Goal: Task Accomplishment & Management: Manage account settings

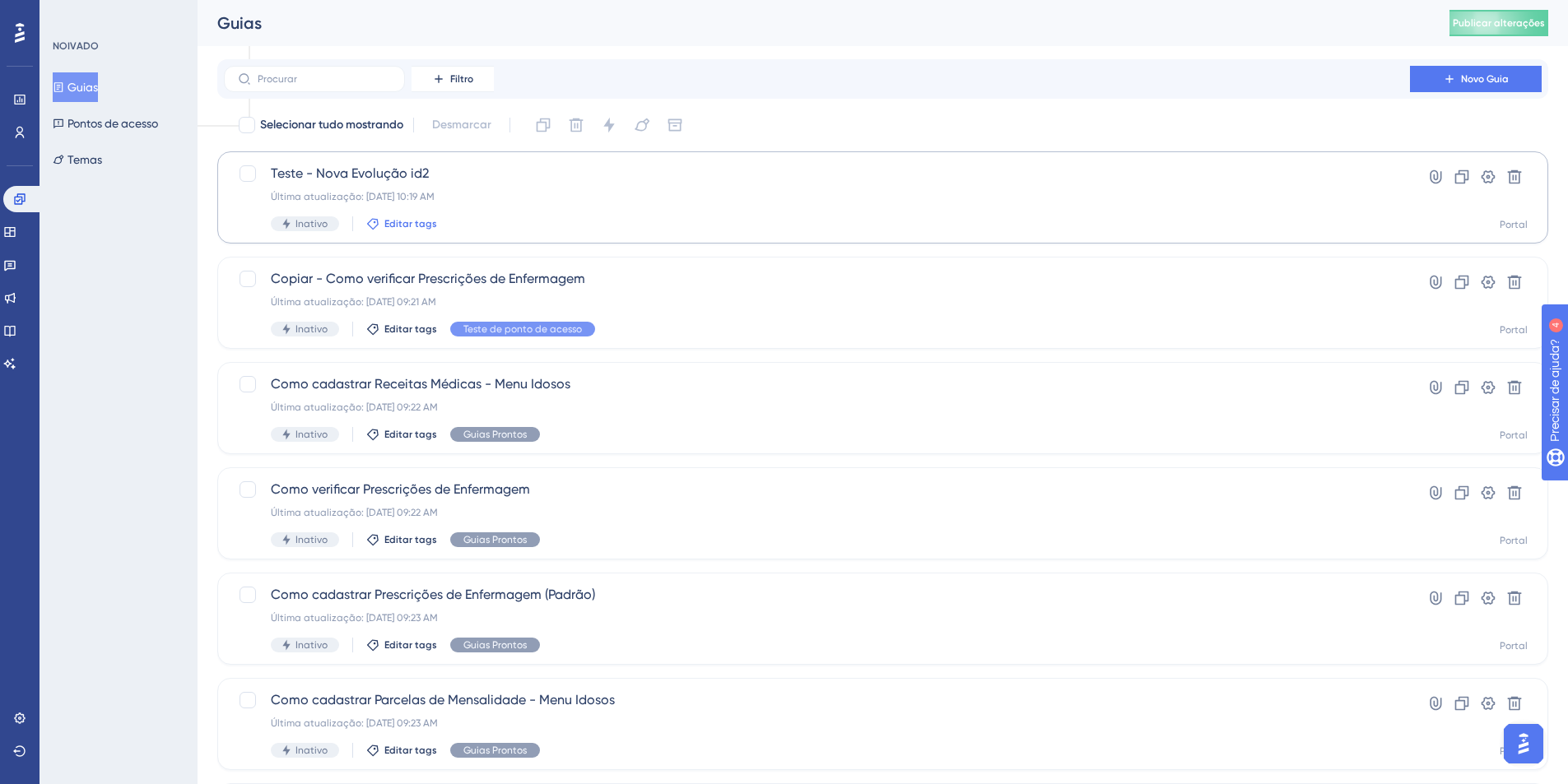
click at [421, 223] on font "Editar tags" at bounding box center [411, 224] width 53 height 11
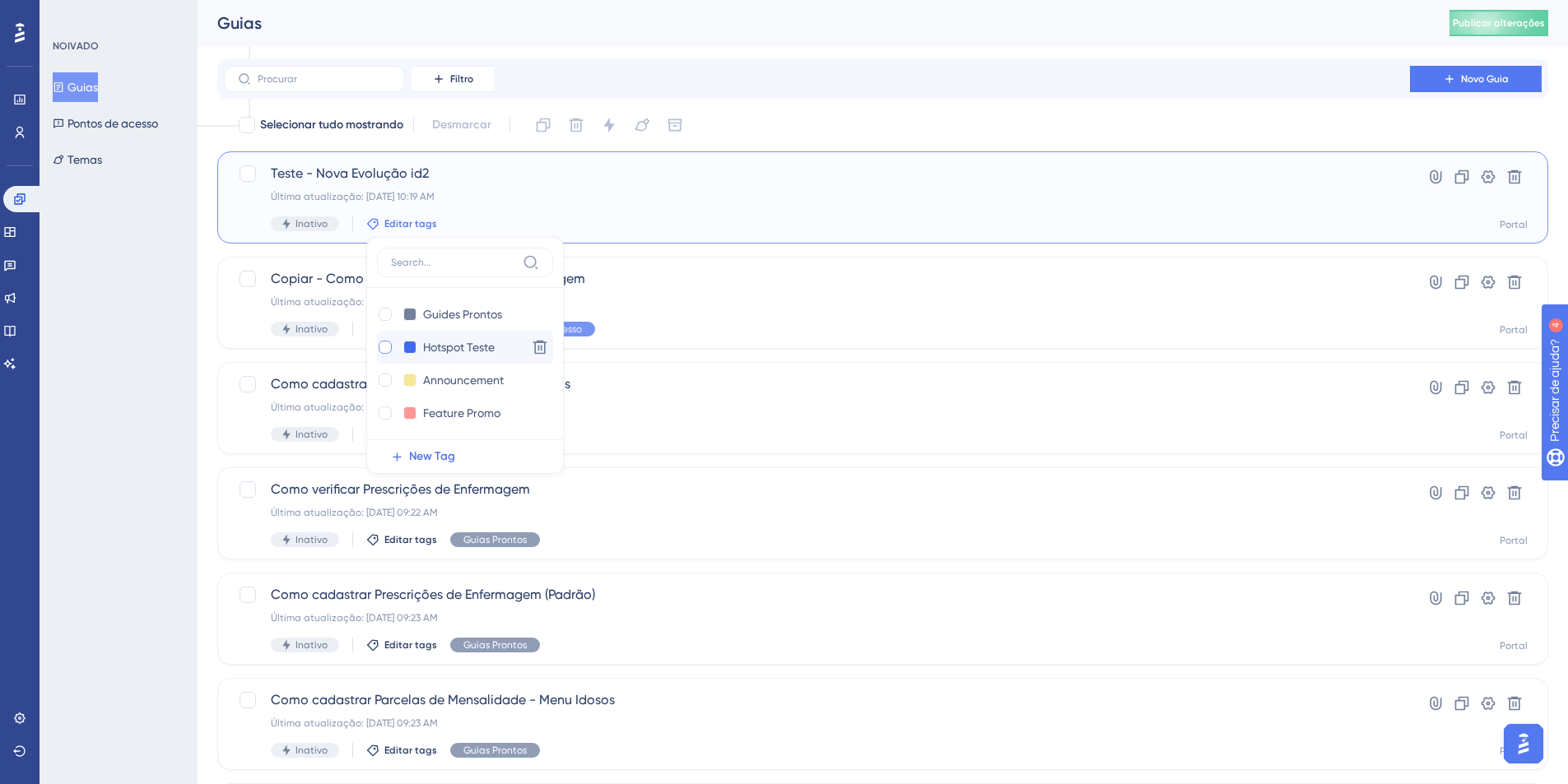
click at [393, 343] on label at bounding box center [387, 348] width 20 height 17
click at [383, 350] on div at bounding box center [386, 347] width 13 height 13
click at [381, 348] on div at bounding box center [386, 347] width 13 height 13
checkbox input "true"
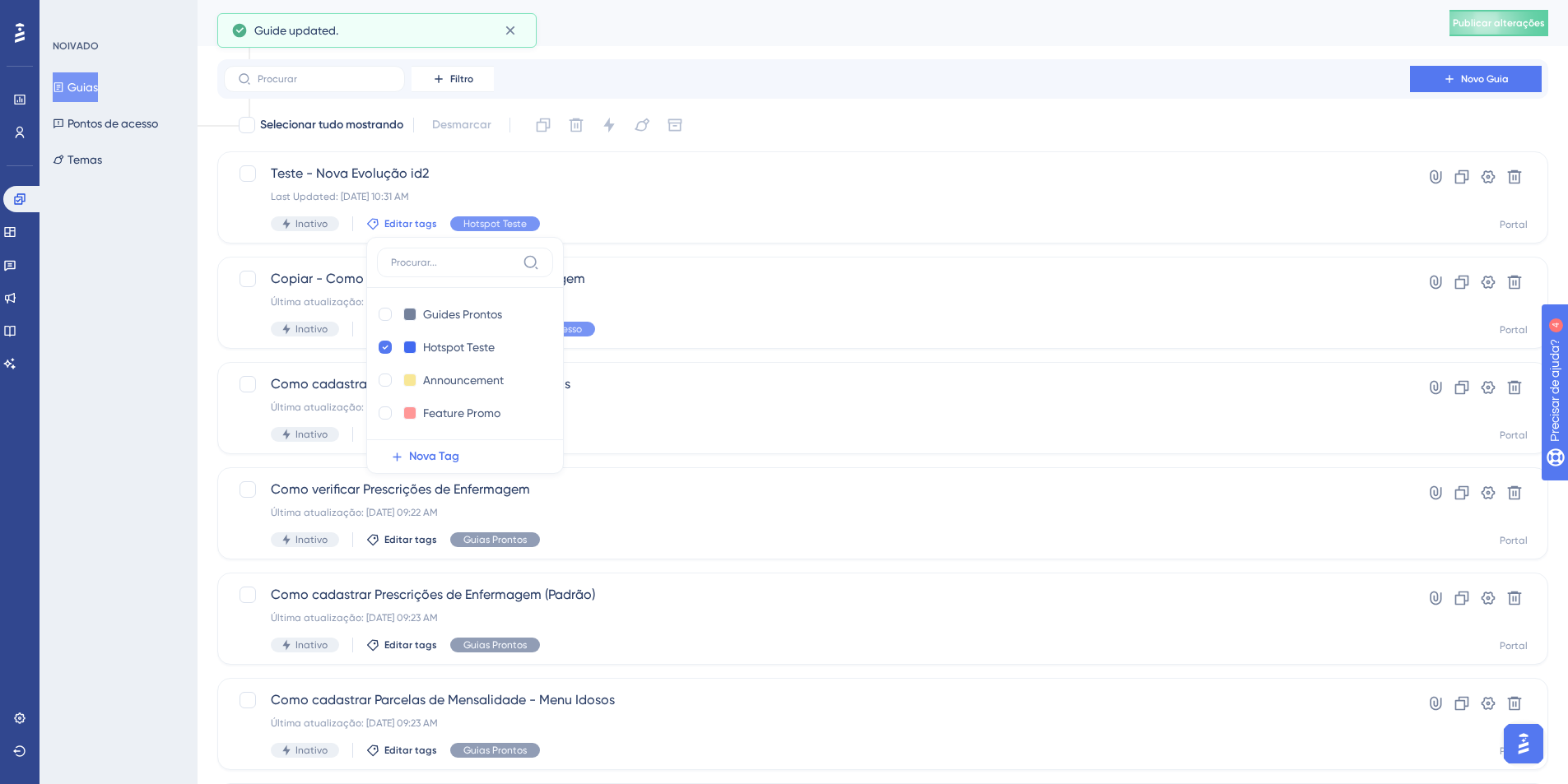
click at [175, 295] on div "NOIVADO Guias Pontos de acesso Temas" at bounding box center [119, 392] width 158 height 784
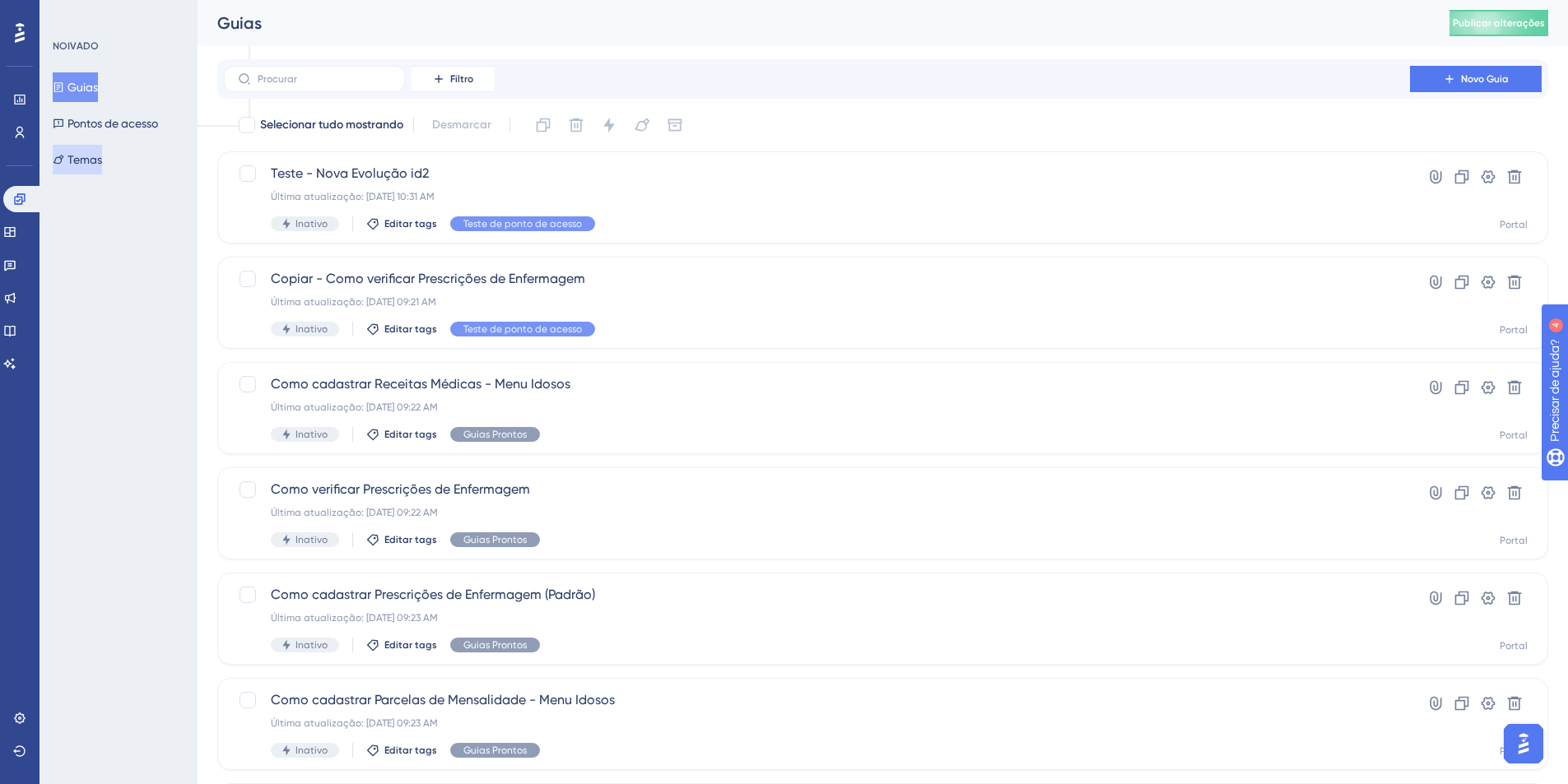
click at [103, 167] on font "Temas" at bounding box center [85, 159] width 35 height 20
click at [109, 122] on font "Pontos de acesso" at bounding box center [113, 123] width 90 height 13
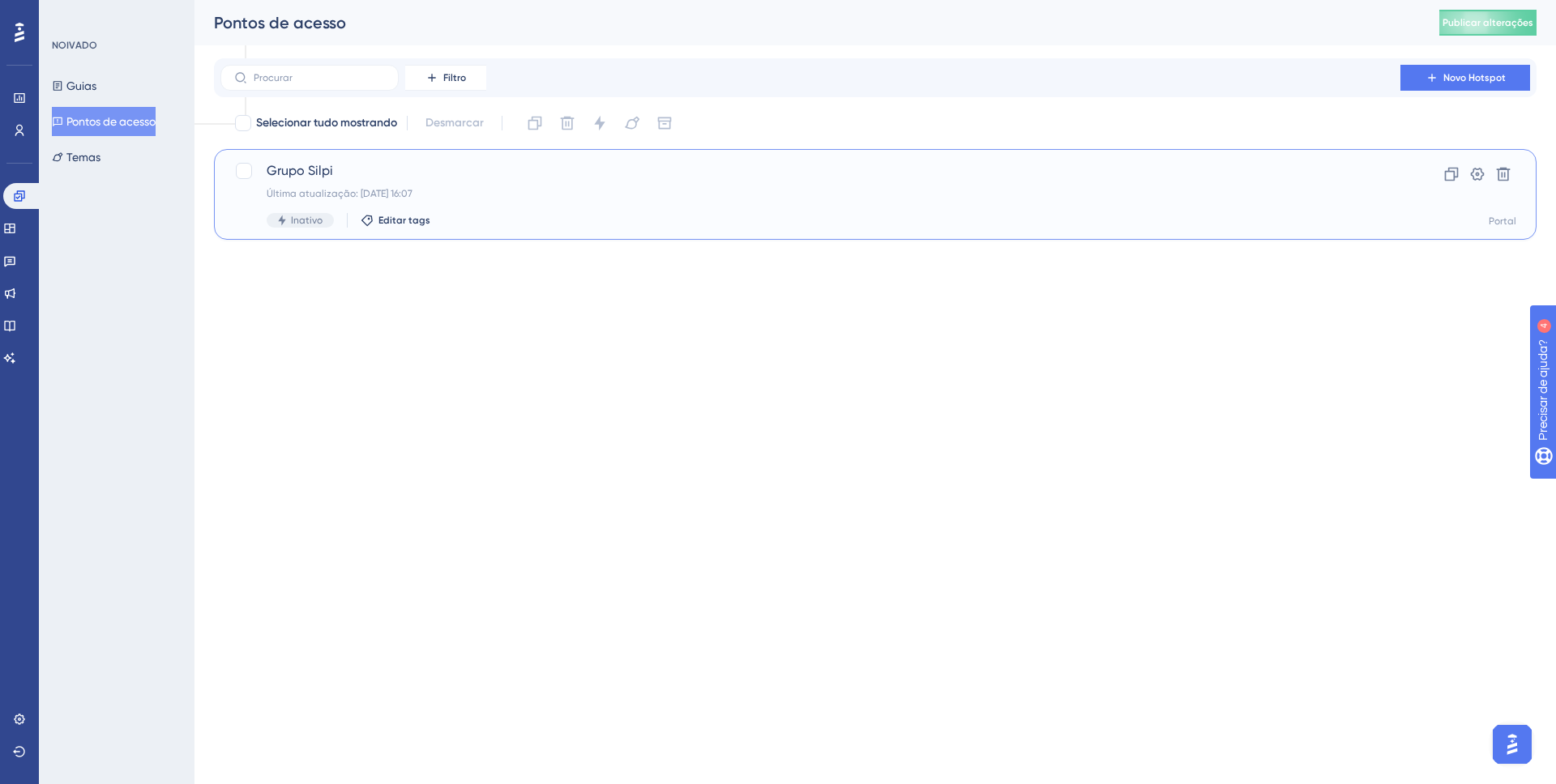
click at [396, 184] on div "Grupo Silpi Última atualização: 02 de set. de 2025 16:07 Inativo Editar tags" at bounding box center [810, 194] width 1088 height 67
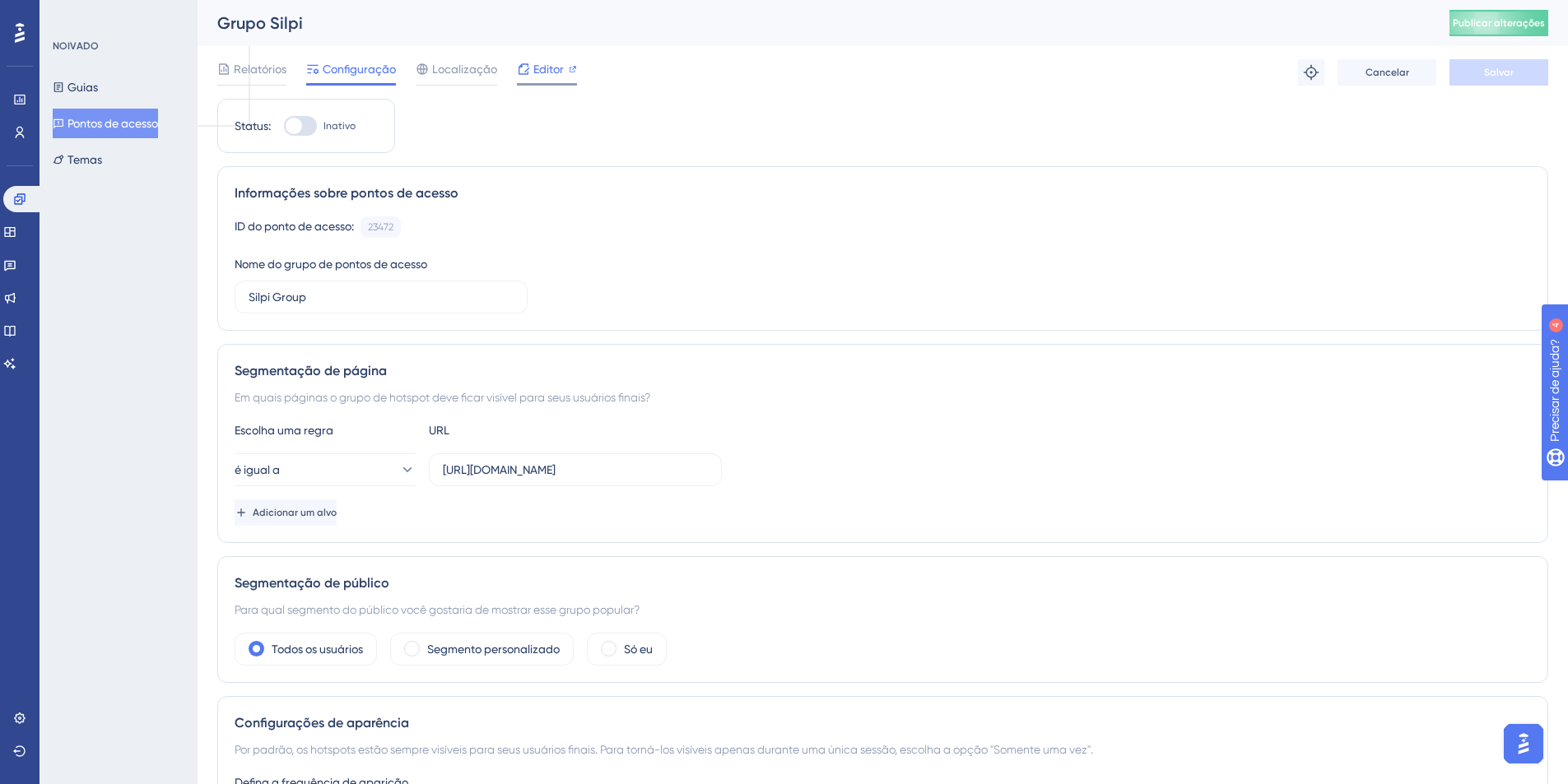
click at [551, 70] on font "Editor" at bounding box center [548, 70] width 30 height 13
drag, startPoint x: 111, startPoint y: 86, endPoint x: 103, endPoint y: 76, distance: 12.8
click at [98, 86] on button "Guias" at bounding box center [75, 87] width 45 height 30
click at [98, 87] on font "Guias" at bounding box center [83, 87] width 30 height 13
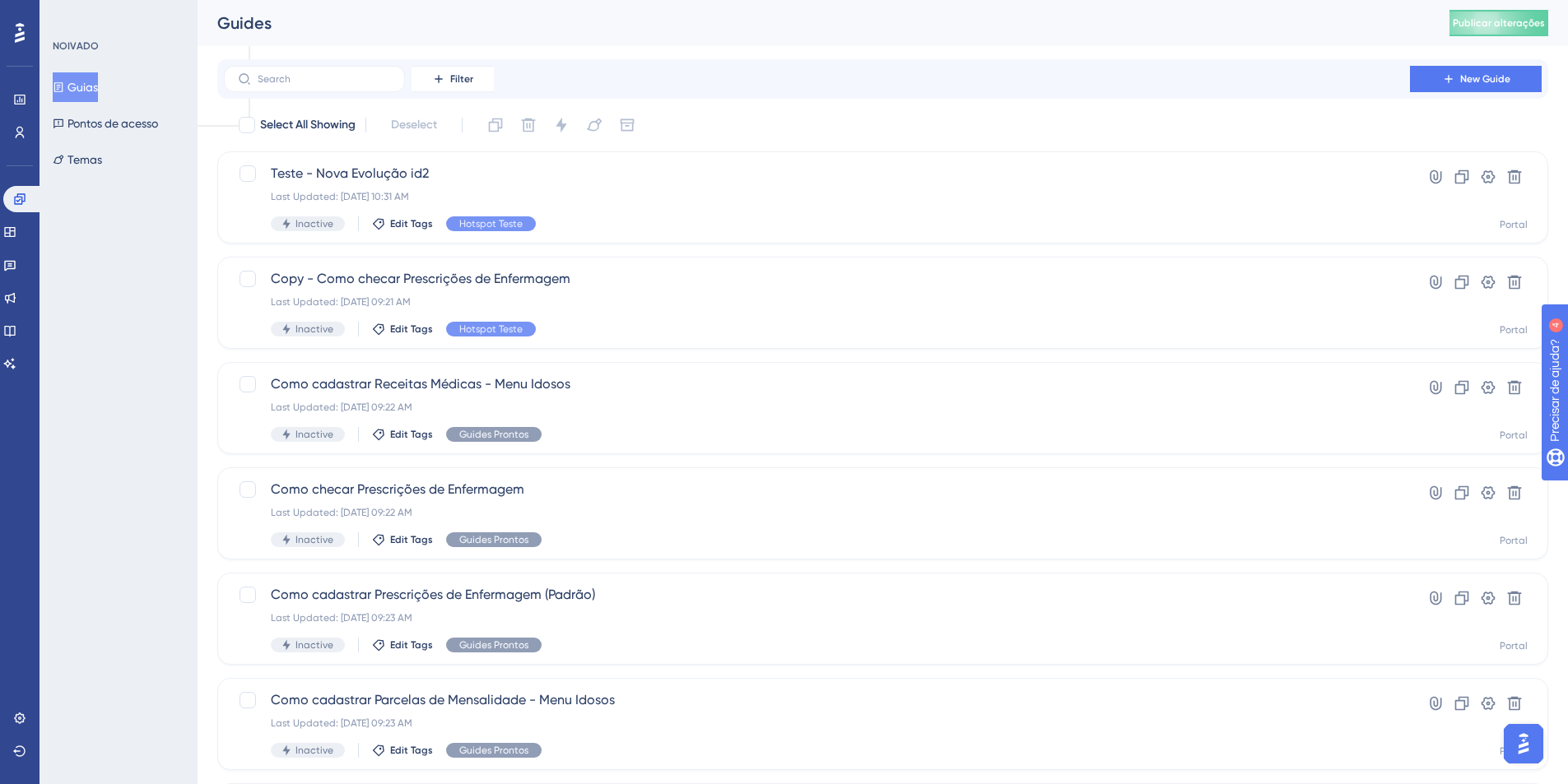
click at [98, 76] on button "Guias" at bounding box center [75, 87] width 45 height 30
click at [485, 155] on div "Teste - Nova Evolução id2 Last Updated: 03 de set. de 2025 10:31 AM Inactive Ed…" at bounding box center [882, 197] width 1331 height 92
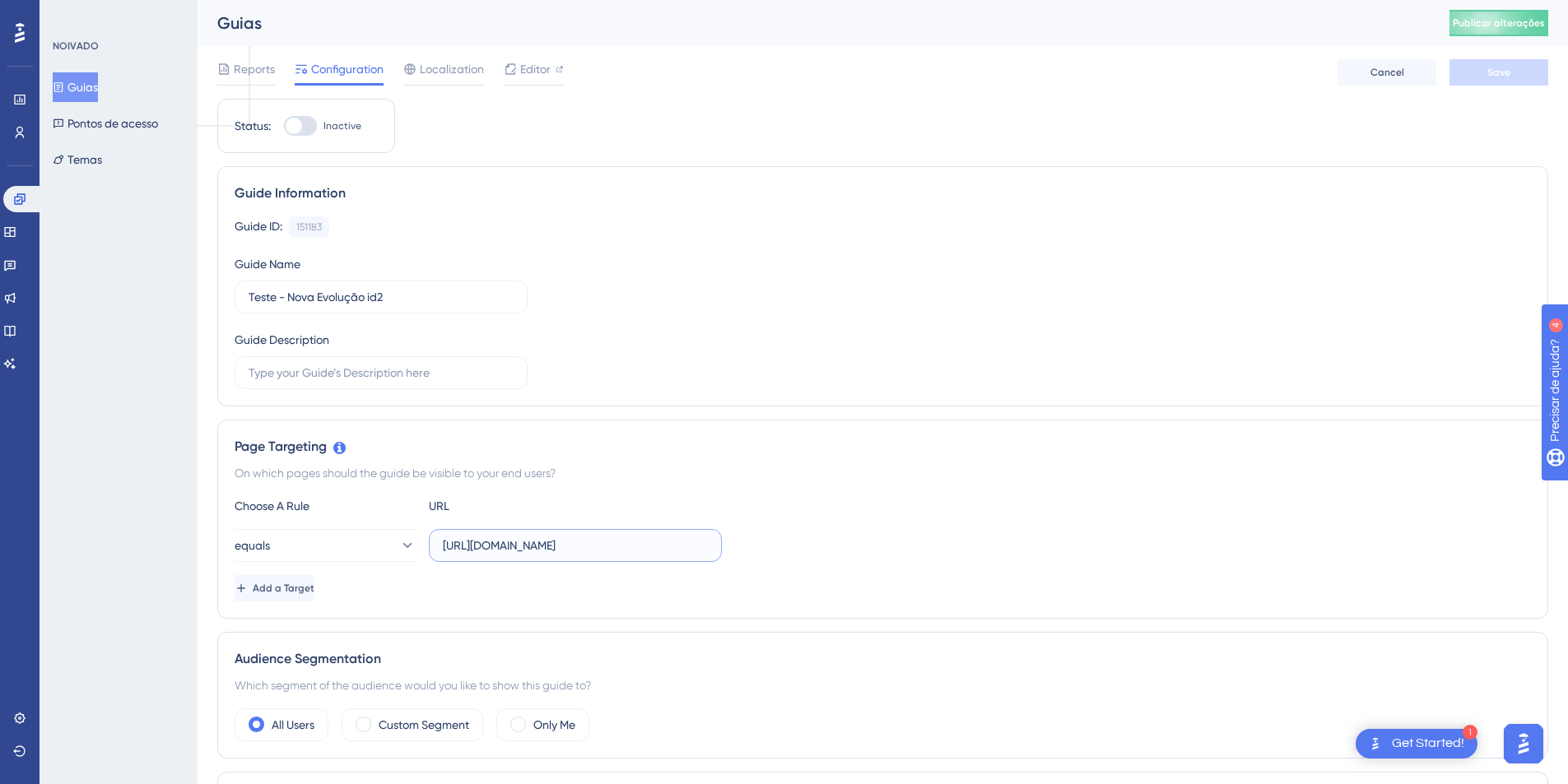
click at [531, 540] on input "https://portal.silpi.com.br/Evolucao/Consulta" at bounding box center [576, 545] width 265 height 18
click at [569, 551] on input "https://portal.silpi.com.br/Evolucao/Consulta" at bounding box center [576, 545] width 265 height 18
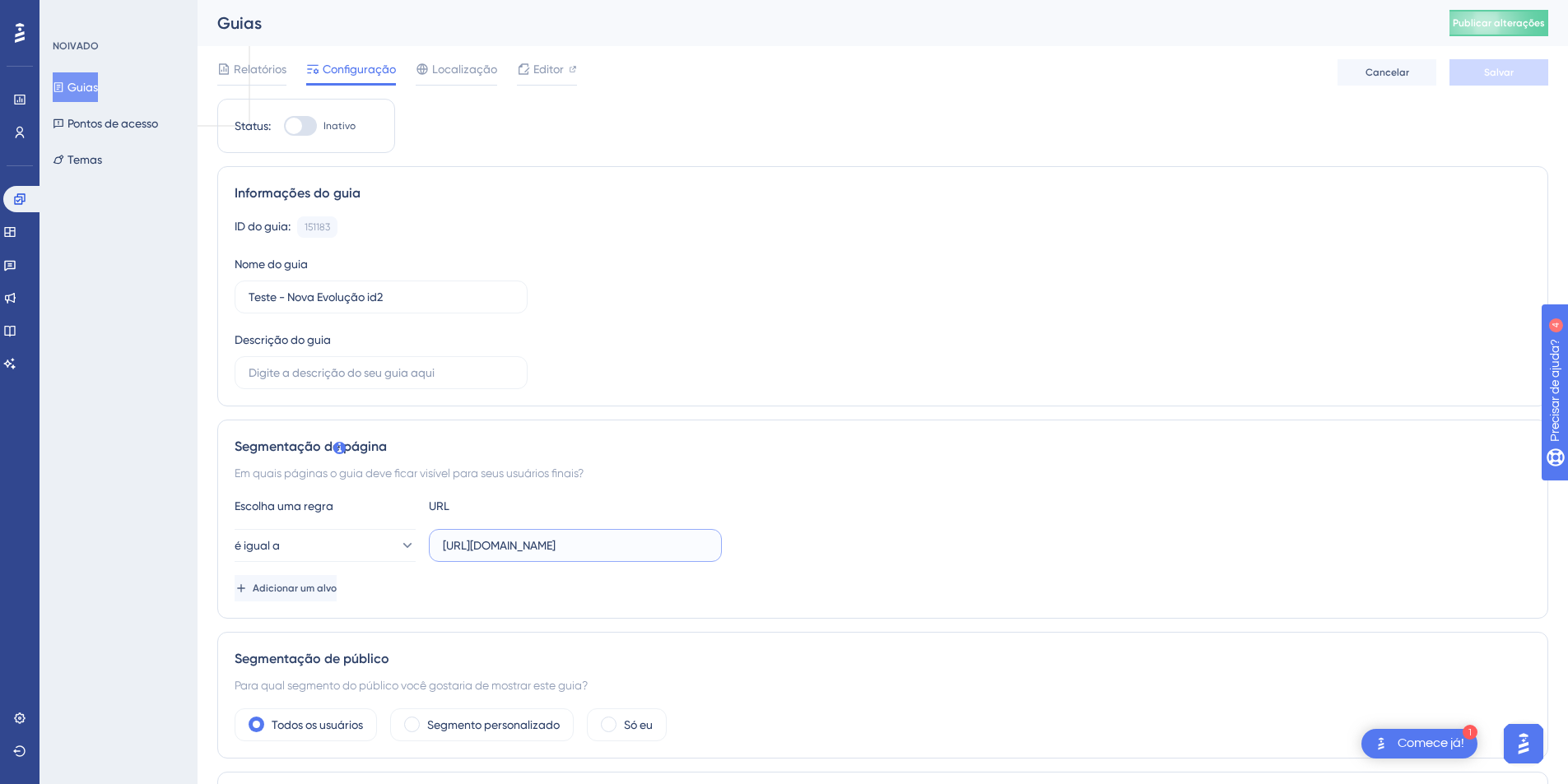
click at [569, 551] on input "https://portal.silpi.com.br/Evolucao/Consulta" at bounding box center [576, 545] width 265 height 18
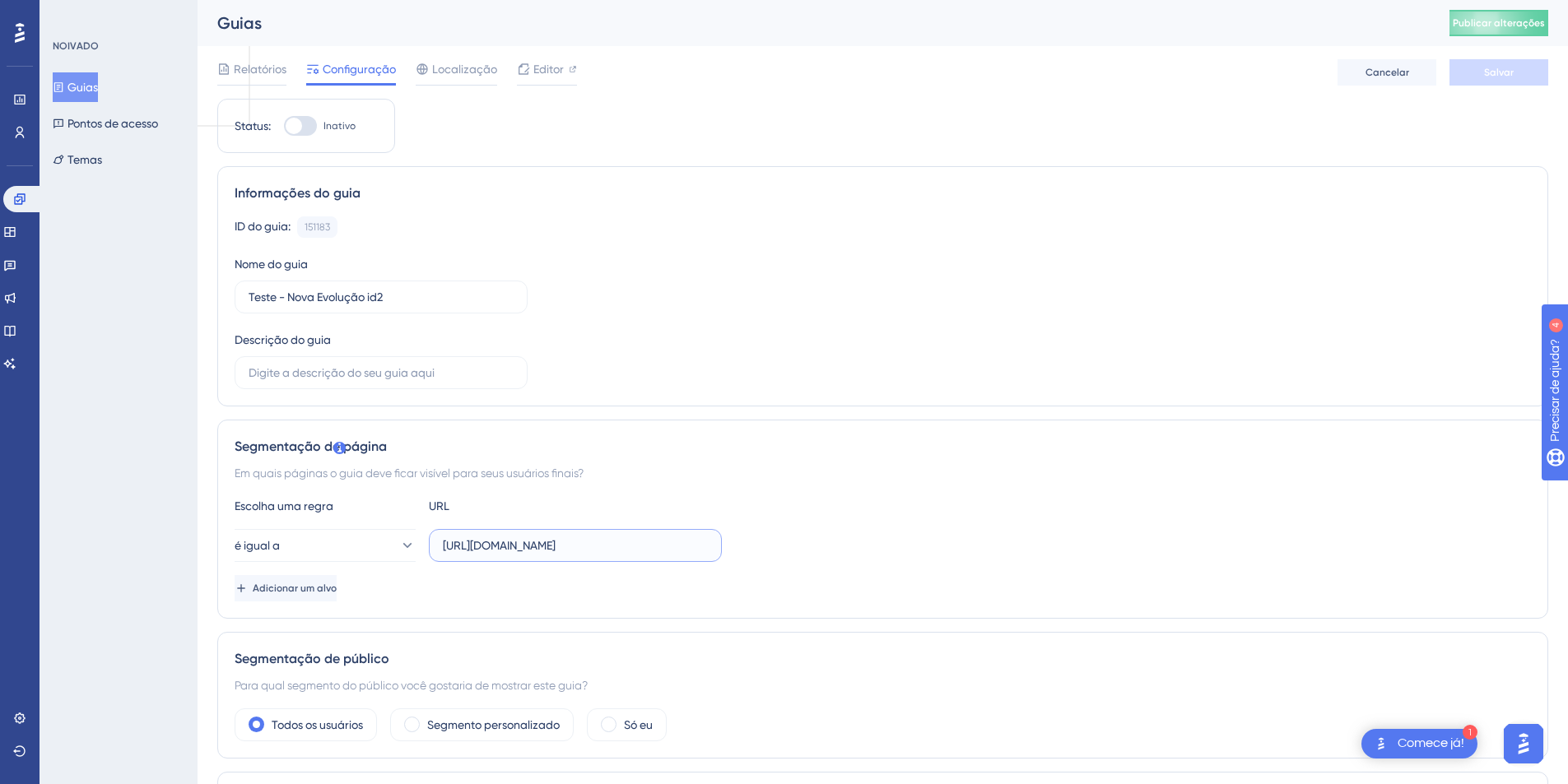
click at [569, 551] on input "https://portal.silpi.com.br/Evolucao/Consulta" at bounding box center [576, 545] width 265 height 18
click at [293, 122] on div at bounding box center [294, 126] width 17 height 17
click at [284, 126] on input "Inativo" at bounding box center [283, 126] width 1 height 1
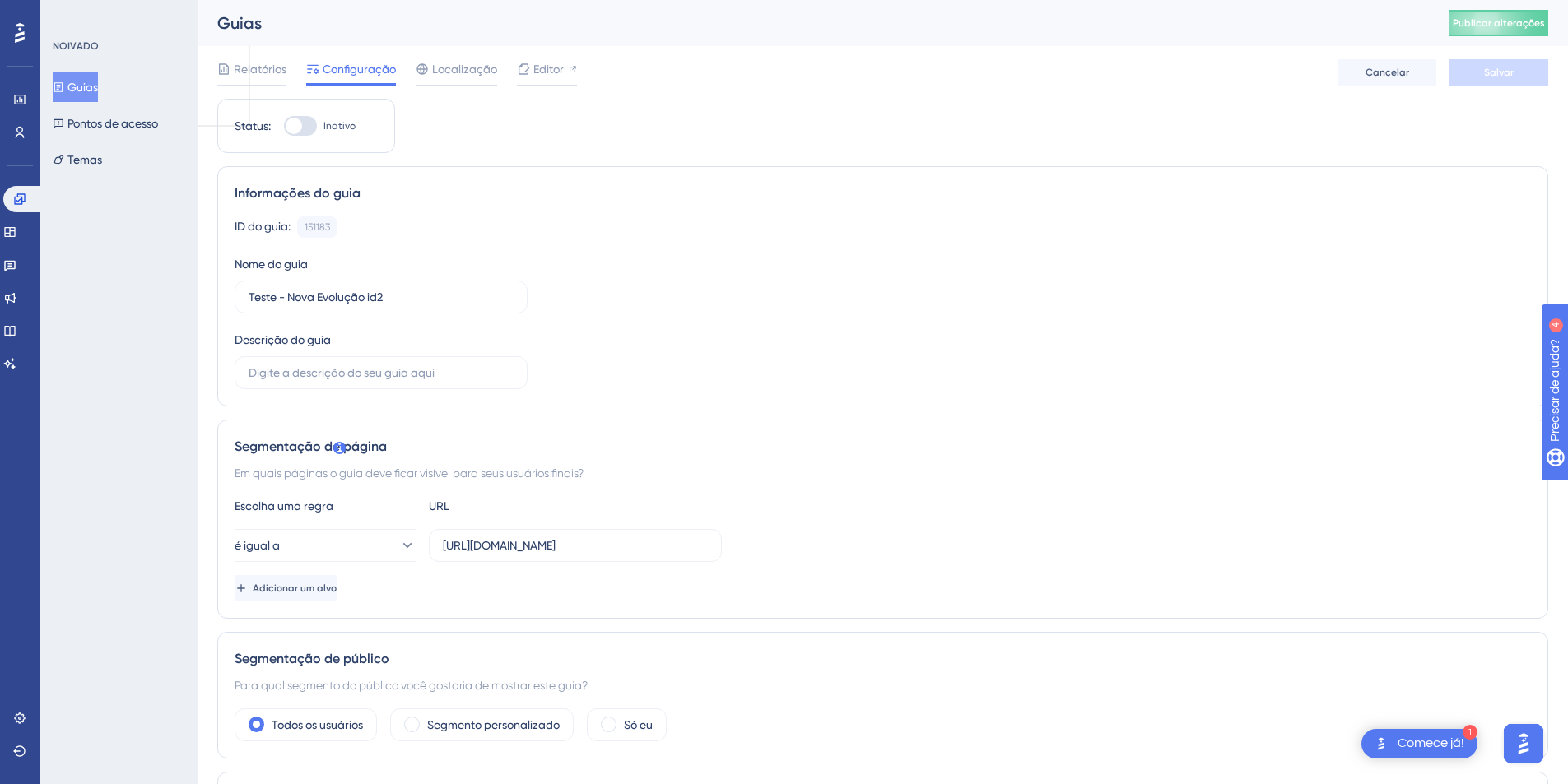
checkbox input "true"
click at [1506, 24] on font "Publicar alterações" at bounding box center [1499, 23] width 92 height 11
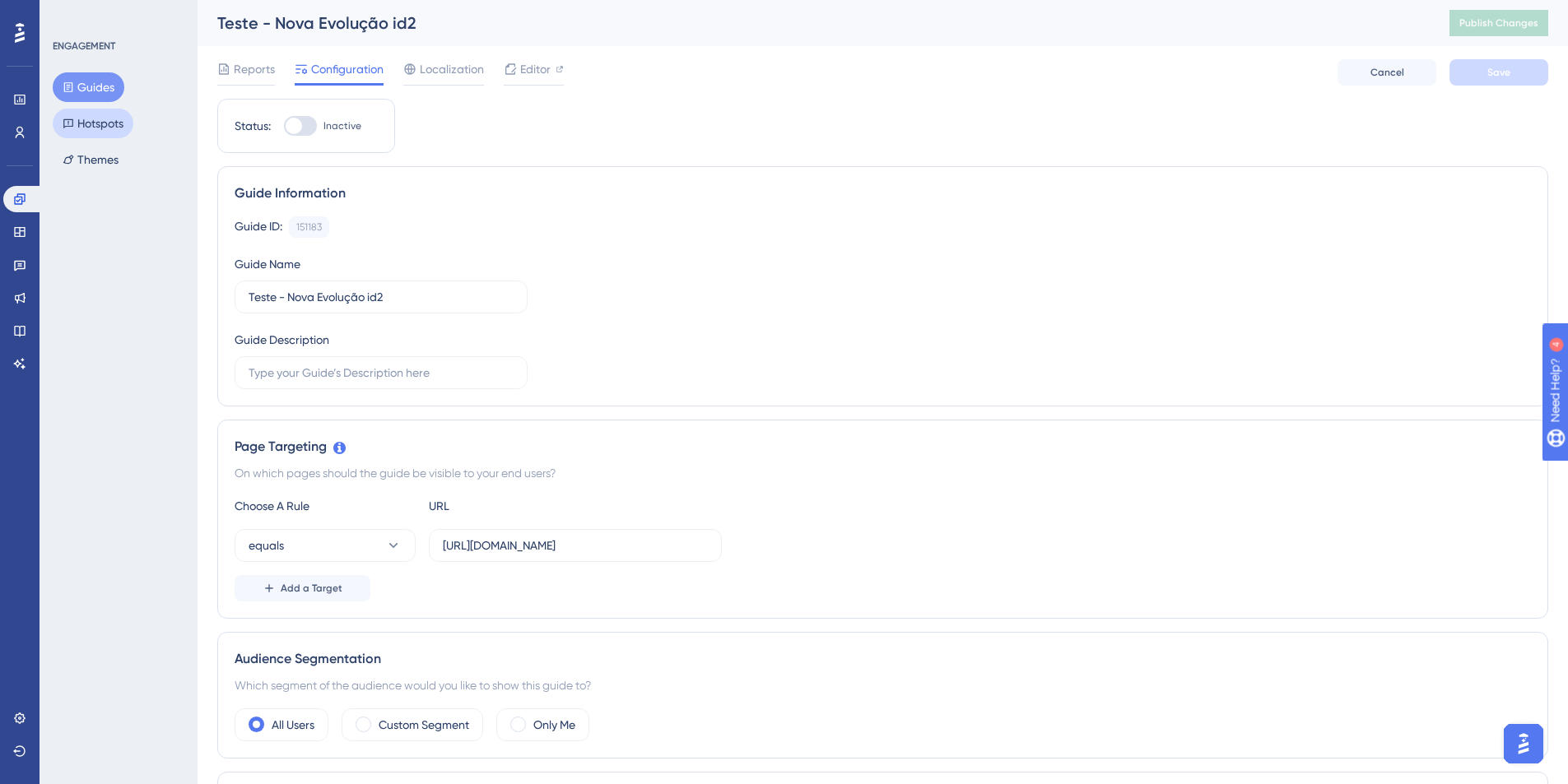
click at [89, 129] on button "Hotspots" at bounding box center [93, 124] width 81 height 30
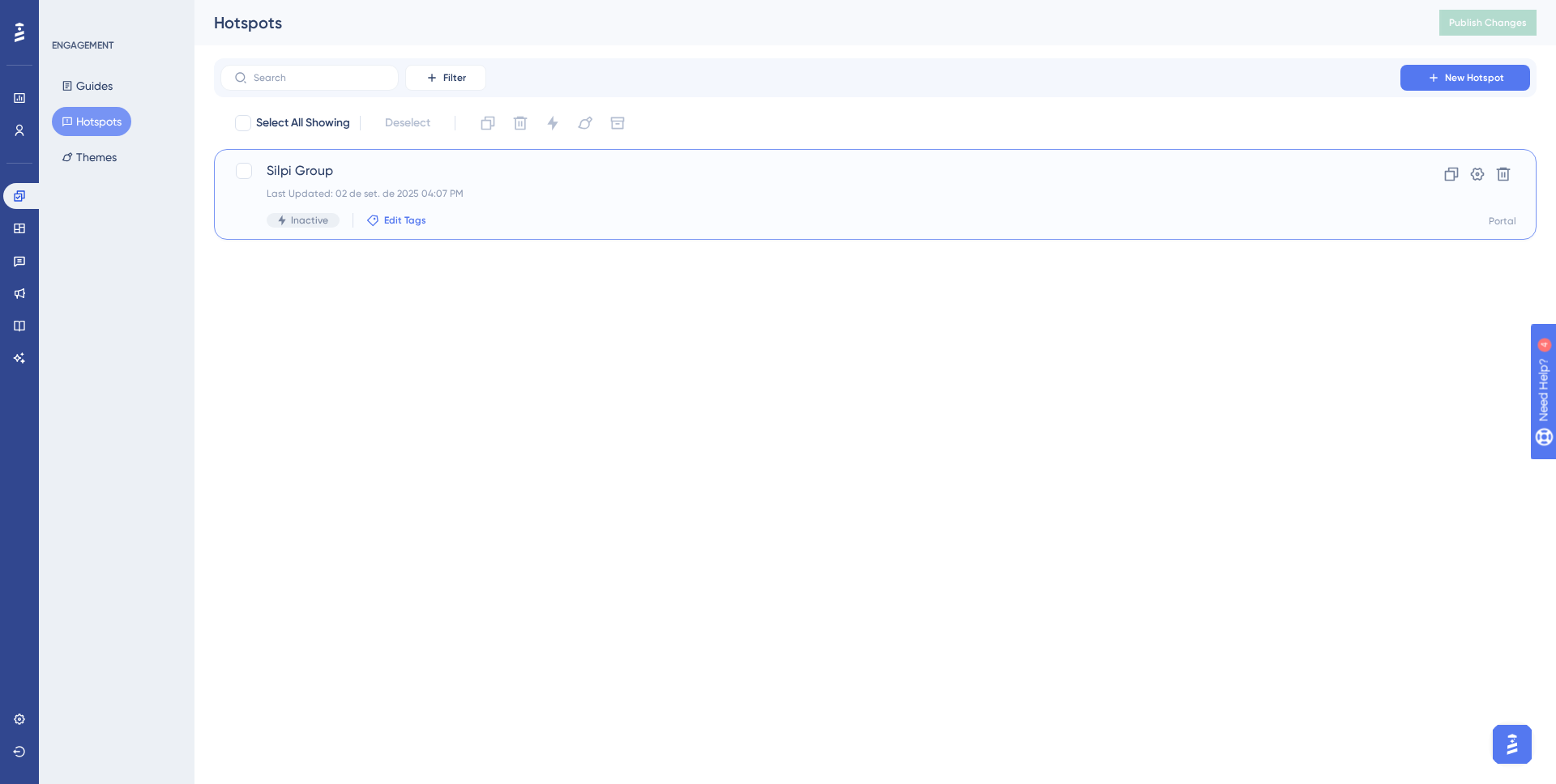
click at [376, 220] on icon at bounding box center [373, 220] width 11 height 11
click at [388, 341] on div at bounding box center [385, 342] width 17 height 17
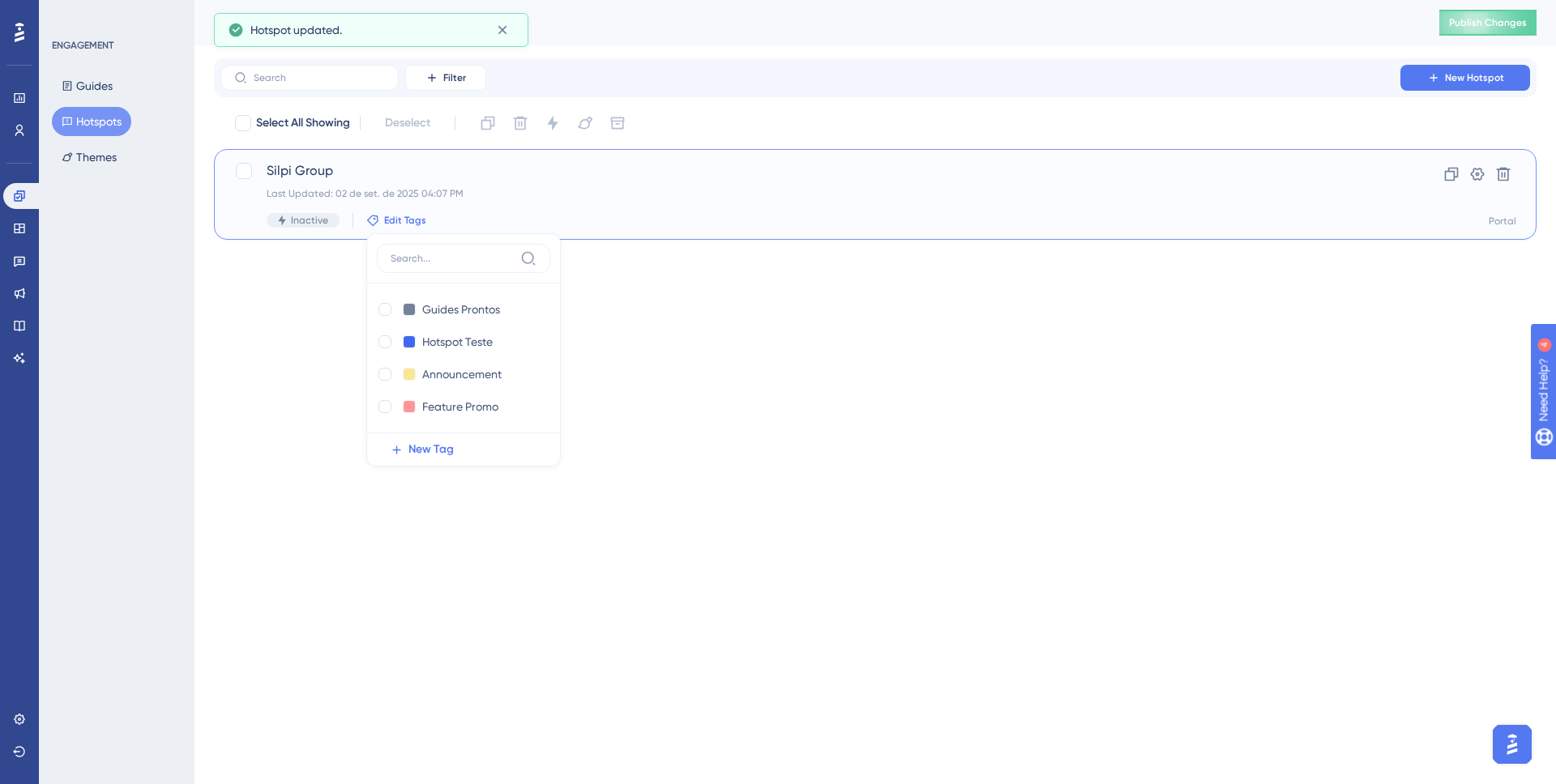
checkbox input "true"
click at [348, 0] on html "Performance Users Engagement Widgets Feedback Product Updates Knowledge Base AI…" at bounding box center [778, 0] width 1556 height 0
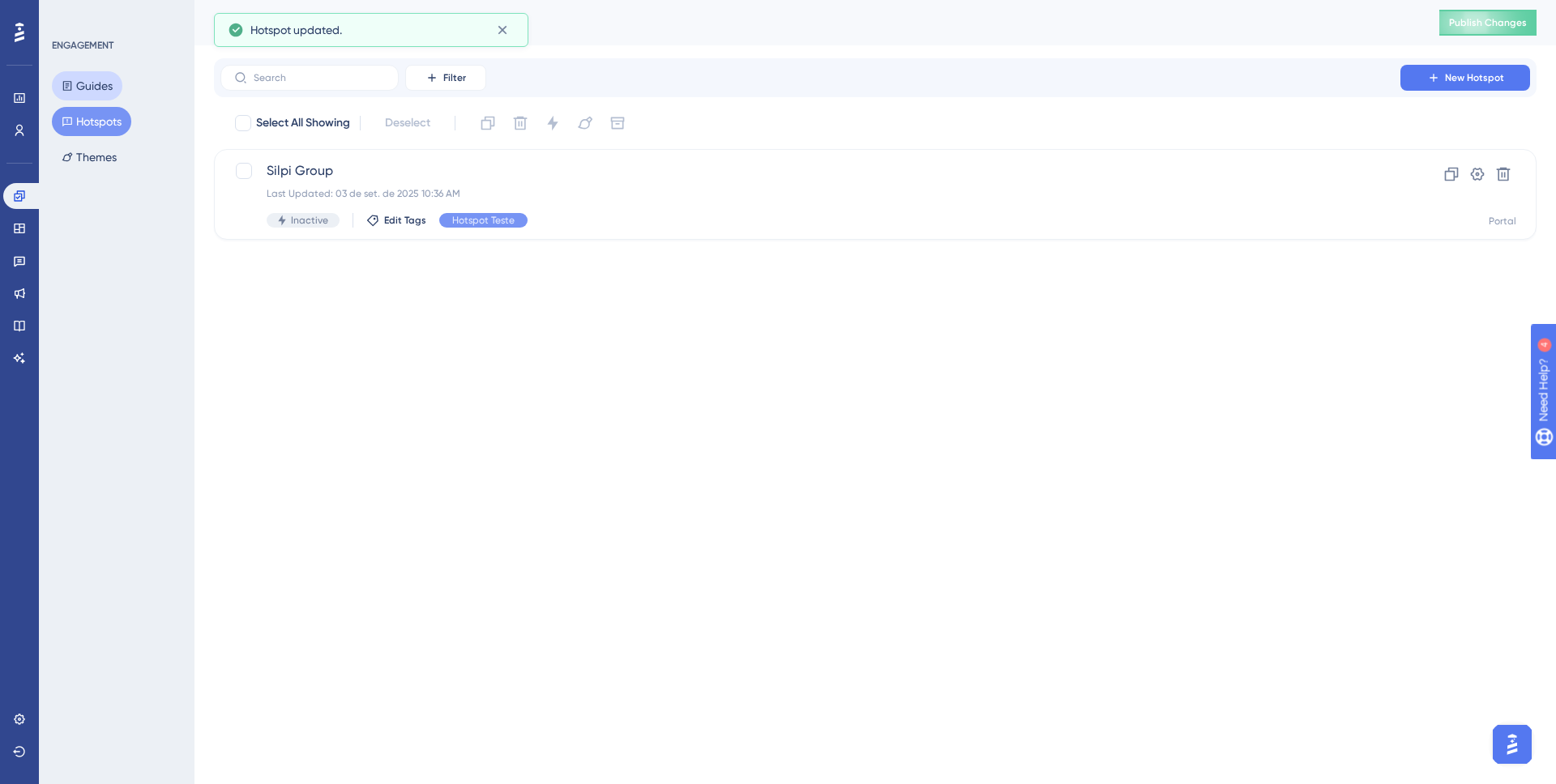
click at [61, 83] on button "Guides" at bounding box center [87, 86] width 70 height 30
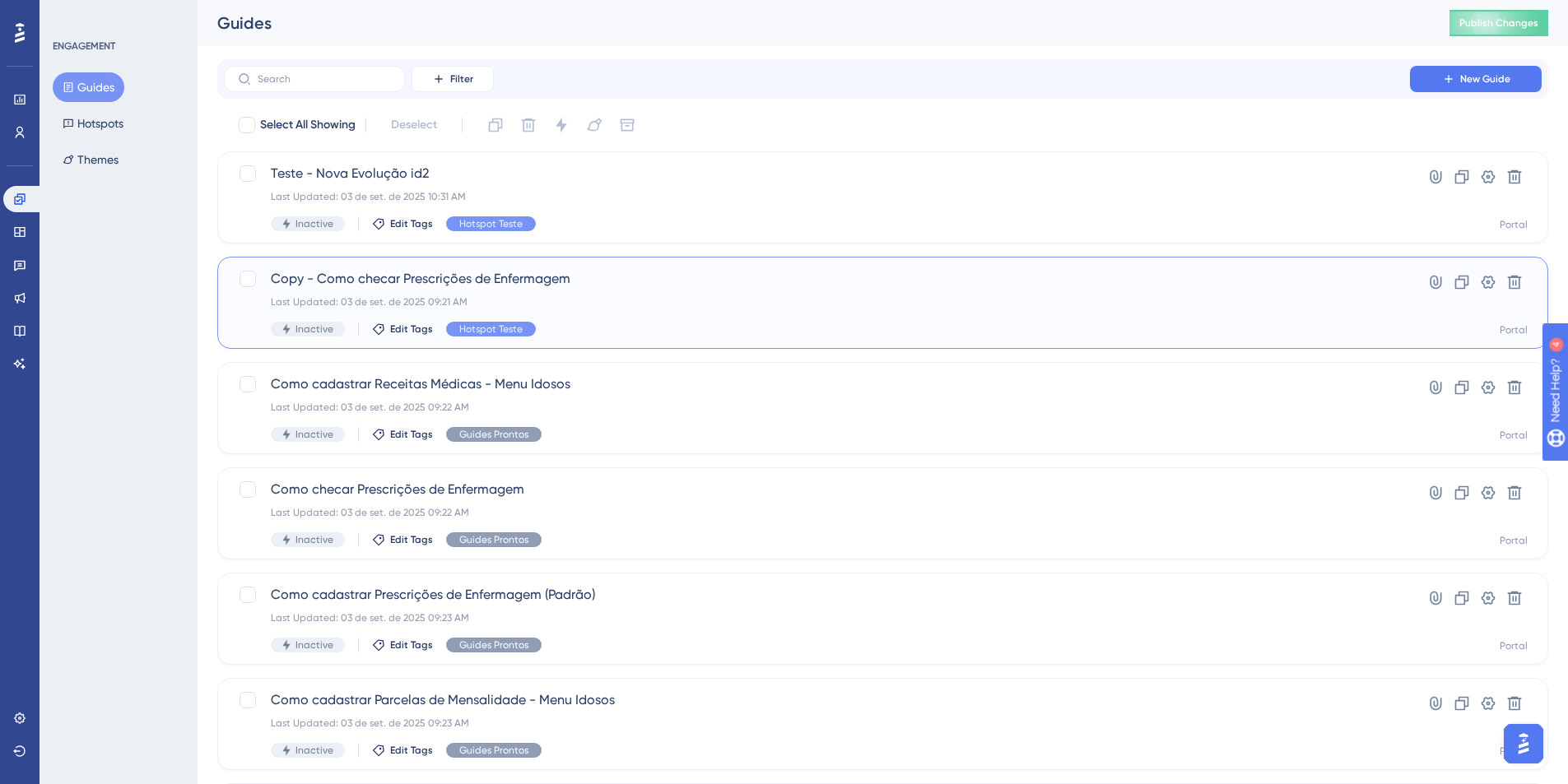
click at [527, 280] on span "Copy - Como checar Prescrições de Enfermagem" at bounding box center [817, 278] width 1093 height 20
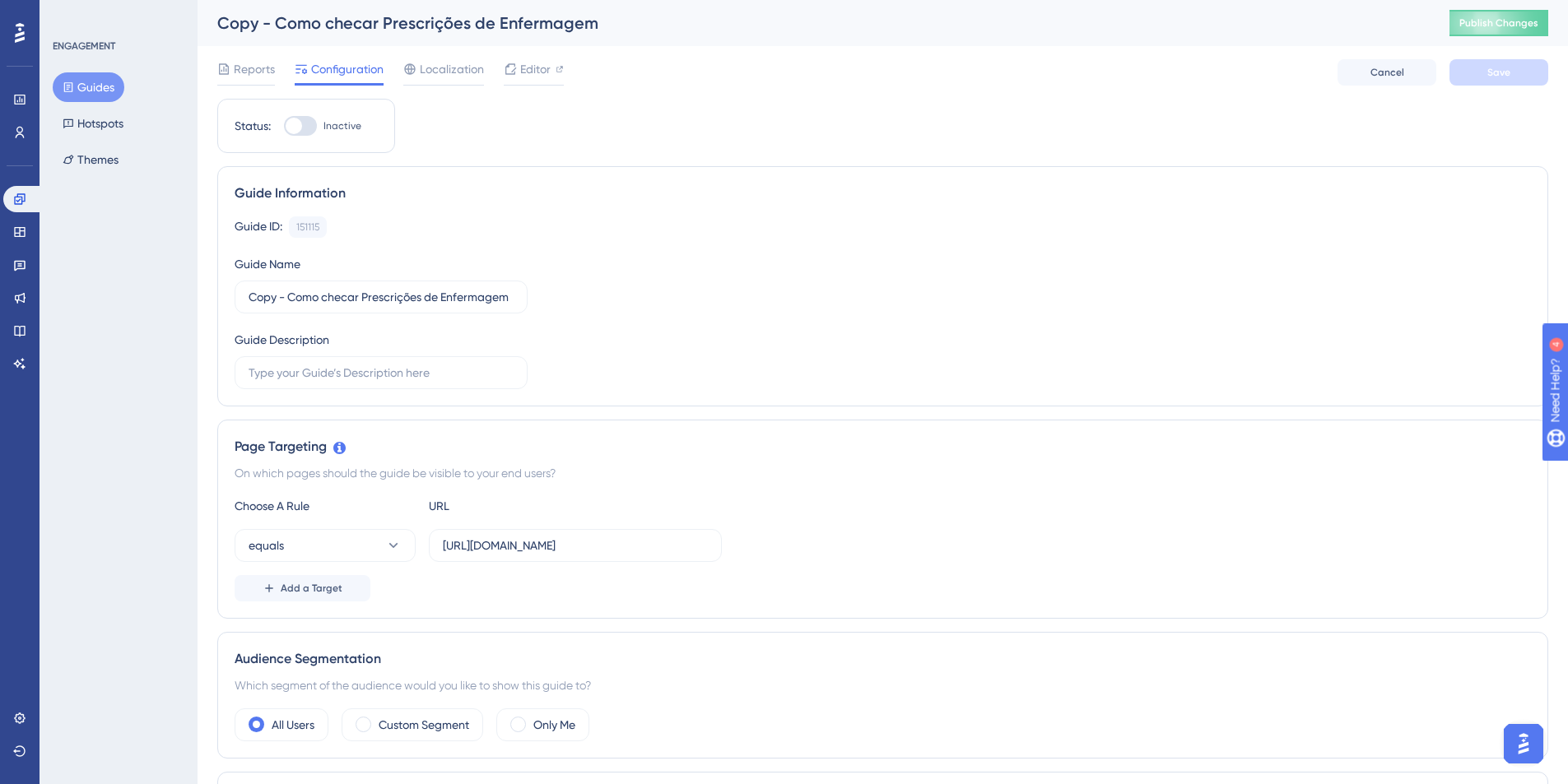
click at [86, 98] on button "Guides" at bounding box center [88, 87] width 71 height 30
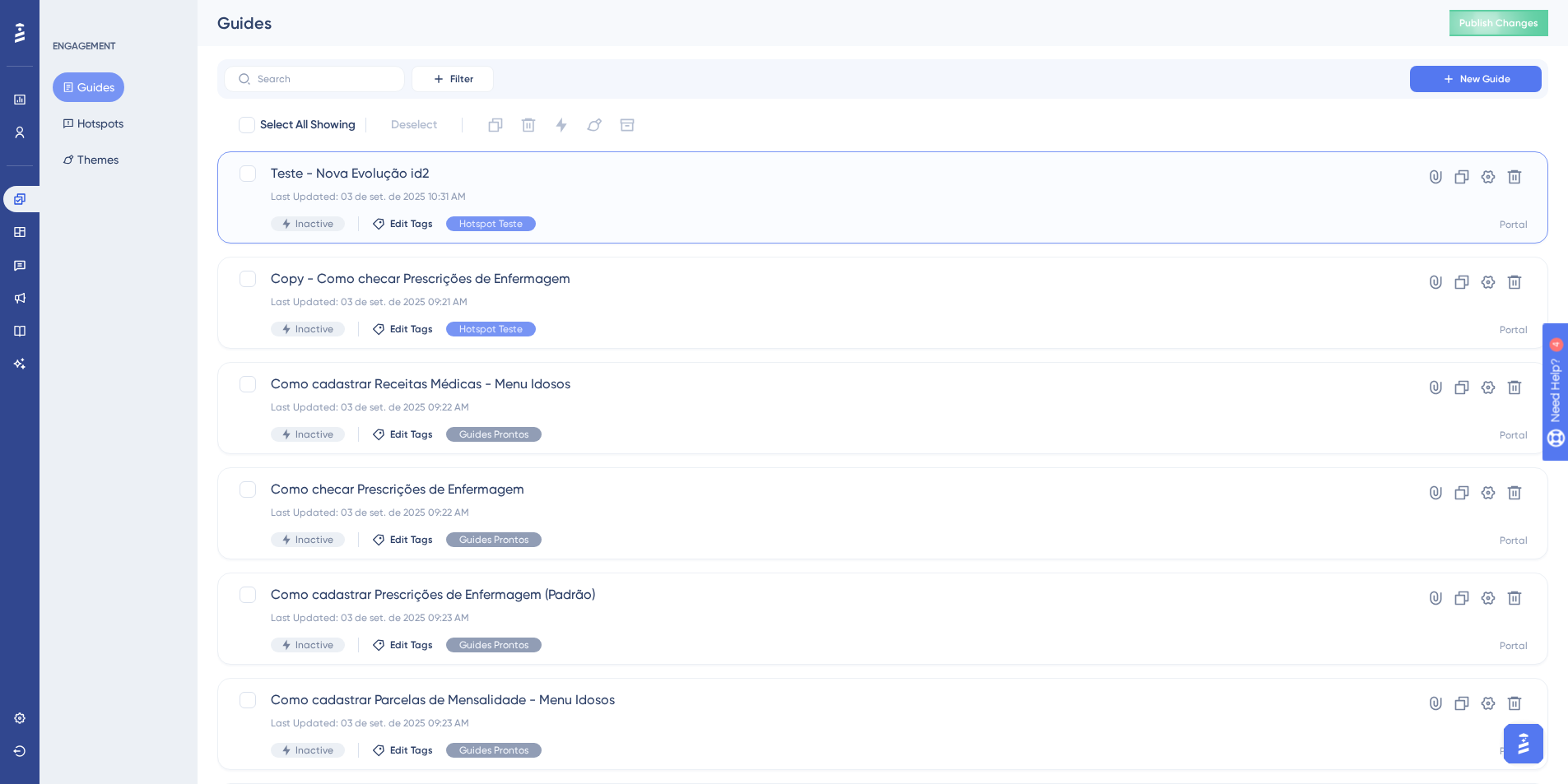
click at [426, 190] on div "Last Updated: 03 de set. de 2025 10:31 AM" at bounding box center [817, 196] width 1093 height 13
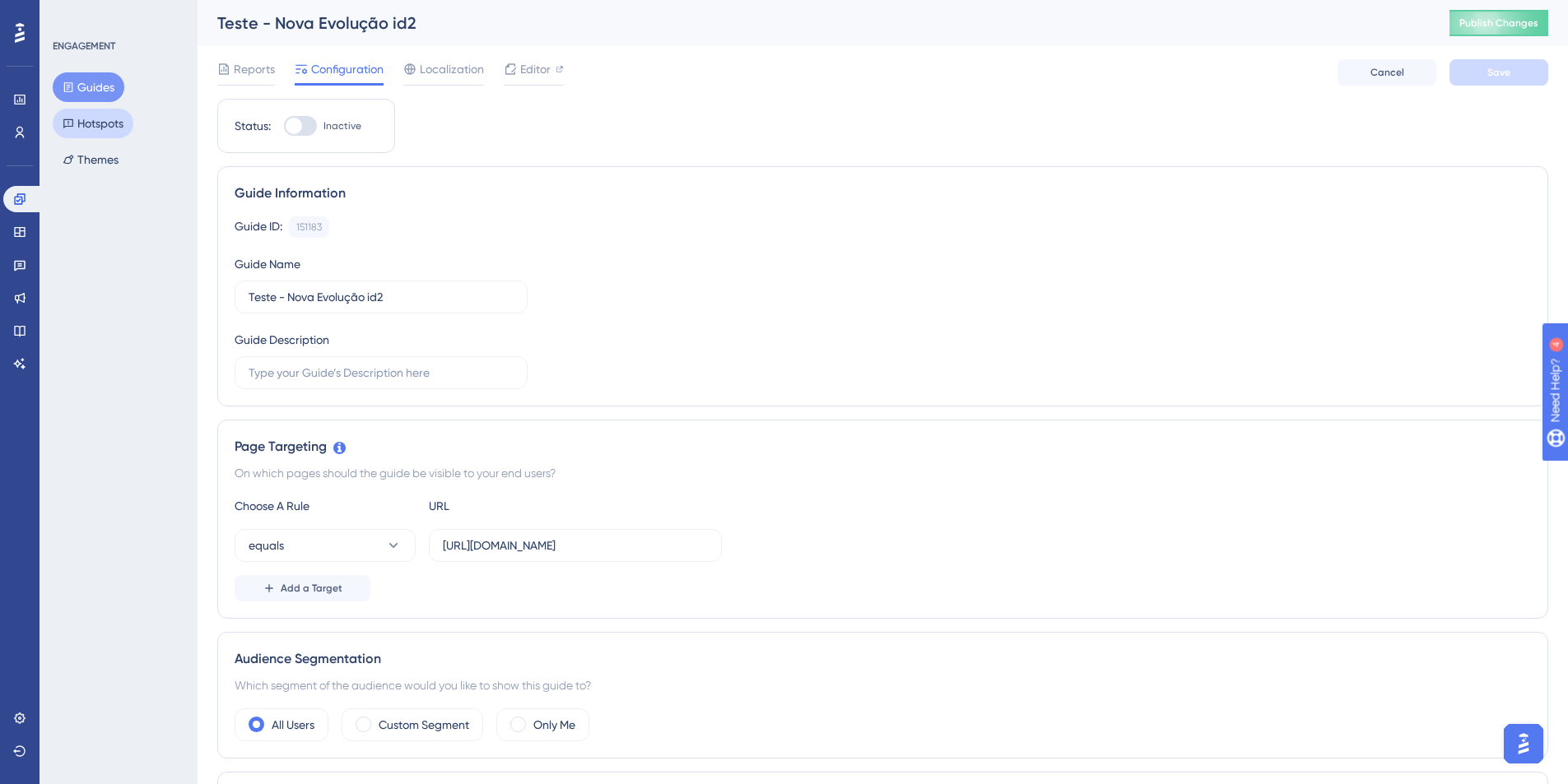
click at [93, 126] on button "Hotspots" at bounding box center [93, 124] width 81 height 30
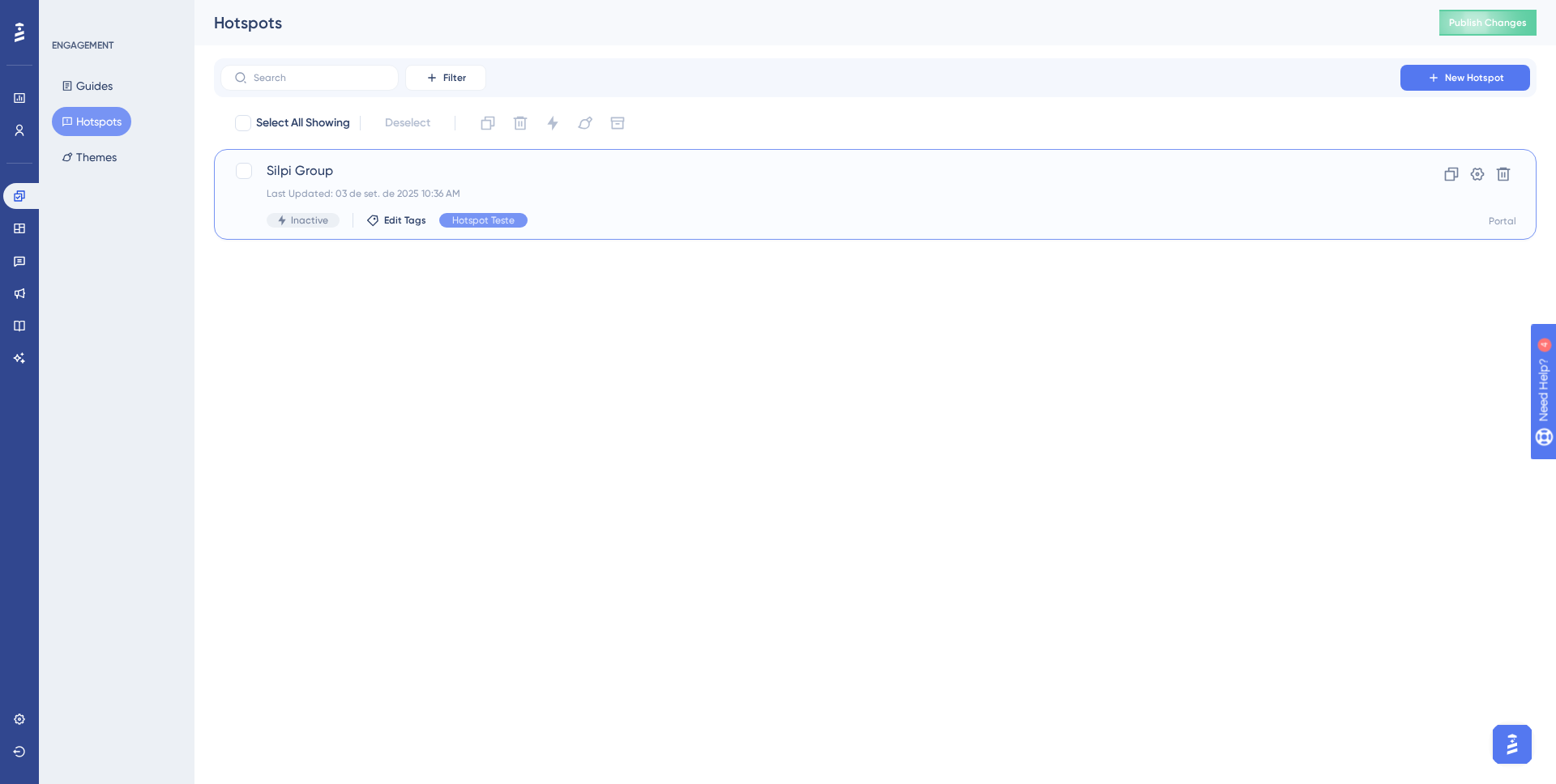
click at [281, 182] on div "Silpi Group Last Updated: 03 de set. de 2025 10:36 AM Inactive Edit Tags Hotspo…" at bounding box center [810, 194] width 1088 height 67
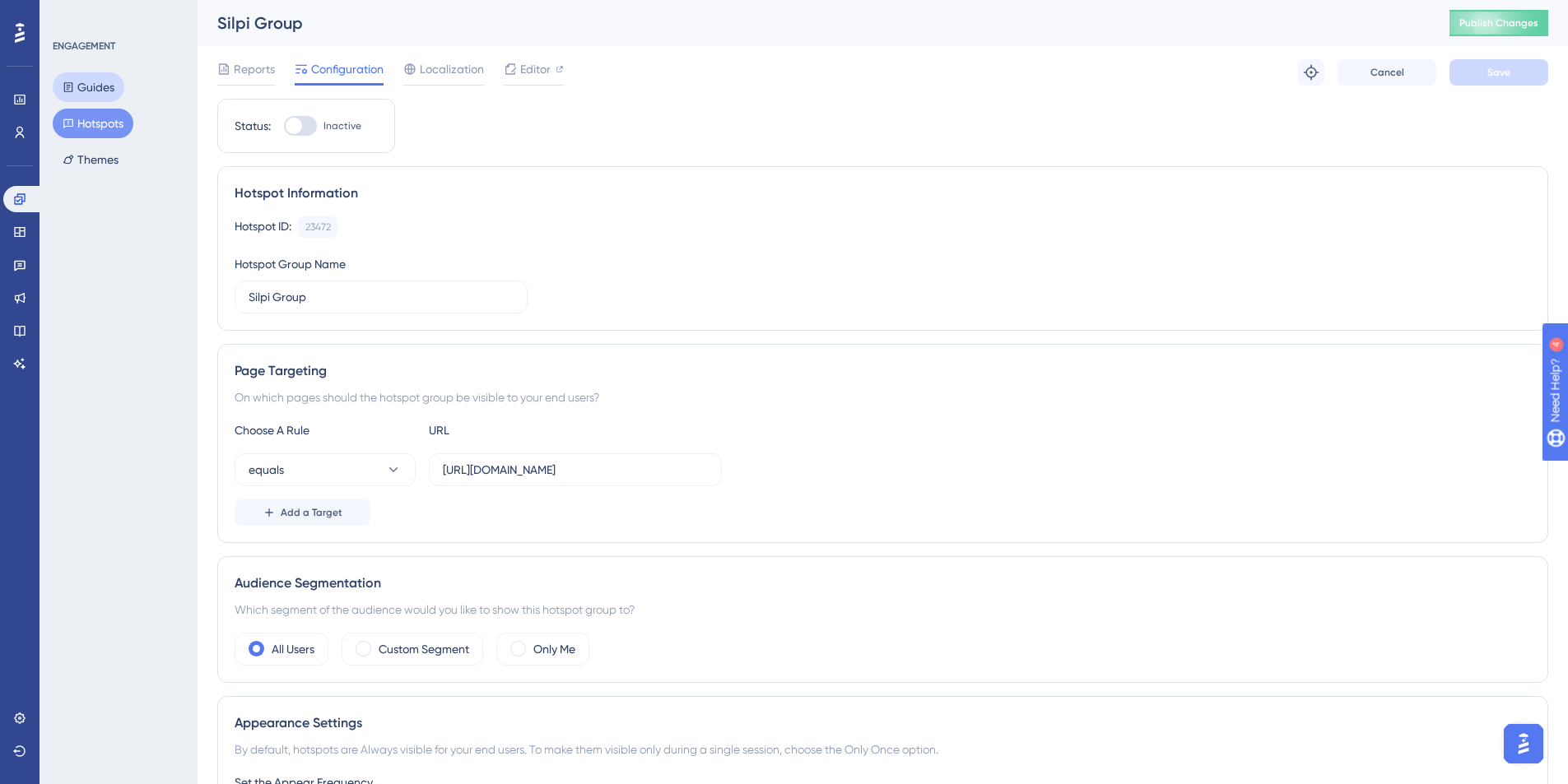
click at [103, 83] on button "Guides" at bounding box center [88, 87] width 71 height 30
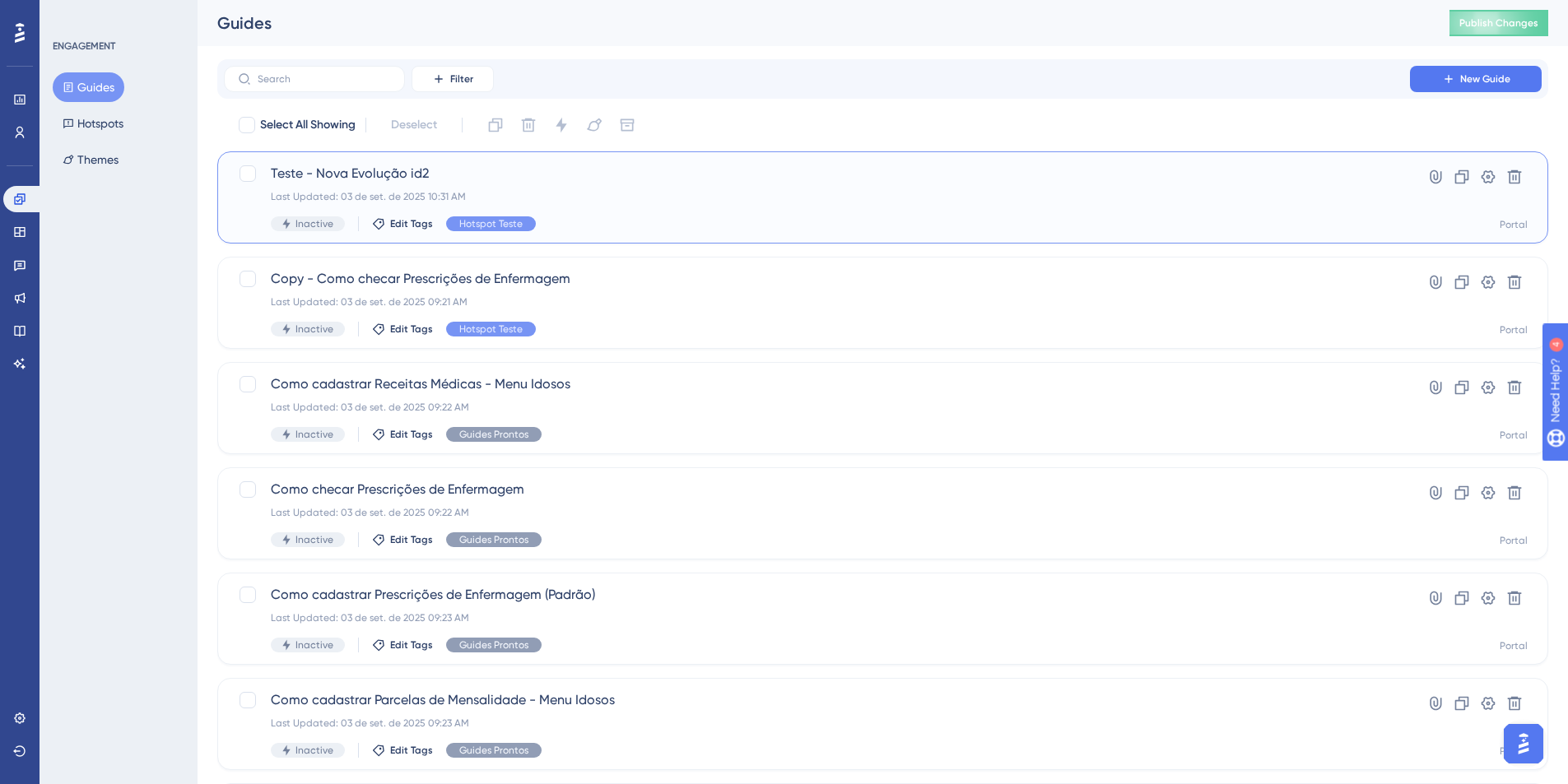
click at [403, 175] on span "Teste - Nova Evolução id2" at bounding box center [817, 173] width 1093 height 20
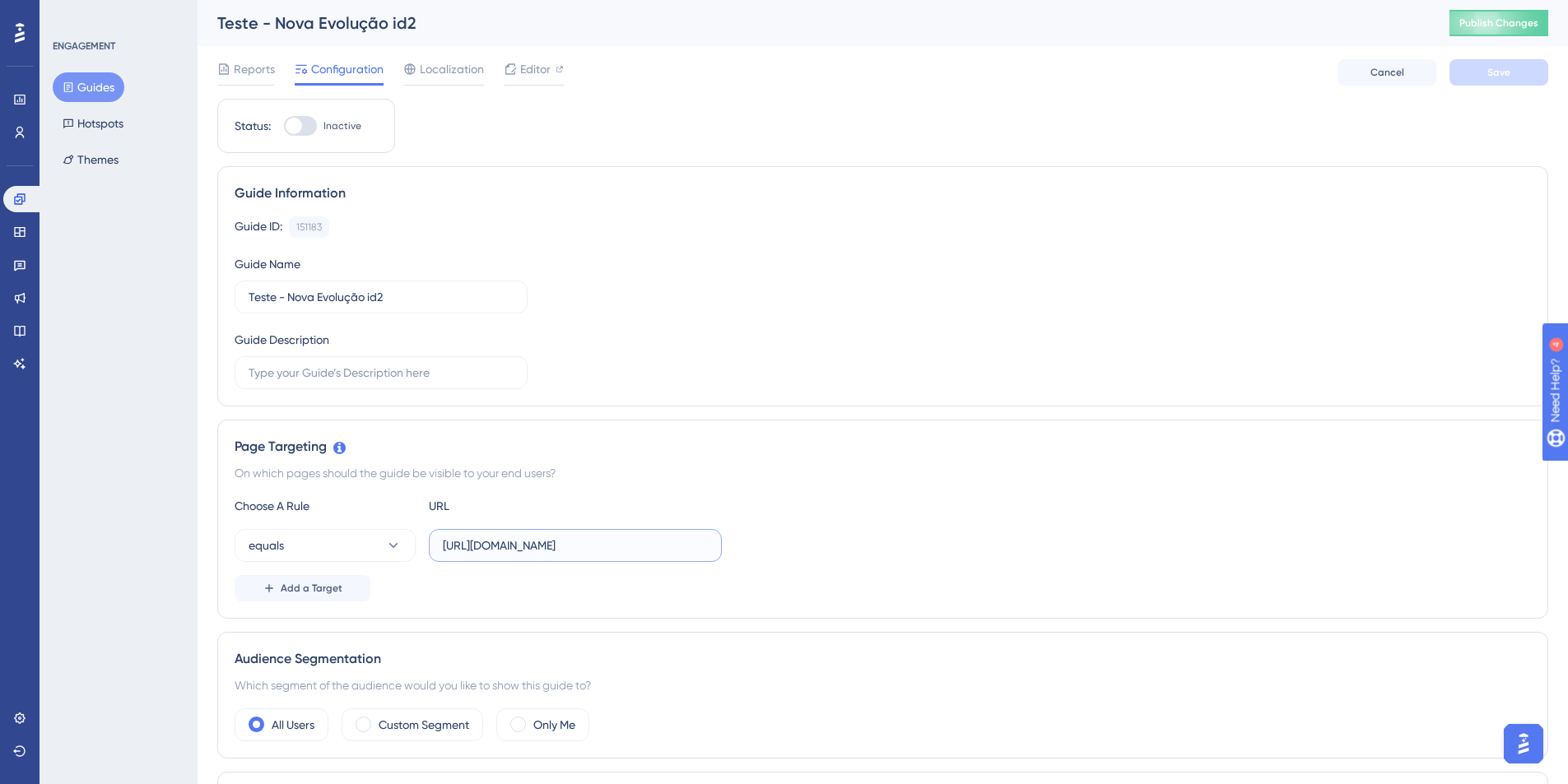
click at [517, 549] on input "https://portal.silpi.com.br/Evolucao/Consulta" at bounding box center [576, 545] width 265 height 18
type input "https://homologacao.silpi.com.br/Evolucao/Consulta"
click at [1478, 63] on button "Save" at bounding box center [1498, 72] width 99 height 26
click at [1485, 21] on span "Publish Changes" at bounding box center [1499, 24] width 79 height 13
click at [300, 131] on div at bounding box center [294, 126] width 17 height 17
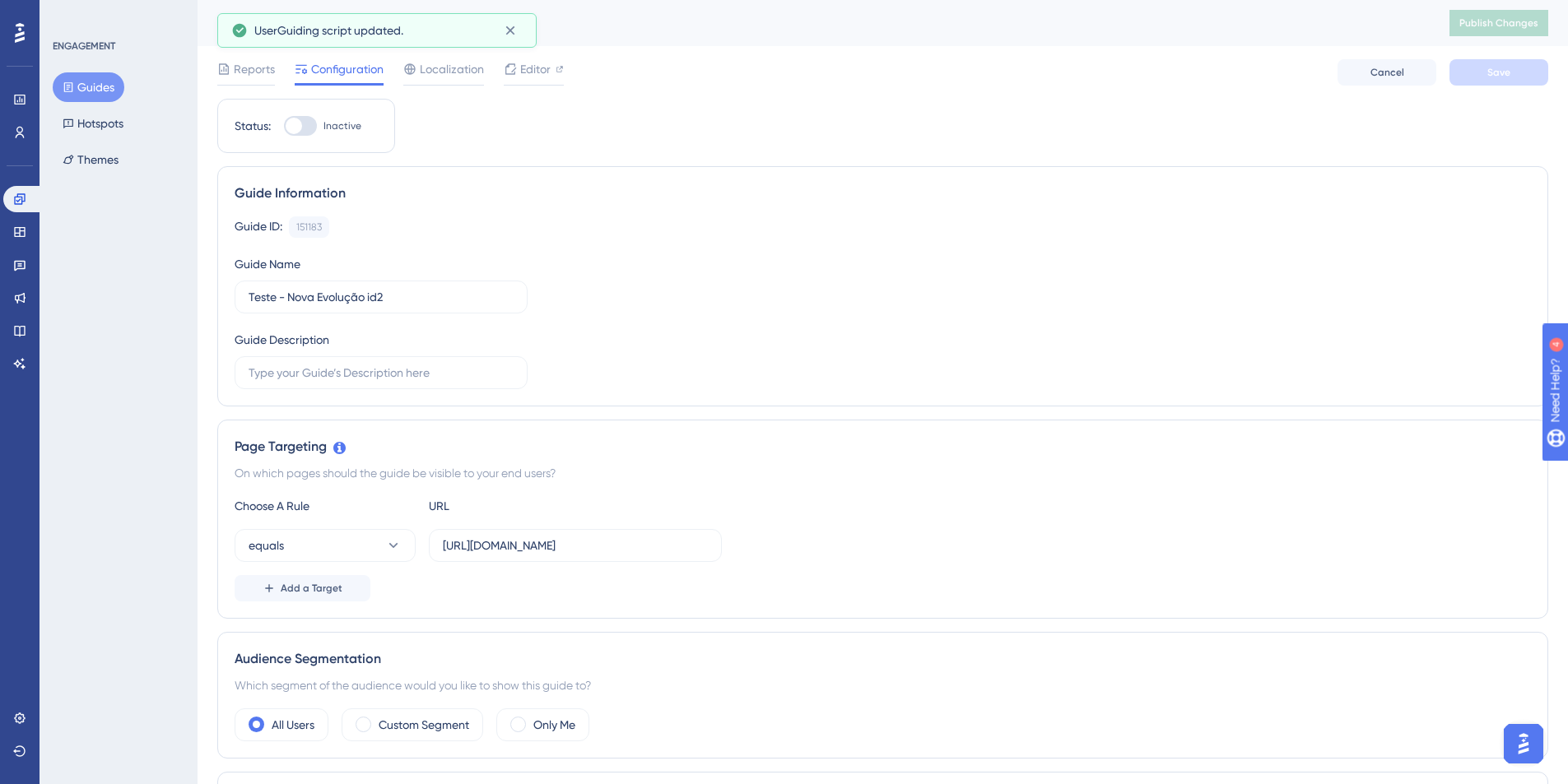
click at [284, 127] on input "Inactive" at bounding box center [283, 126] width 1 height 1
checkbox input "true"
click at [1458, 76] on button "Save" at bounding box center [1498, 72] width 99 height 26
click at [1484, 24] on span "Publish Changes" at bounding box center [1499, 24] width 79 height 13
click at [591, 546] on input "https://homologacao.silpi.com.br/Evolucao/Consulta" at bounding box center [576, 545] width 265 height 18
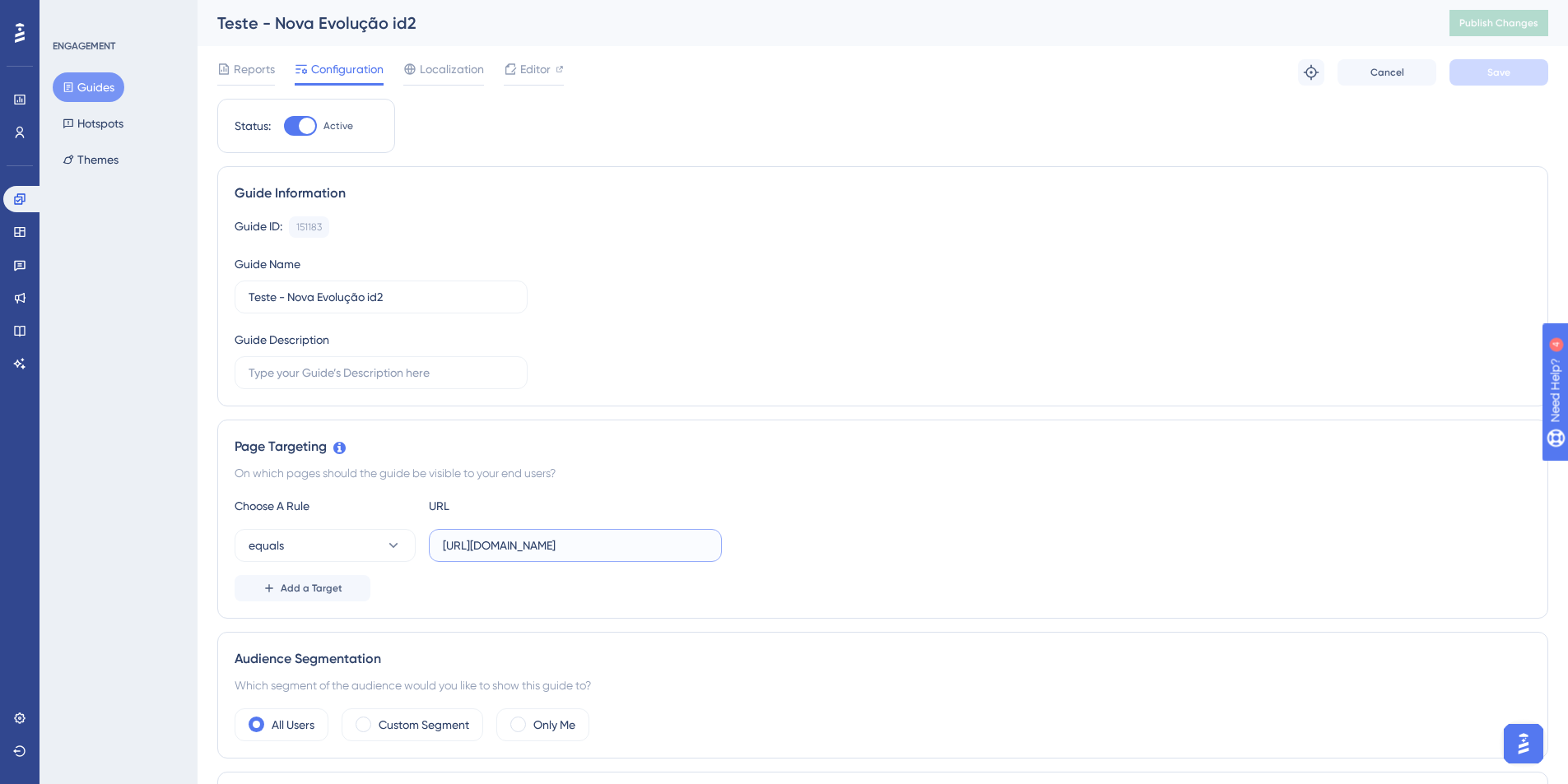
click at [591, 546] on input "https://homologacao.silpi.com.br/Evolucao/Consulta" at bounding box center [576, 545] width 265 height 18
drag, startPoint x: 1029, startPoint y: 313, endPoint x: 1027, endPoint y: 321, distance: 8.2
click at [1028, 313] on div "Guide ID: 151183 Copy Guide Name Teste - Nova Evolução id2 Guide Description" at bounding box center [882, 303] width 1297 height 173
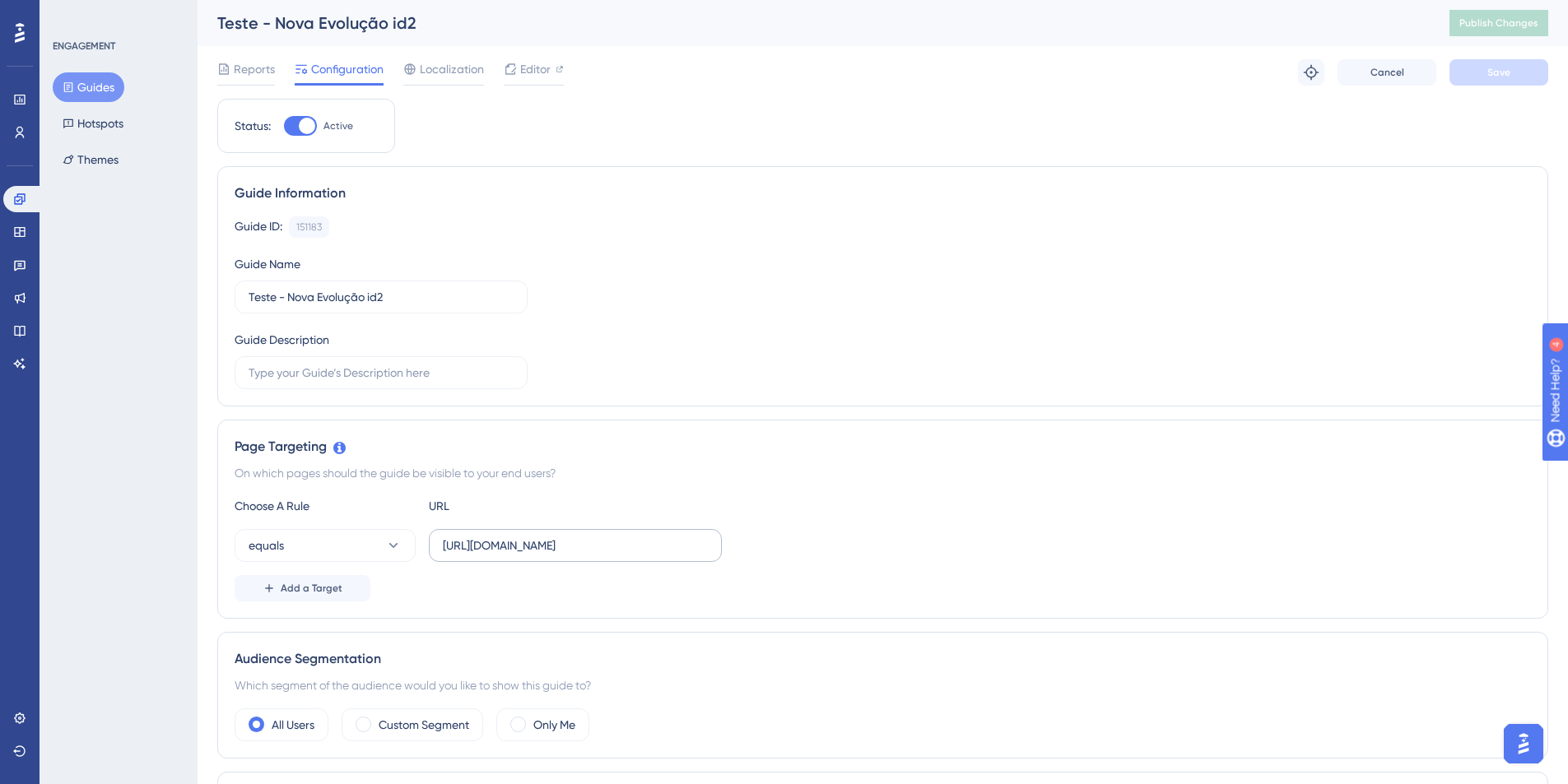
click at [548, 556] on label "https://homologacao.silpi.com.br/Evolucao/Consulta" at bounding box center [576, 545] width 293 height 33
click at [548, 555] on input "https://homologacao.silpi.com.br/Evolucao/Consulta" at bounding box center [576, 545] width 265 height 18
click at [548, 556] on label "https://homologacao.silpi.com.br/Evolucao/Consulta" at bounding box center [576, 545] width 293 height 33
click at [548, 555] on input "https://homologacao.silpi.com.br/Evolucao/Consulta" at bounding box center [576, 545] width 265 height 18
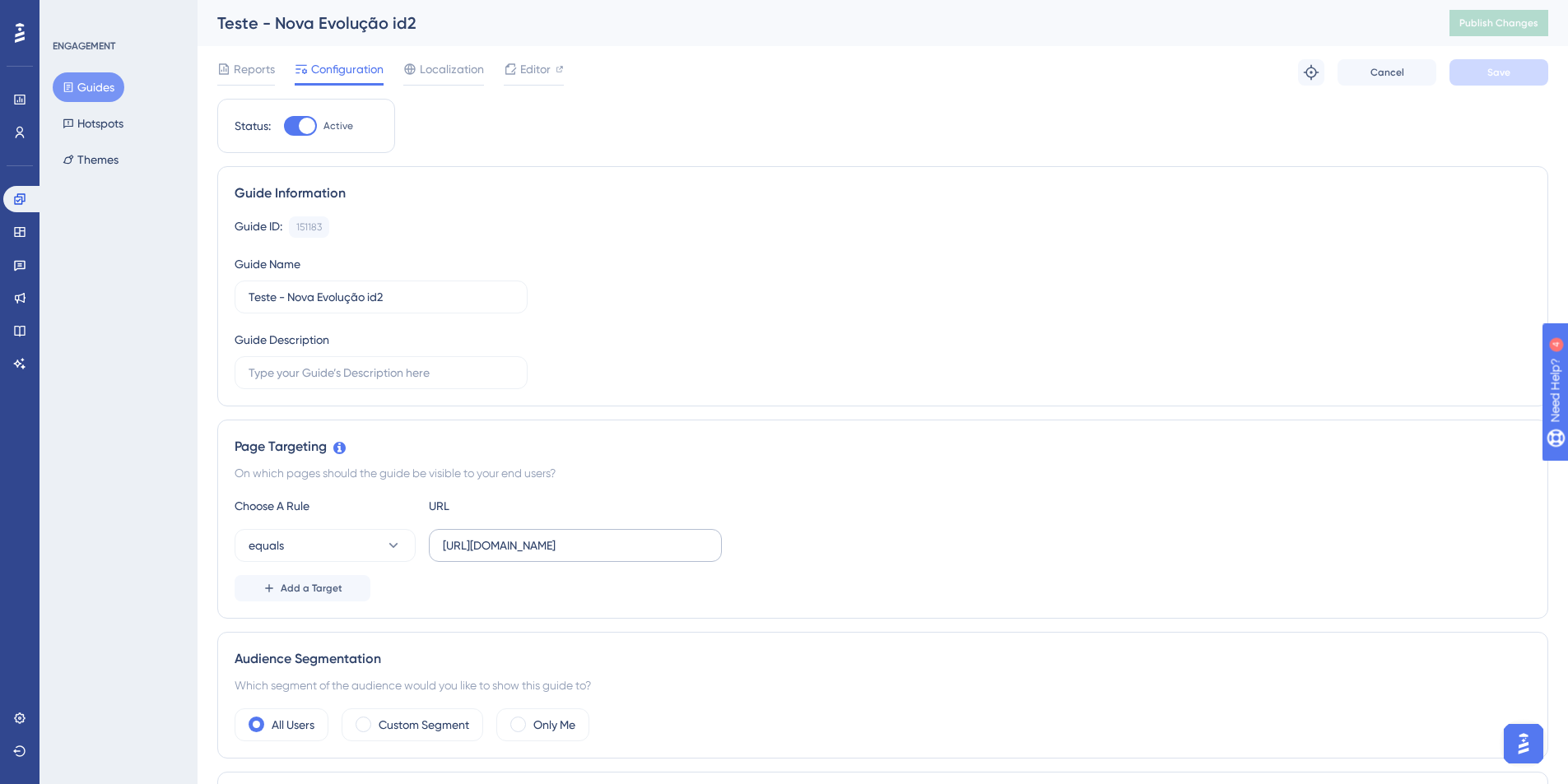
click at [548, 556] on label "https://homologacao.silpi.com.br/Evolucao/Consulta" at bounding box center [576, 545] width 293 height 33
click at [548, 555] on input "https://homologacao.silpi.com.br/Evolucao/Consulta" at bounding box center [576, 545] width 265 height 18
click at [551, 551] on input "https://homologacao.silpi.com.br/Evolucao/Consulta" at bounding box center [576, 545] width 265 height 18
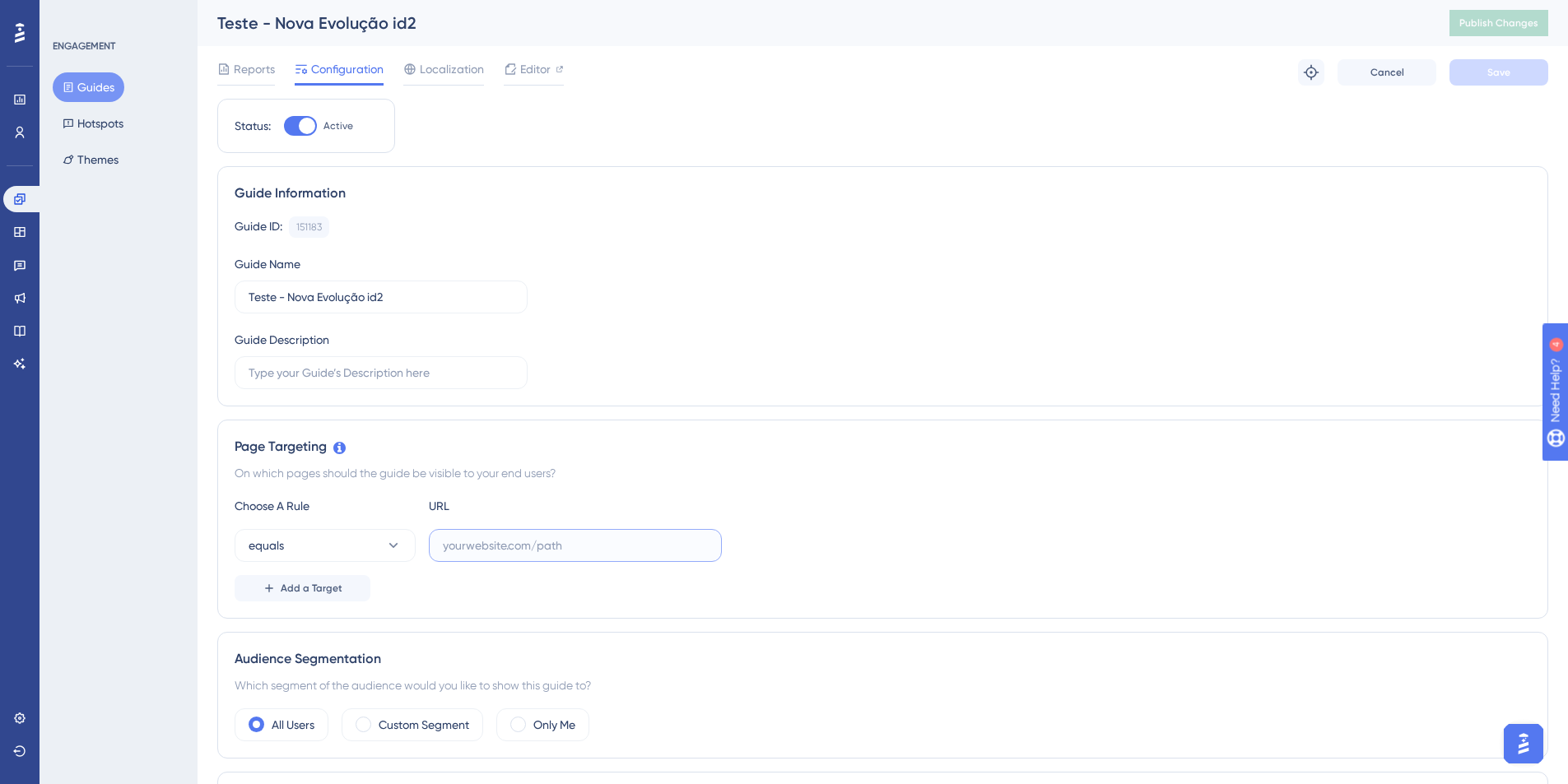
scroll to position [0, 0]
paste input "https://homologacao.silpi.com.br/Evolucao/Consulta"
type input "https://homologacao.silpi.com.br/Evolucao/Consulta"
click at [109, 131] on button "Hotspots" at bounding box center [93, 124] width 81 height 30
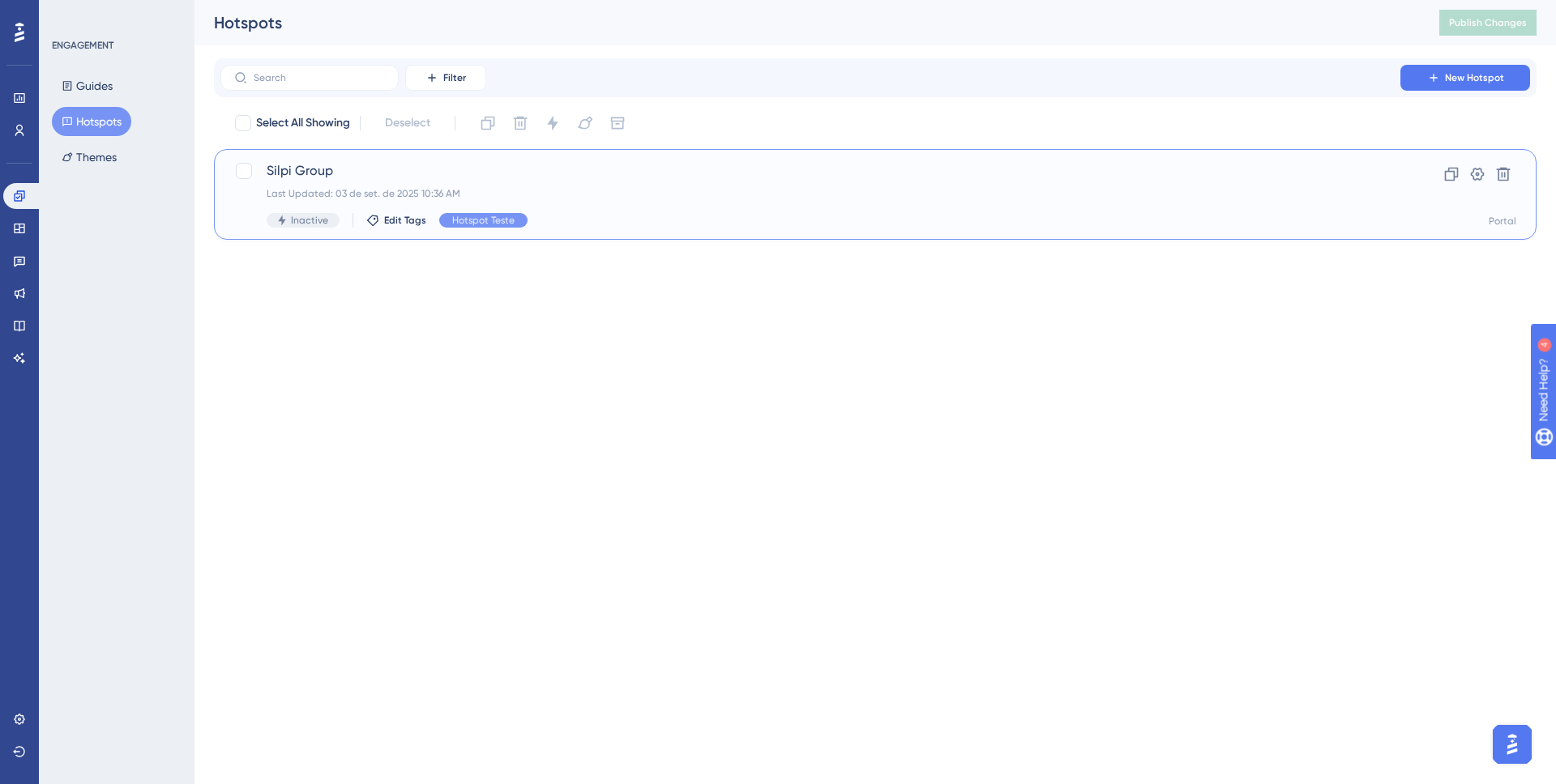
click at [314, 184] on div "Silpi Group Last Updated: 03 de set. de 2025 10:36 AM Inactive Edit Tags Hotspo…" at bounding box center [810, 194] width 1088 height 67
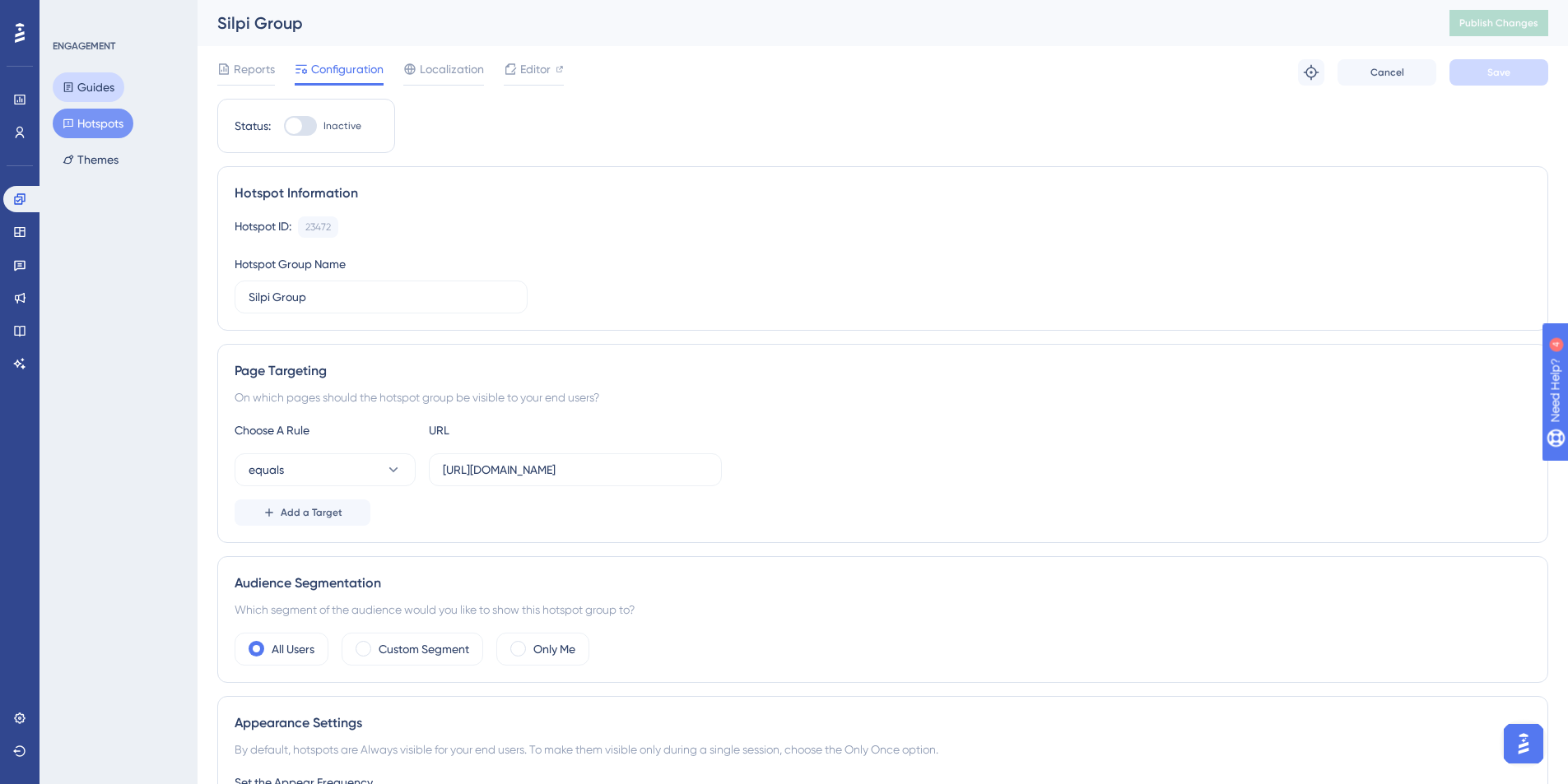
click at [114, 98] on button "Guides" at bounding box center [88, 87] width 71 height 30
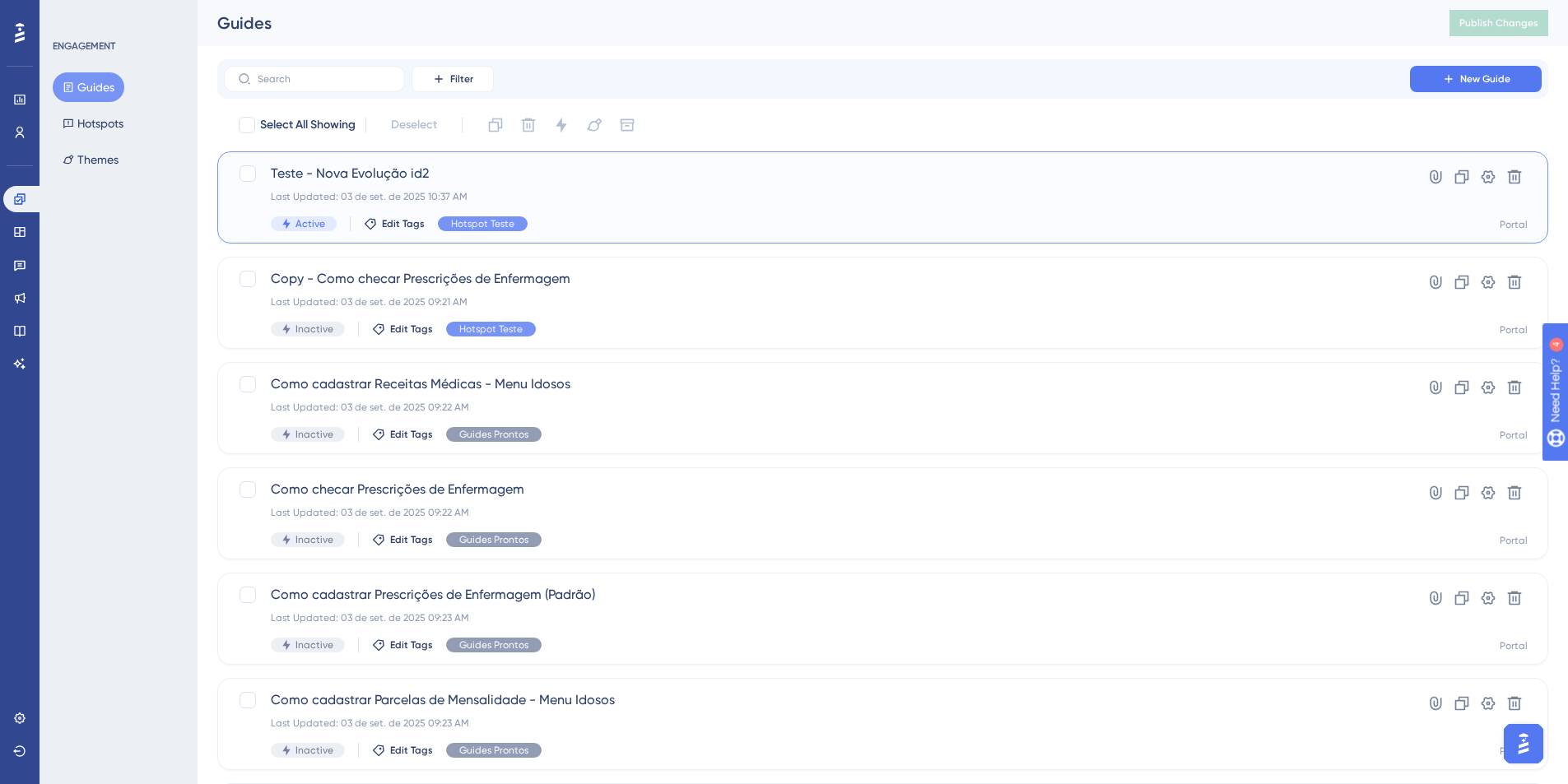
click at [301, 217] on span "Active" at bounding box center [310, 224] width 30 height 13
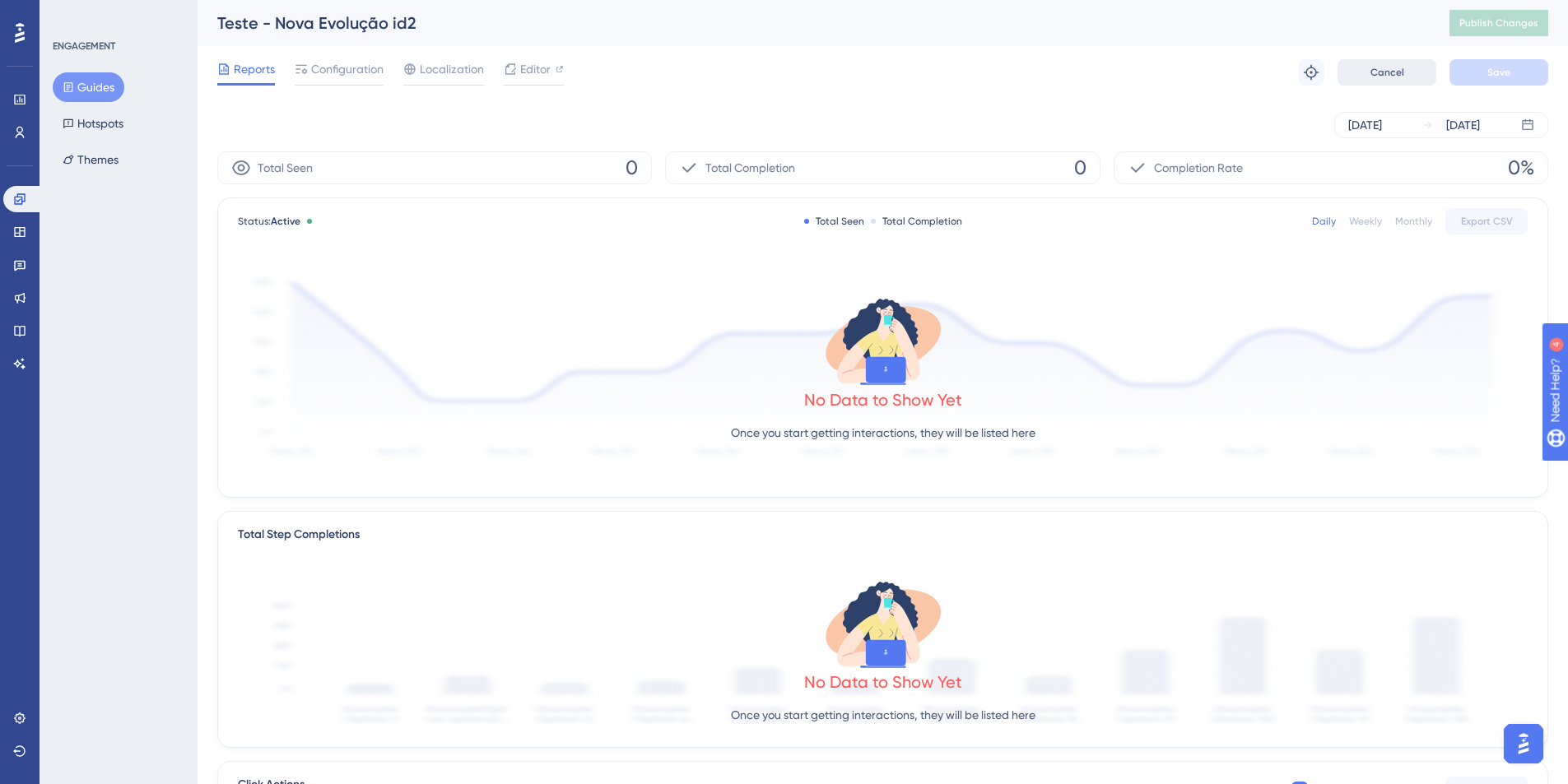
click at [1394, 78] on span "Cancel" at bounding box center [1387, 72] width 34 height 13
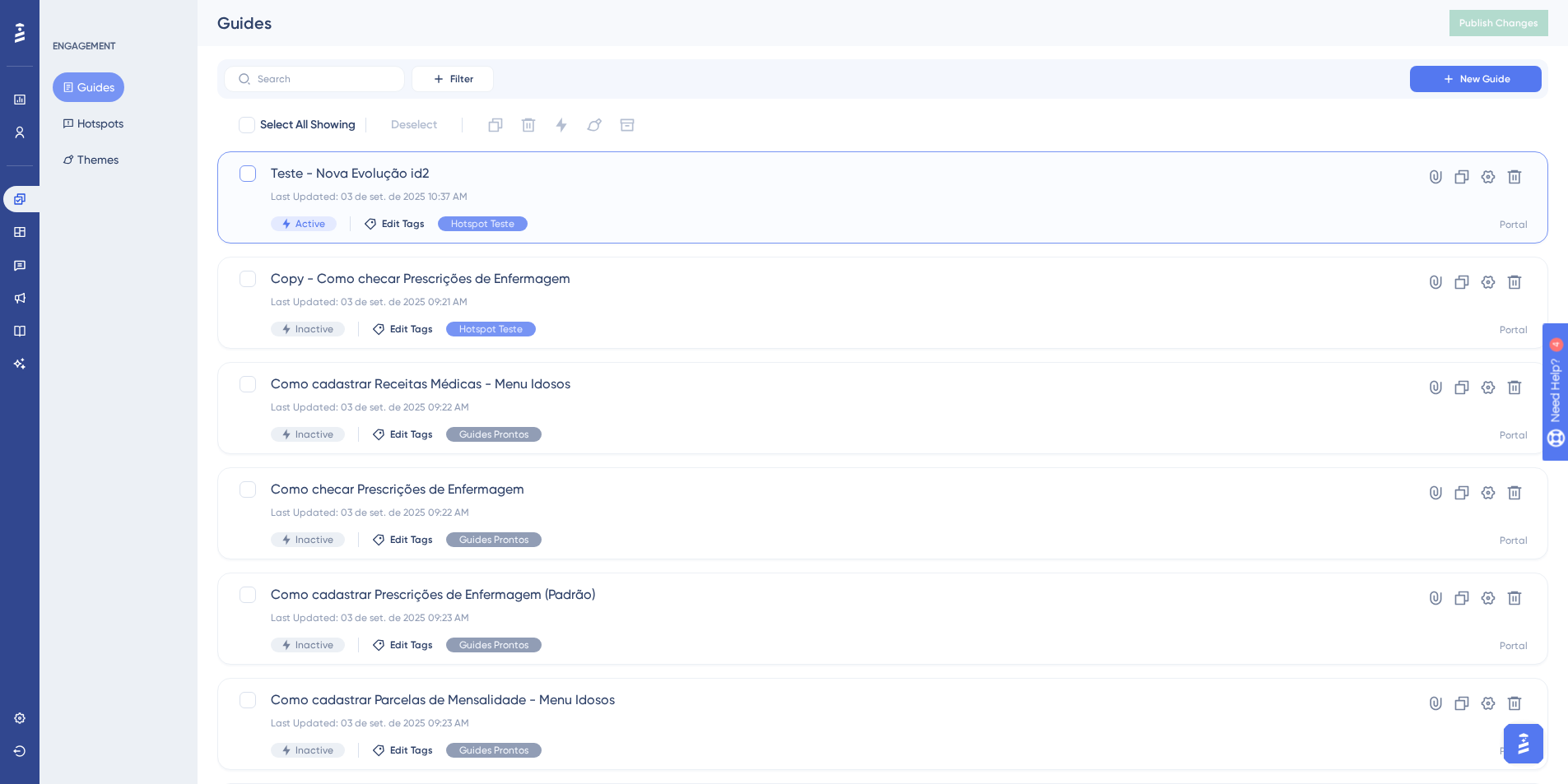
click at [258, 177] on label at bounding box center [249, 173] width 24 height 20
checkbox input "true"
click at [571, 131] on button at bounding box center [562, 125] width 26 height 26
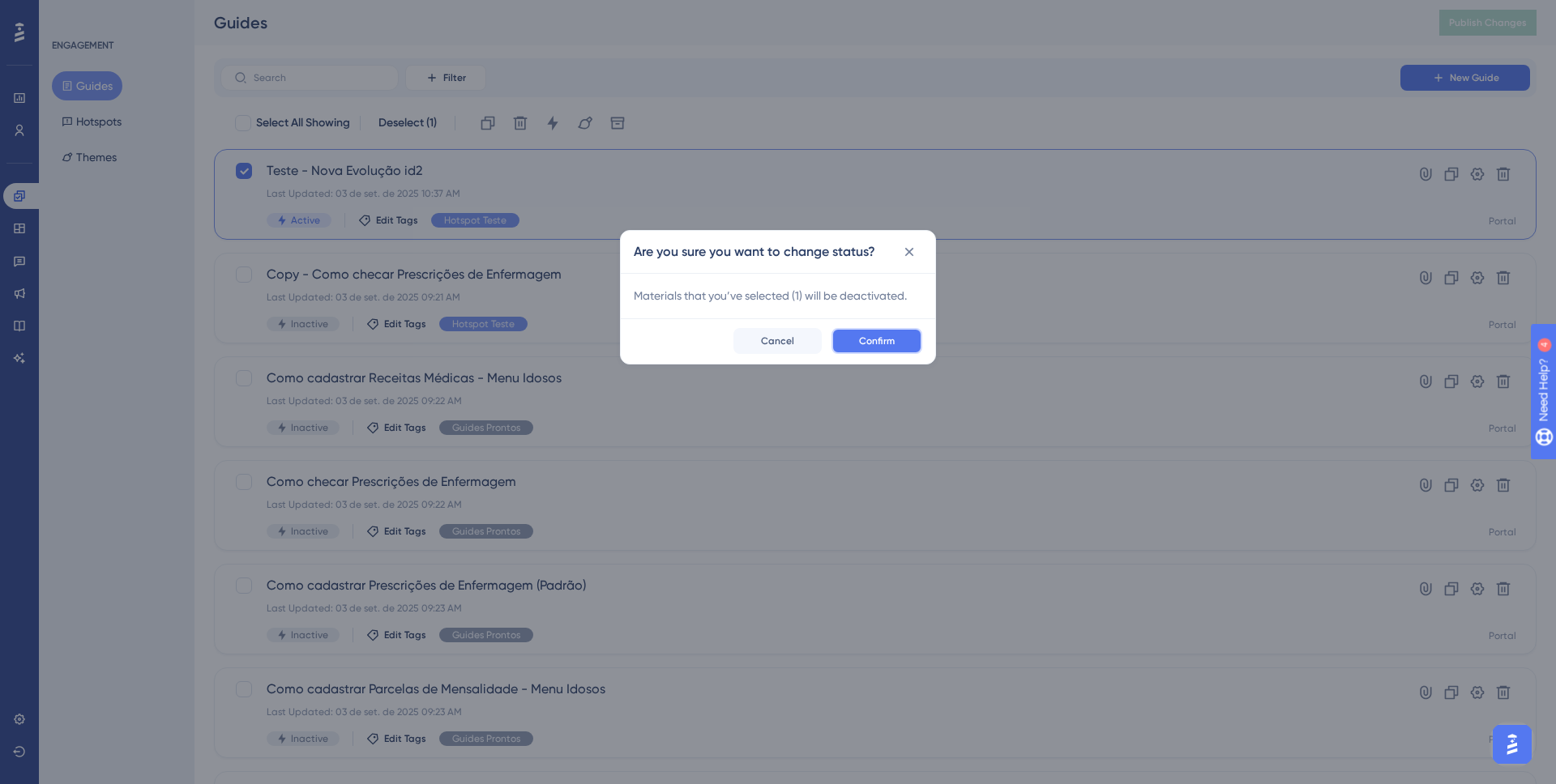
drag, startPoint x: 863, startPoint y: 340, endPoint x: 856, endPoint y: 354, distance: 15.7
click at [862, 340] on span "Confirm" at bounding box center [877, 342] width 36 height 13
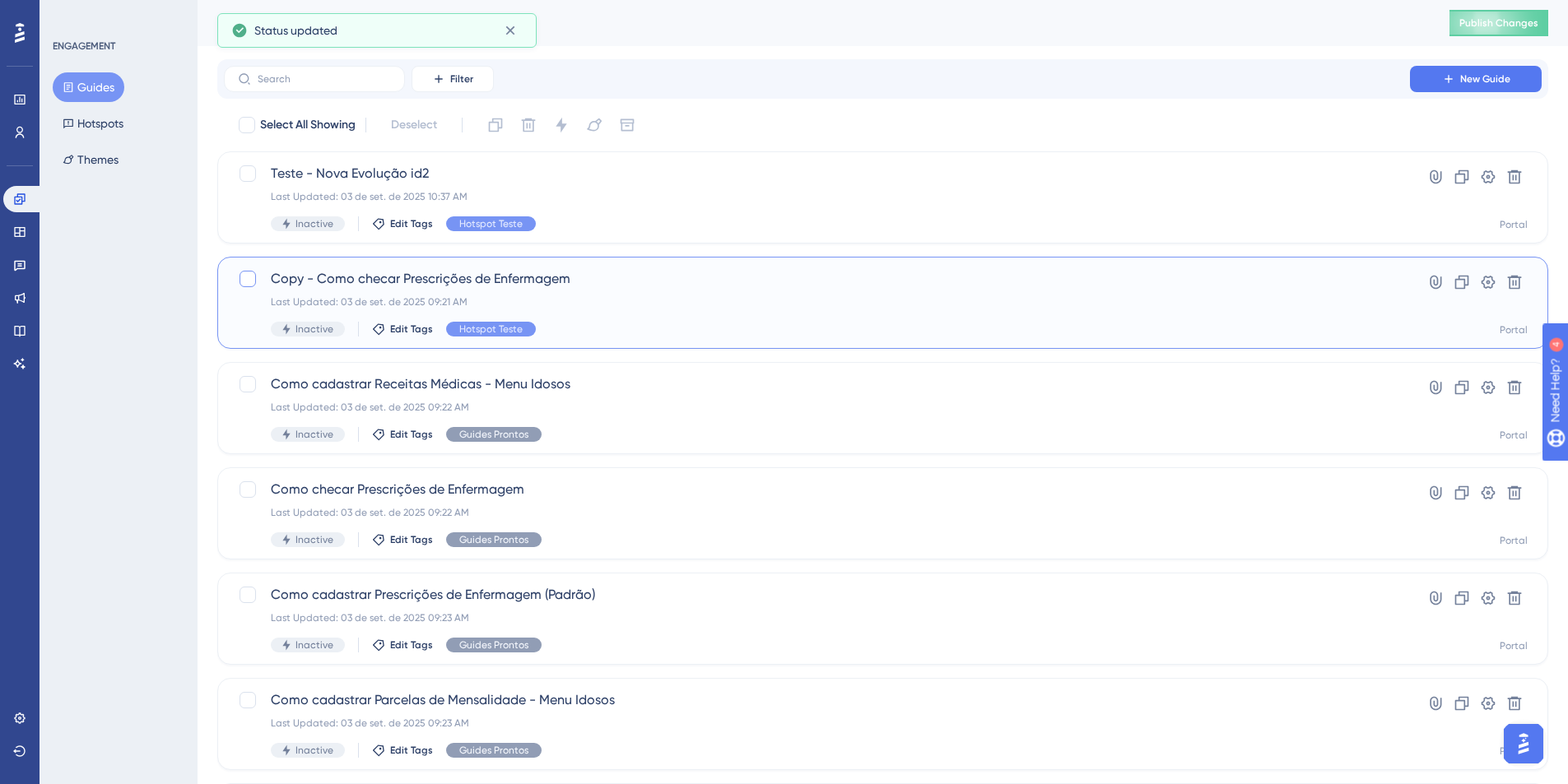
click at [246, 279] on div at bounding box center [248, 279] width 17 height 17
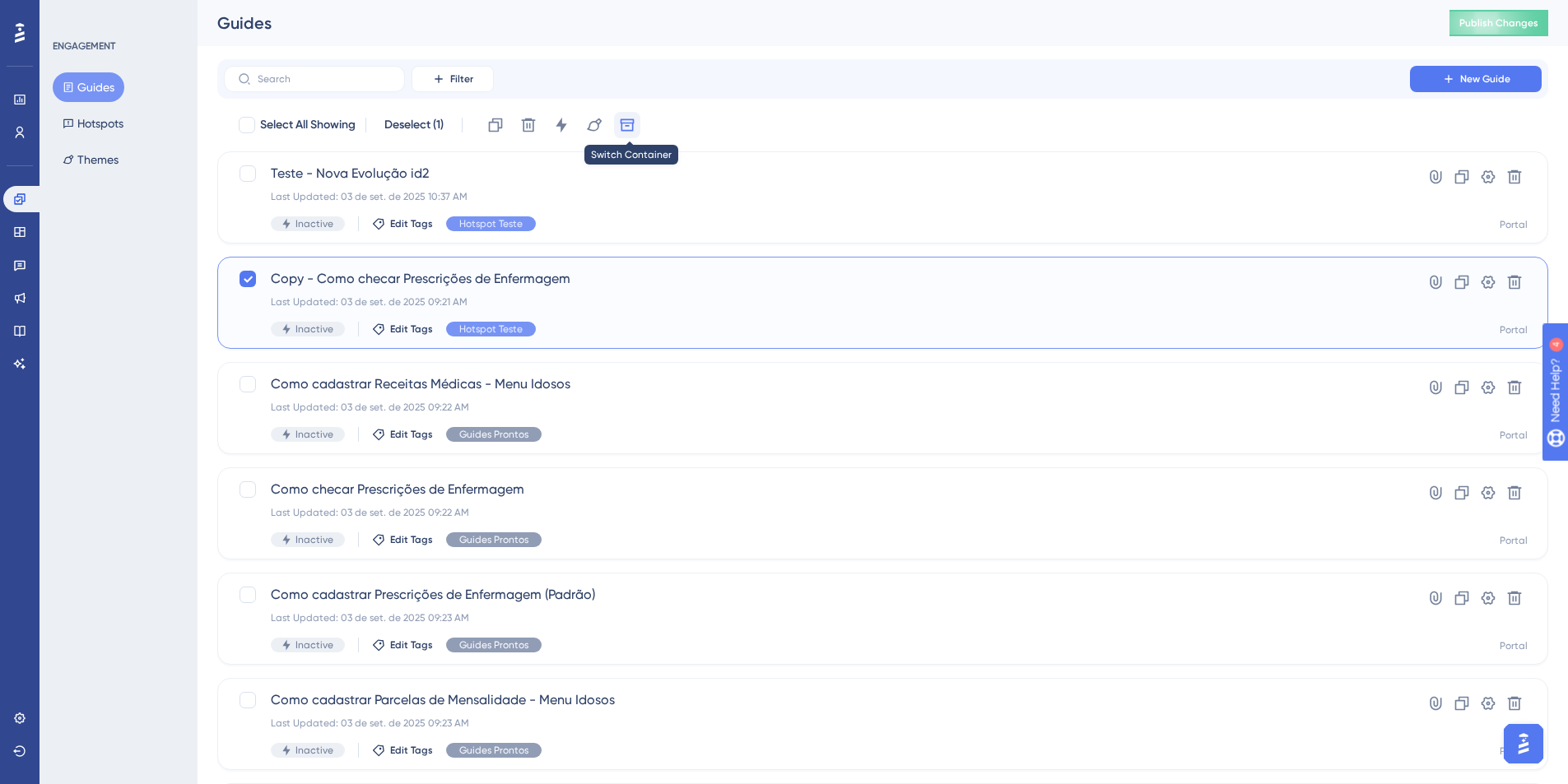
click at [625, 124] on icon at bounding box center [627, 125] width 17 height 17
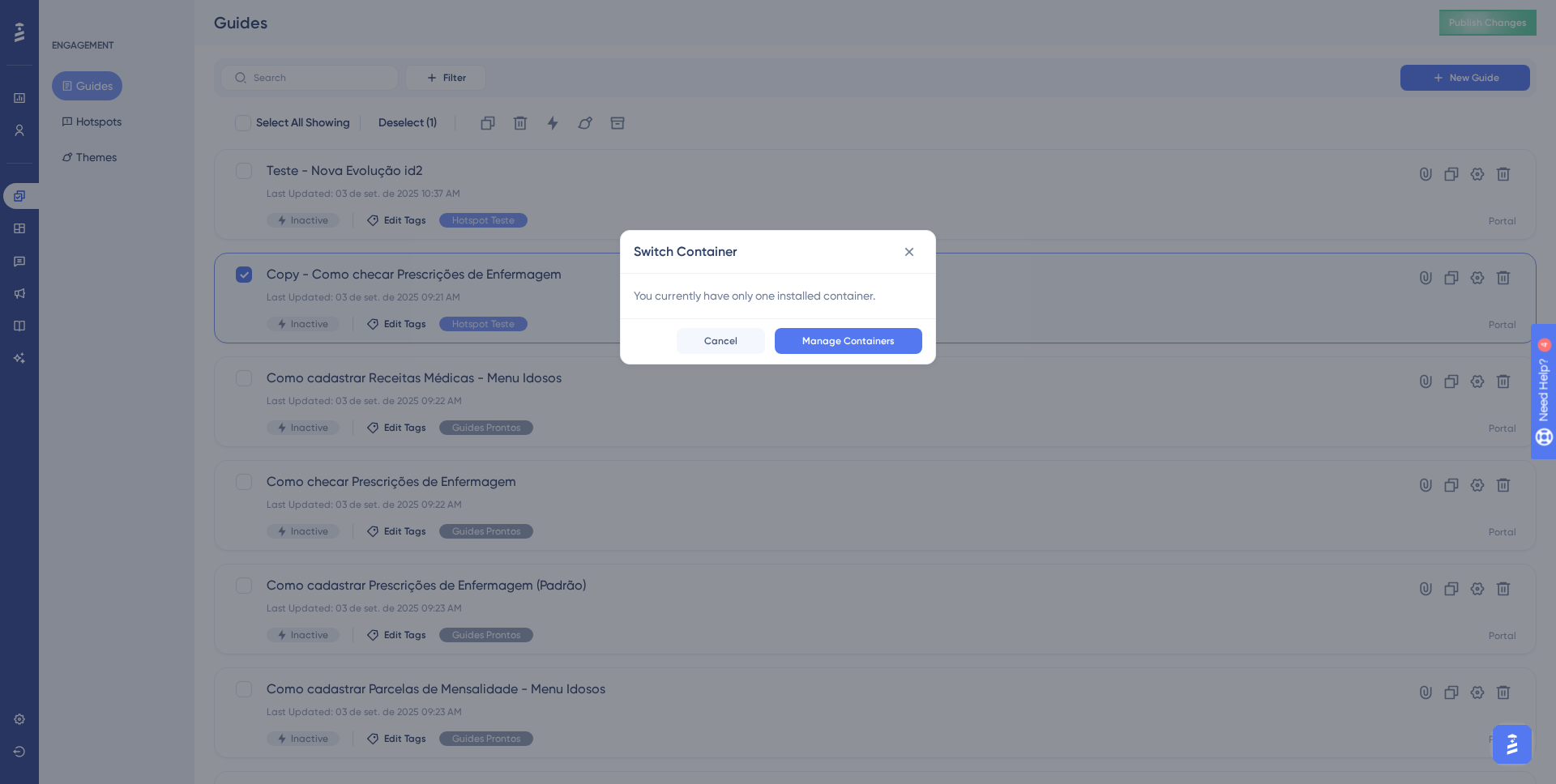
click at [763, 307] on div "You currently have only one installed container." at bounding box center [778, 295] width 315 height 45
click at [732, 339] on span "Cancel" at bounding box center [721, 342] width 33 height 13
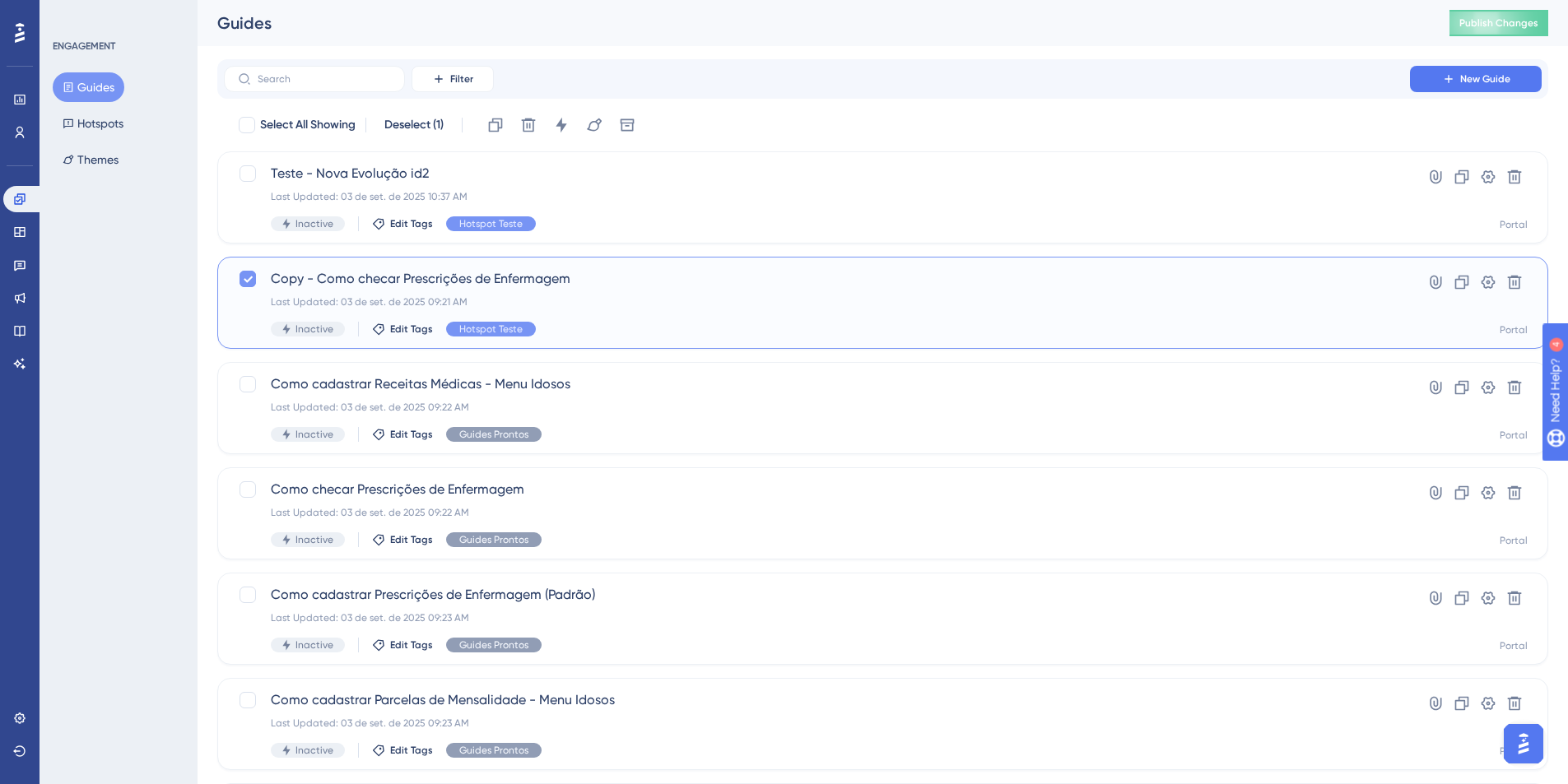
click at [261, 280] on label at bounding box center [249, 278] width 24 height 20
click at [257, 282] on div at bounding box center [247, 278] width 20 height 20
checkbox input "true"
click at [527, 125] on icon at bounding box center [529, 125] width 17 height 17
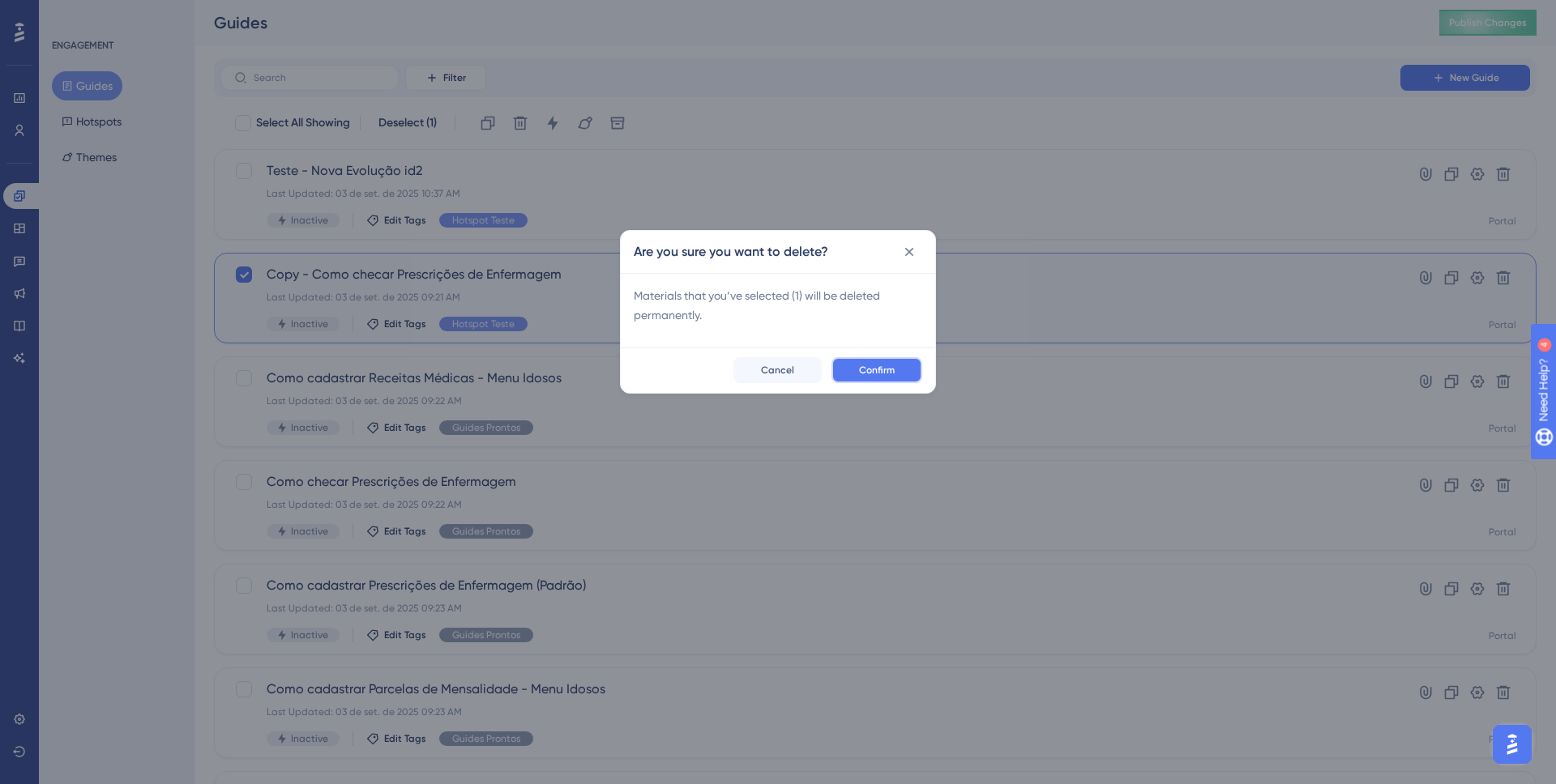
click at [832, 355] on div "Confirm Cancel" at bounding box center [778, 370] width 315 height 45
click at [897, 365] on button "Confirm" at bounding box center [877, 370] width 91 height 26
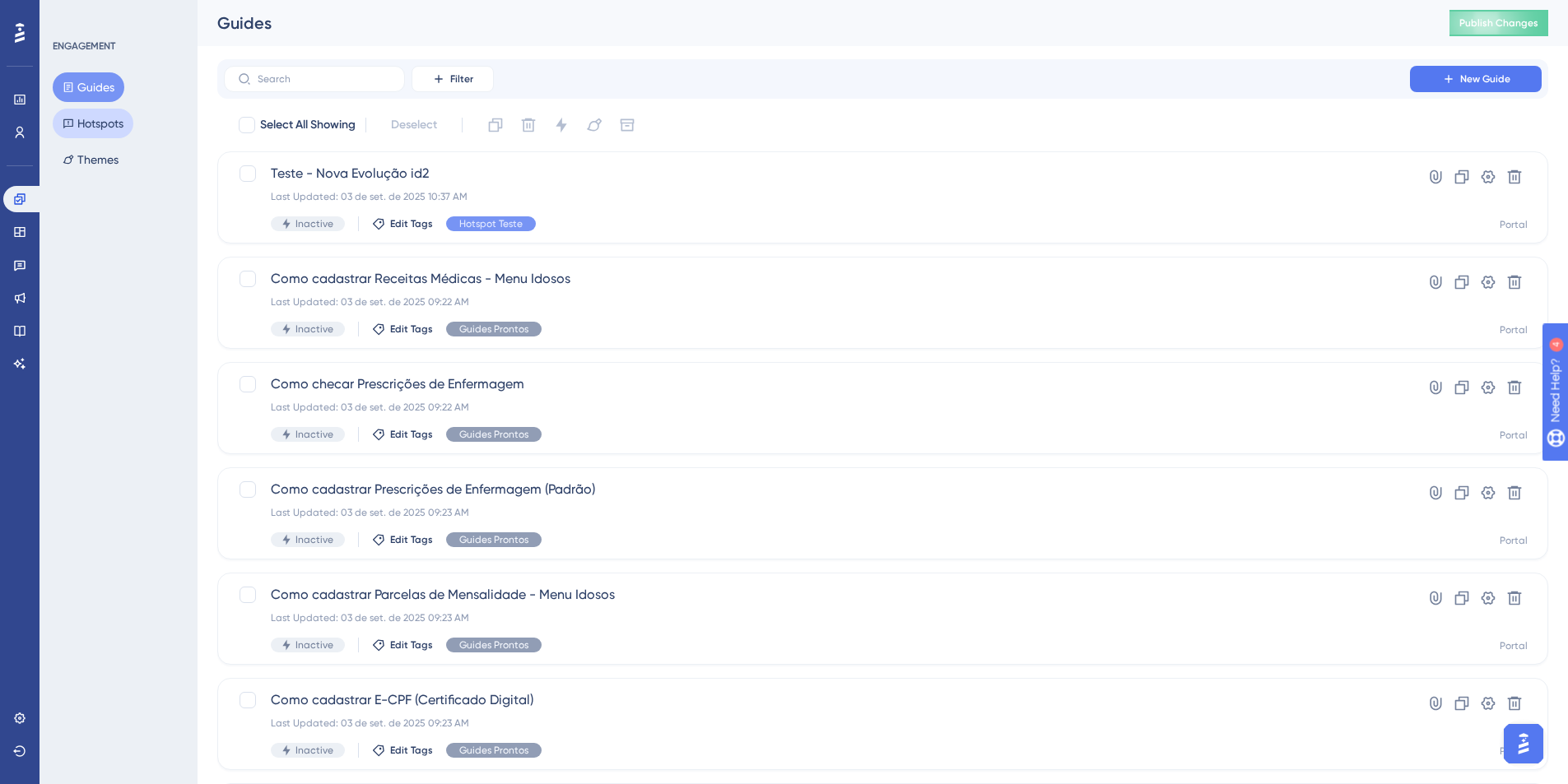
click at [107, 110] on div "Guides Hotspots Themes" at bounding box center [119, 123] width 134 height 102
click at [107, 110] on button "Hotspots" at bounding box center [93, 124] width 81 height 30
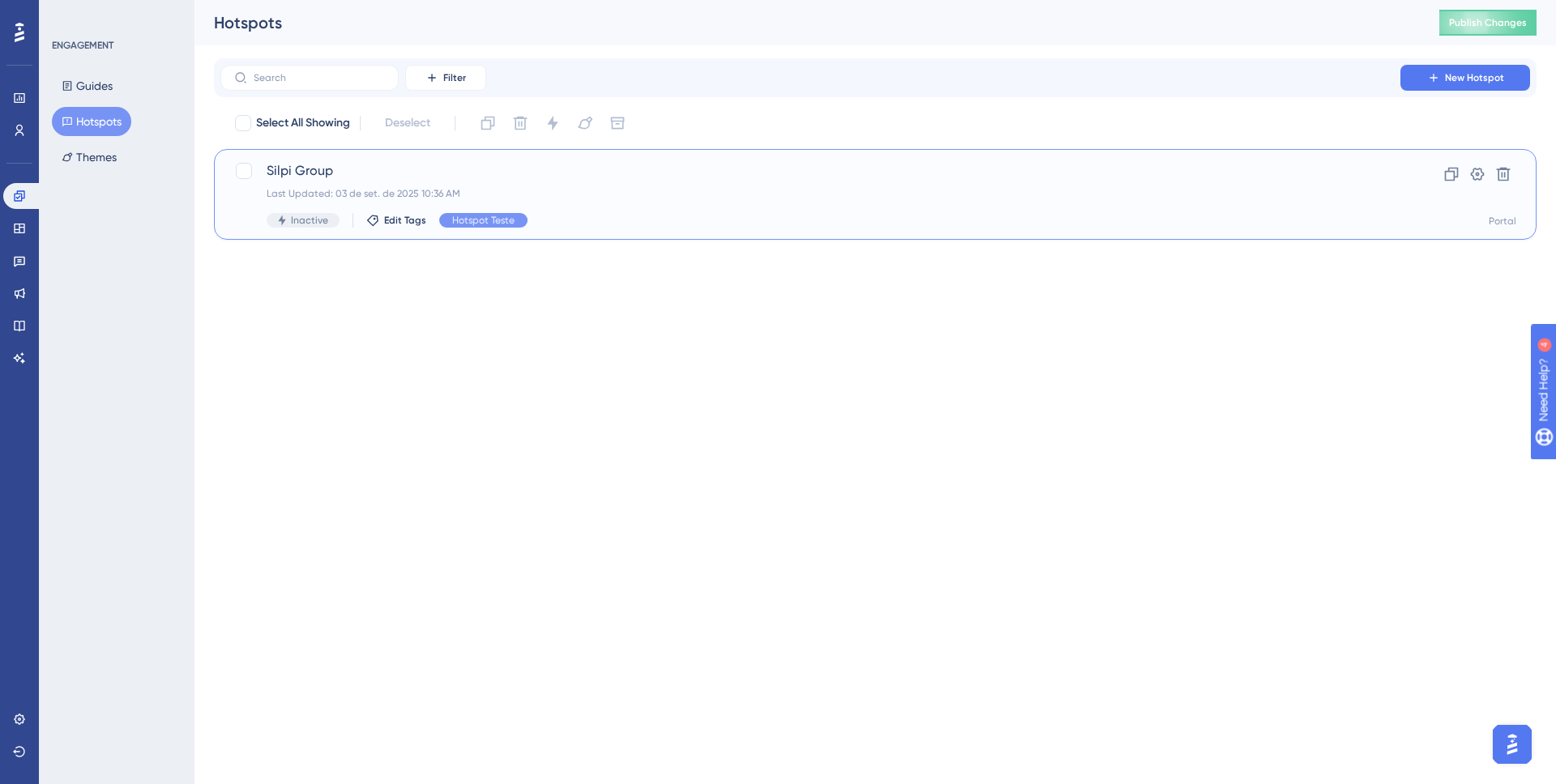
click at [426, 185] on div "Silpi Group Last Updated: 03 de set. de 2025 10:36 AM Inactive Edit Tags Hotspo…" at bounding box center [810, 194] width 1088 height 67
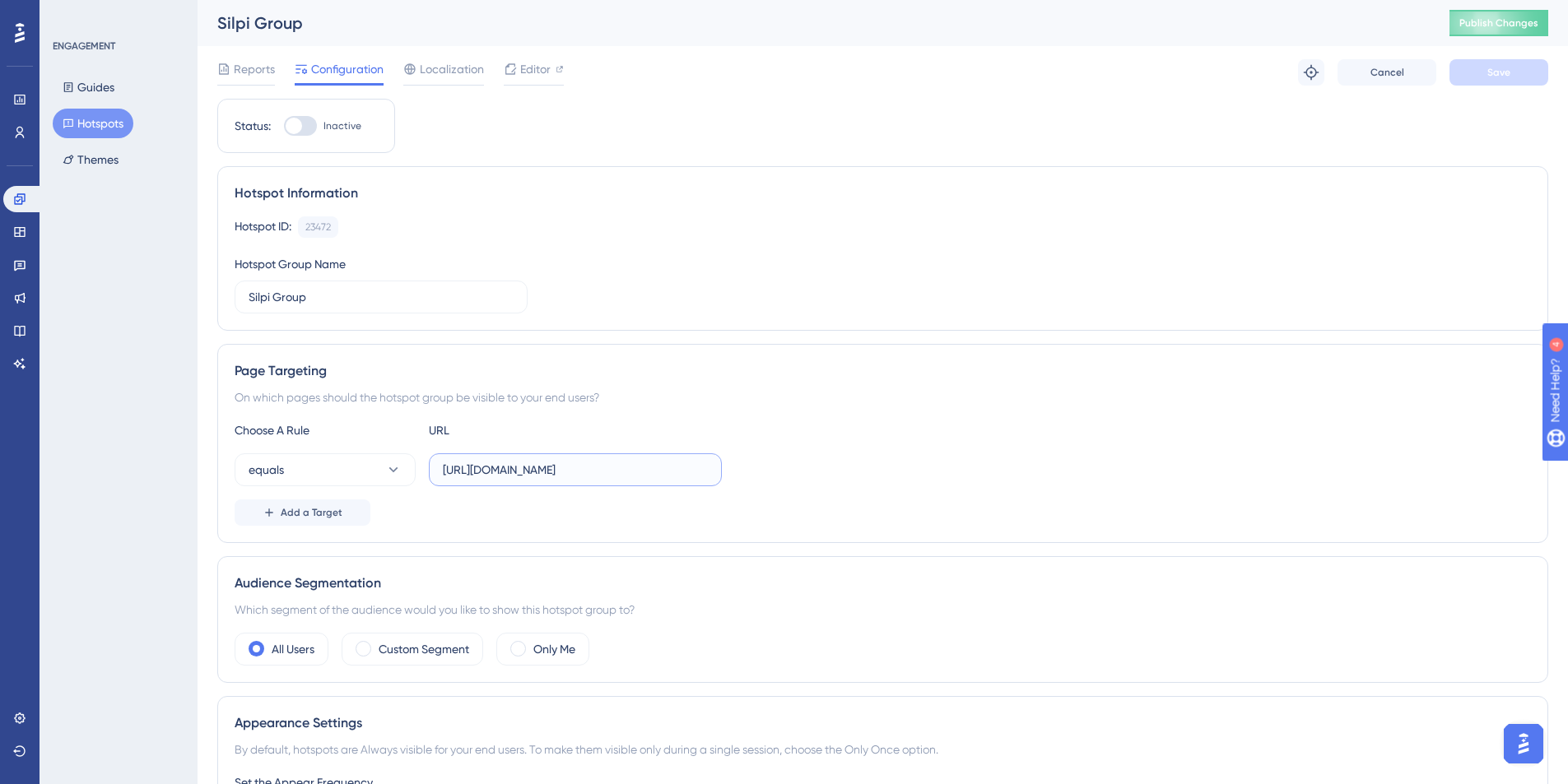
click at [545, 469] on input "https://homologacao.silpi.com.br/PrescricaoEnfermagem/Consulta" at bounding box center [576, 469] width 265 height 18
click at [500, 461] on input "https://homologacao.silpi.com.br/PrescricaoEnfermagem/Consulta" at bounding box center [576, 469] width 265 height 18
click at [502, 459] on label "https://homologacao.silpi.com.br/PrescricaoEnfermagem/Consulta" at bounding box center [576, 469] width 293 height 33
click at [502, 461] on input "https://homologacao.silpi.com.br/PrescricaoEnfermagem/Consulta" at bounding box center [576, 469] width 265 height 18
click at [502, 459] on label "https://homologacao.silpi.com.br/PrescricaoEnfermagem/Consulta" at bounding box center [576, 469] width 293 height 33
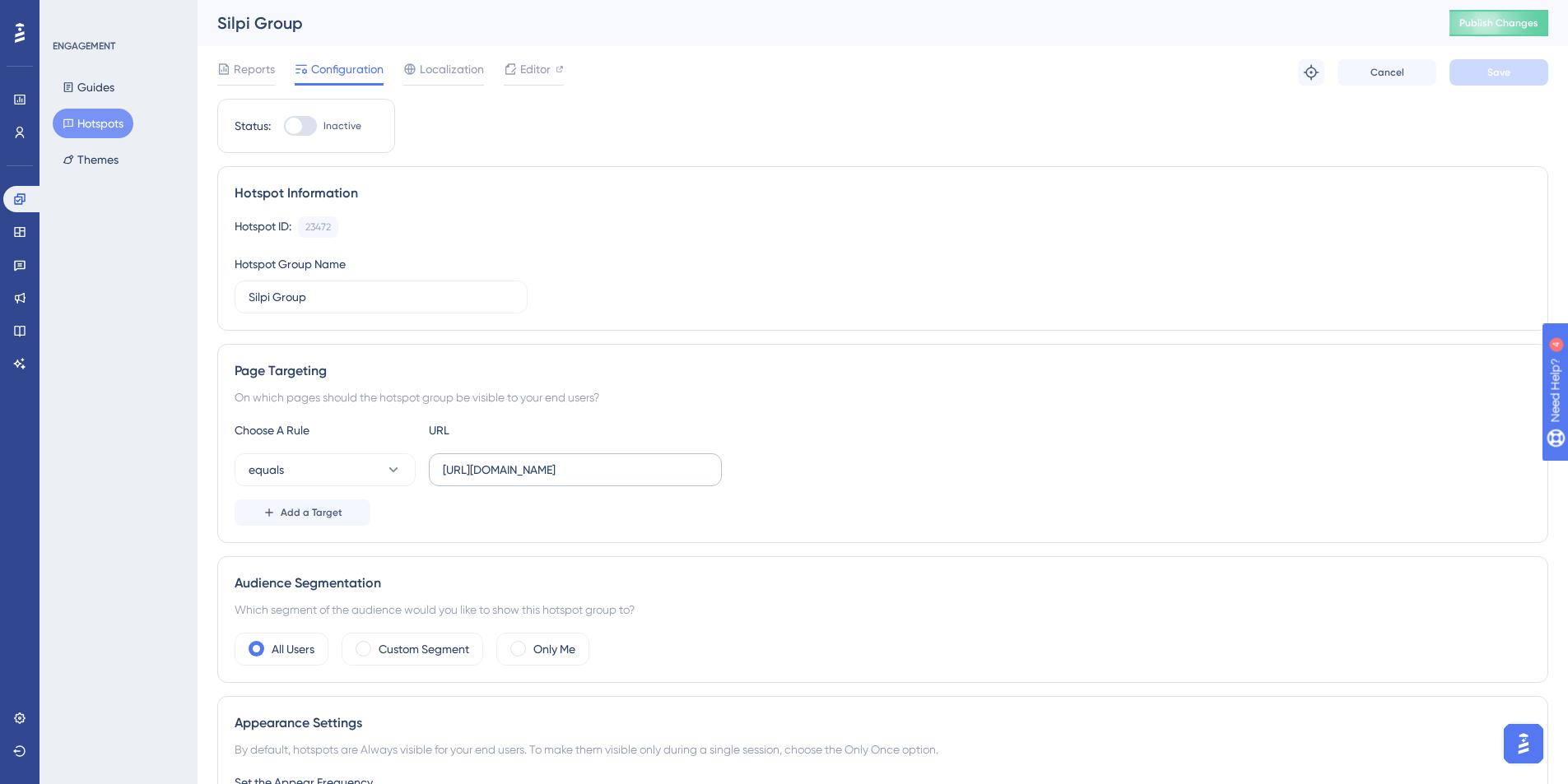
click at [502, 461] on input "https://homologacao.silpi.com.br/PrescricaoEnfermagem/Consulta" at bounding box center [576, 469] width 265 height 18
click at [516, 478] on label "https://homologacao.silpi.com.br/PrescricaoEnfermagem/Consulta" at bounding box center [576, 469] width 293 height 33
click at [516, 478] on input "https://homologacao.silpi.com.br/PrescricaoEnfermagem/Consulta" at bounding box center [576, 469] width 265 height 18
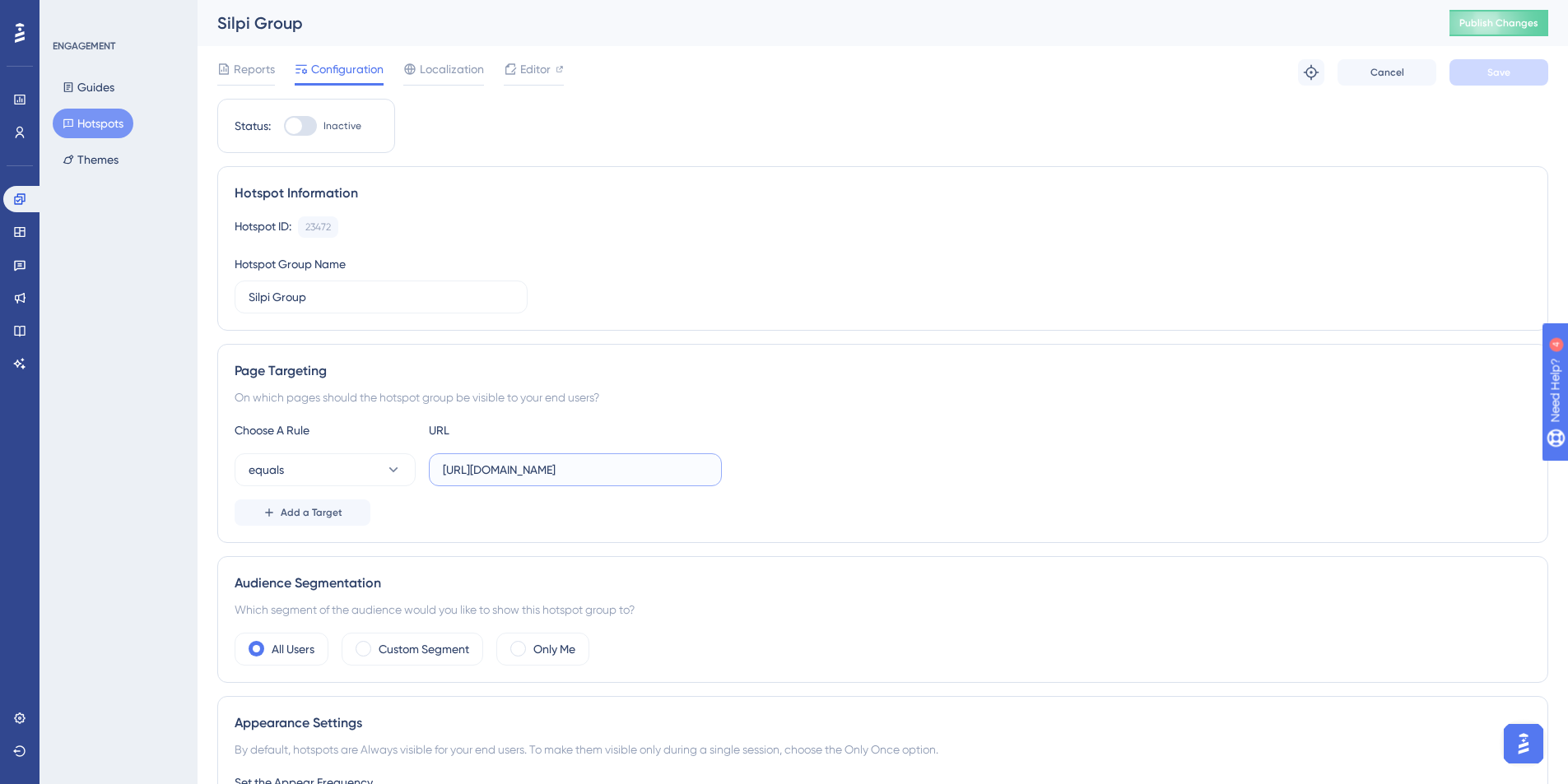
click at [537, 469] on input "https://homologacao.silpi.com.br/PrescricaoEnfermagem/Consulta" at bounding box center [576, 469] width 265 height 18
paste input "Evolucao"
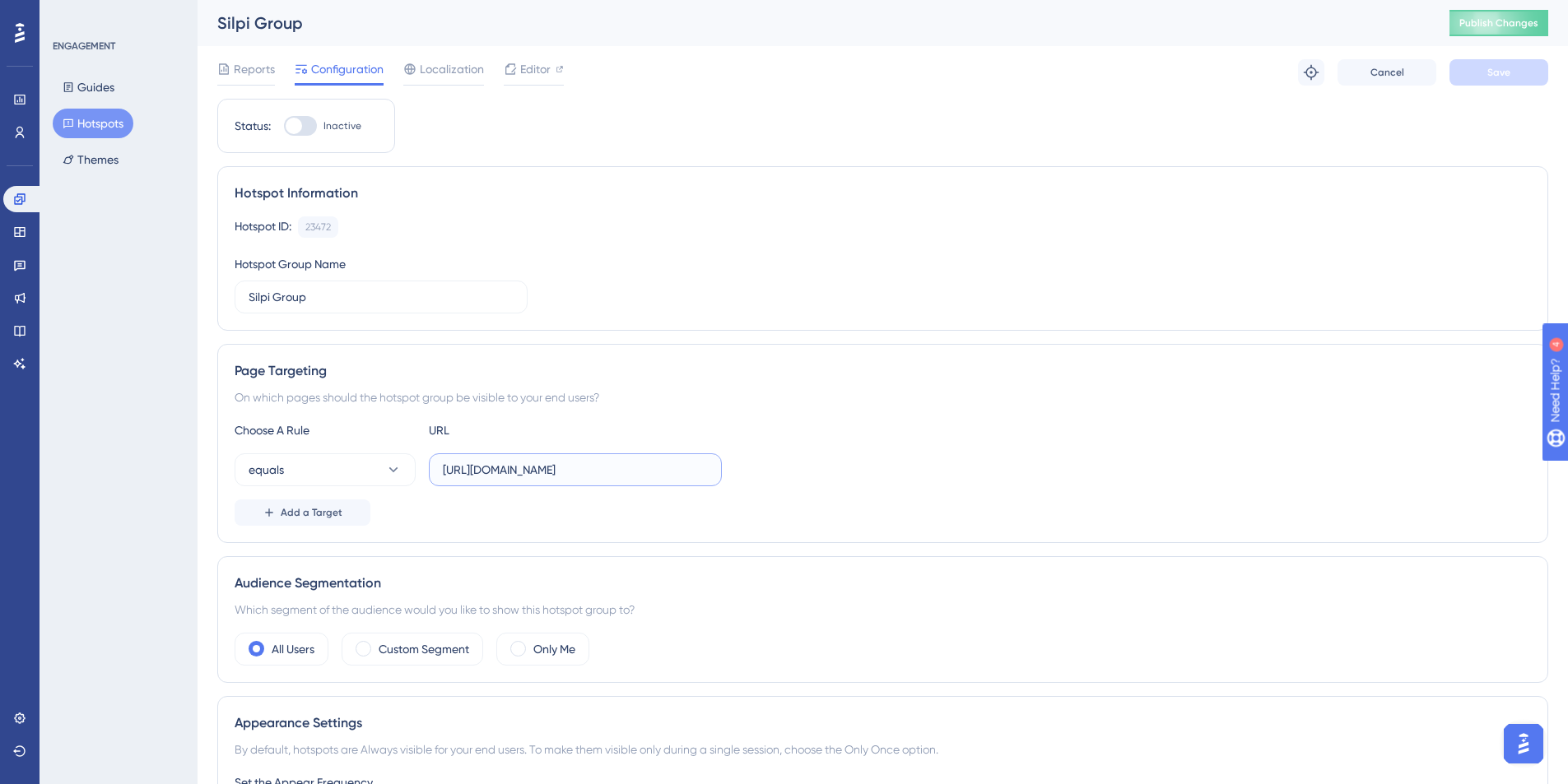
scroll to position [0, 21]
type input "https://homologacao.silpi.com.br/Evolucao/Consulta"
click at [1454, 71] on button "Save" at bounding box center [1498, 72] width 99 height 26
click at [521, 66] on span "Editor" at bounding box center [535, 69] width 30 height 20
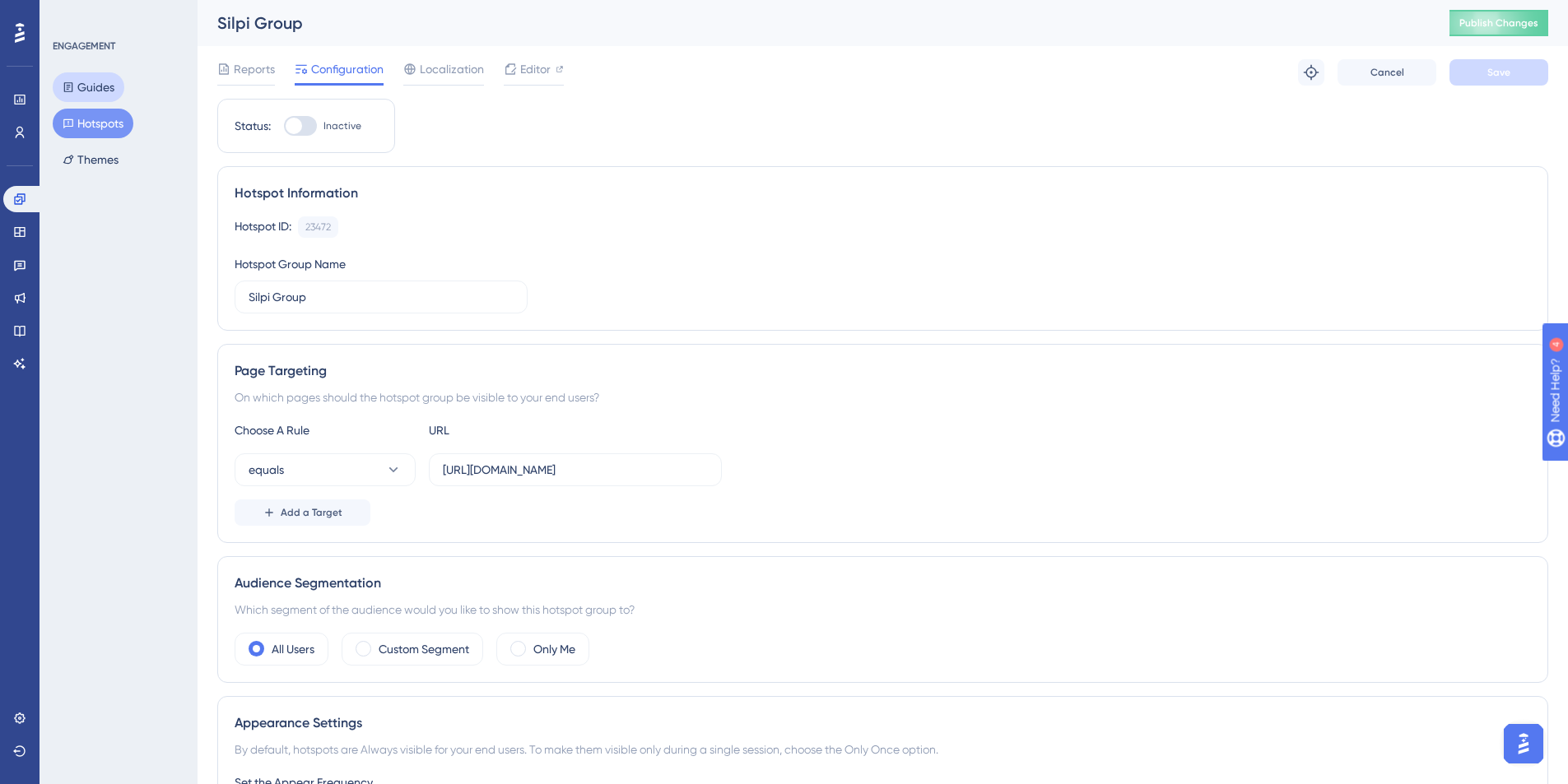
click at [95, 98] on button "Guides" at bounding box center [88, 87] width 71 height 30
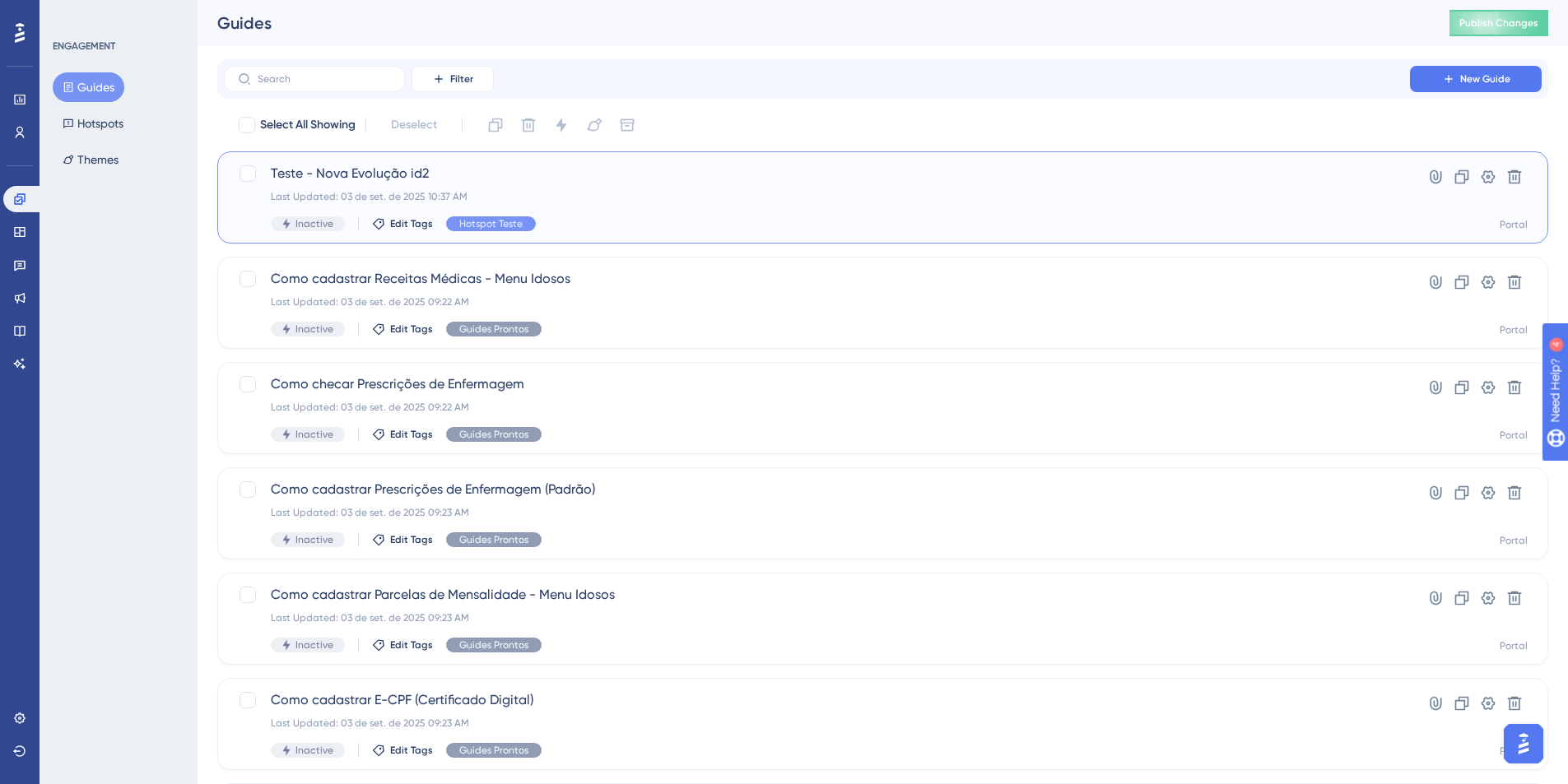
click at [325, 182] on span "Teste - Nova Evolução id2" at bounding box center [817, 173] width 1093 height 20
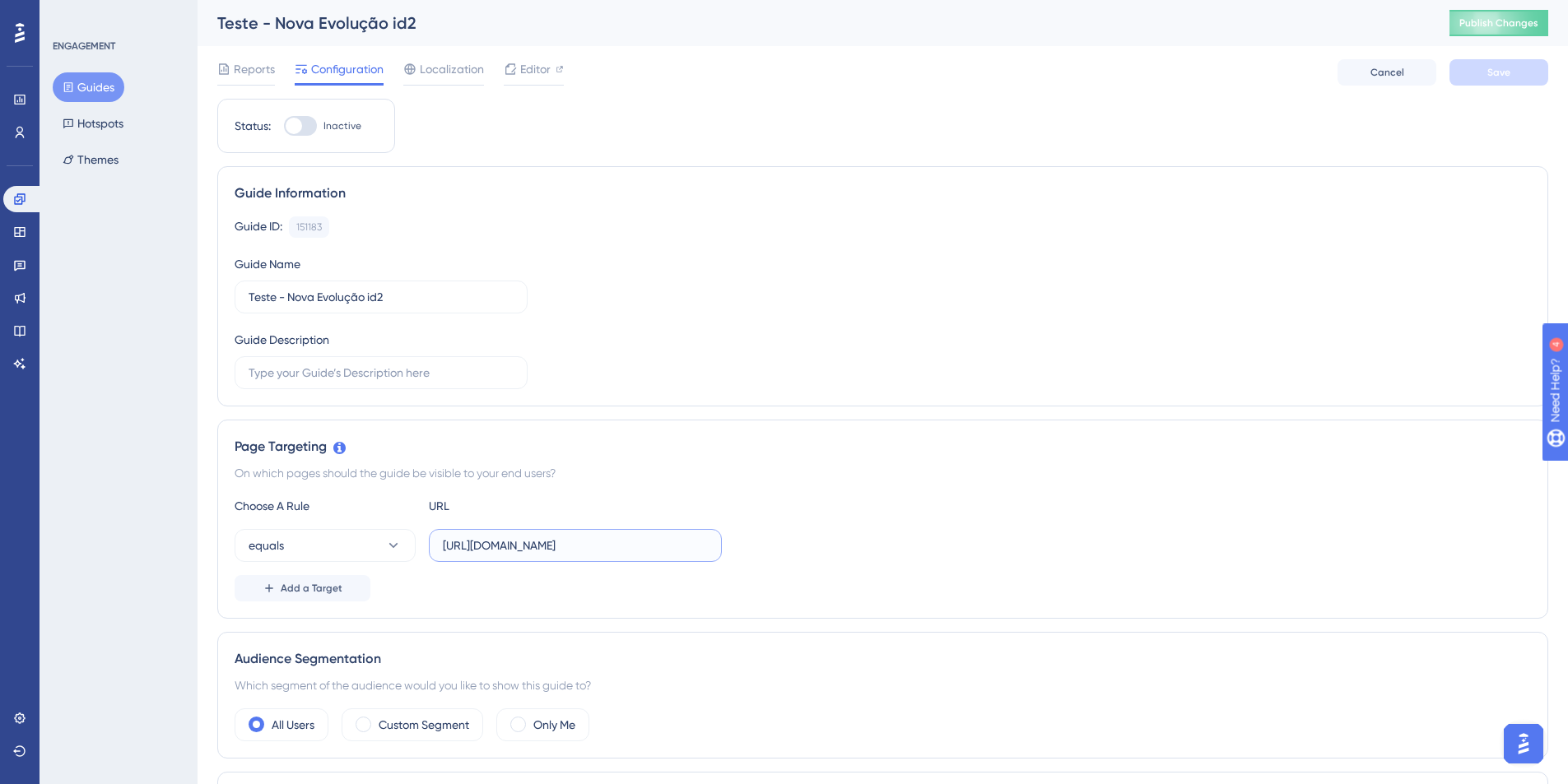
click at [553, 554] on input "https://homologacao.silpi.com.br/Evolucao/Consulta" at bounding box center [576, 545] width 265 height 18
click at [119, 121] on button "Hotspots" at bounding box center [93, 124] width 81 height 30
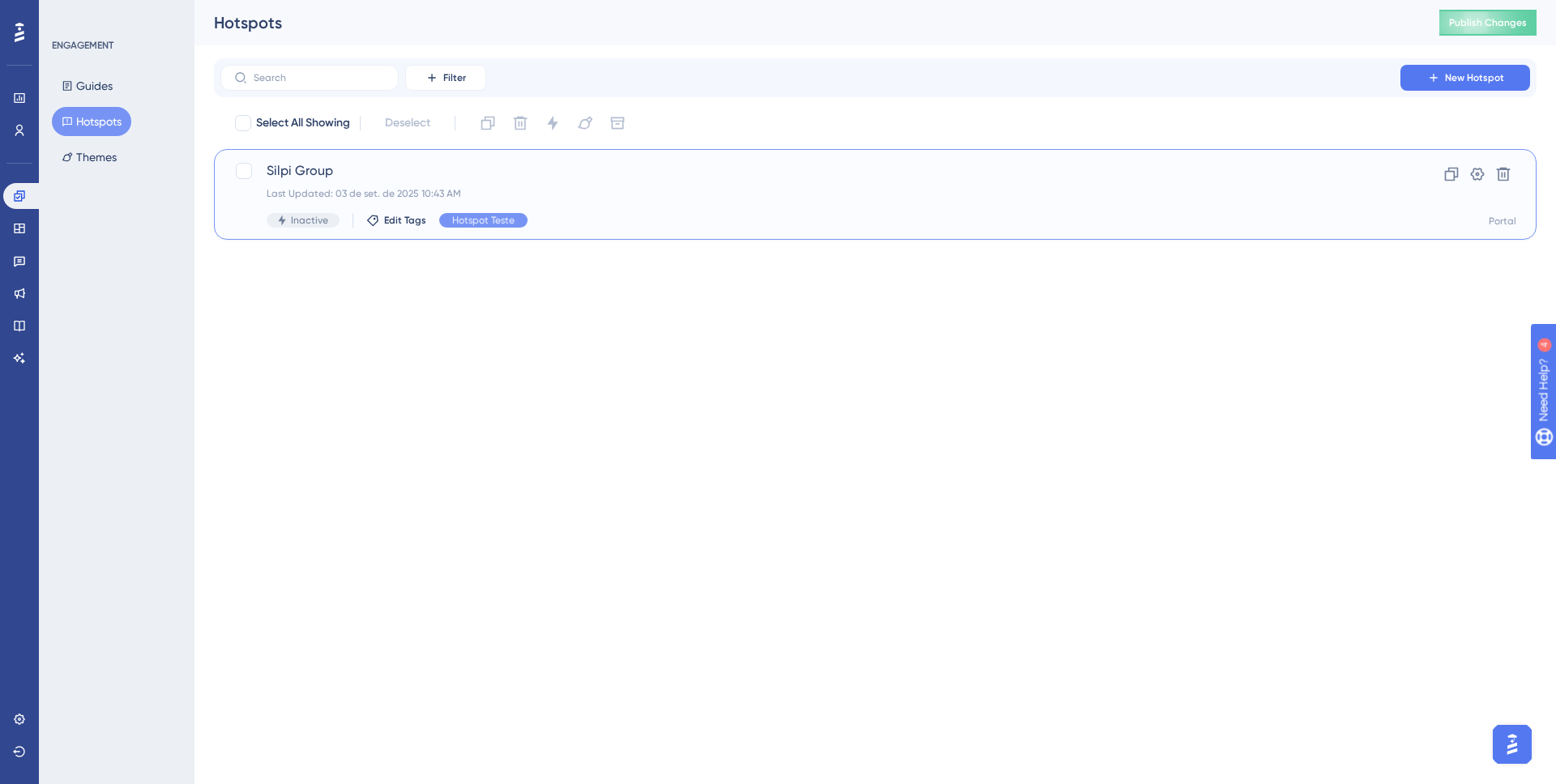
click at [384, 189] on div "Last Updated: 03 de set. de 2025 10:43 AM" at bounding box center [810, 193] width 1088 height 13
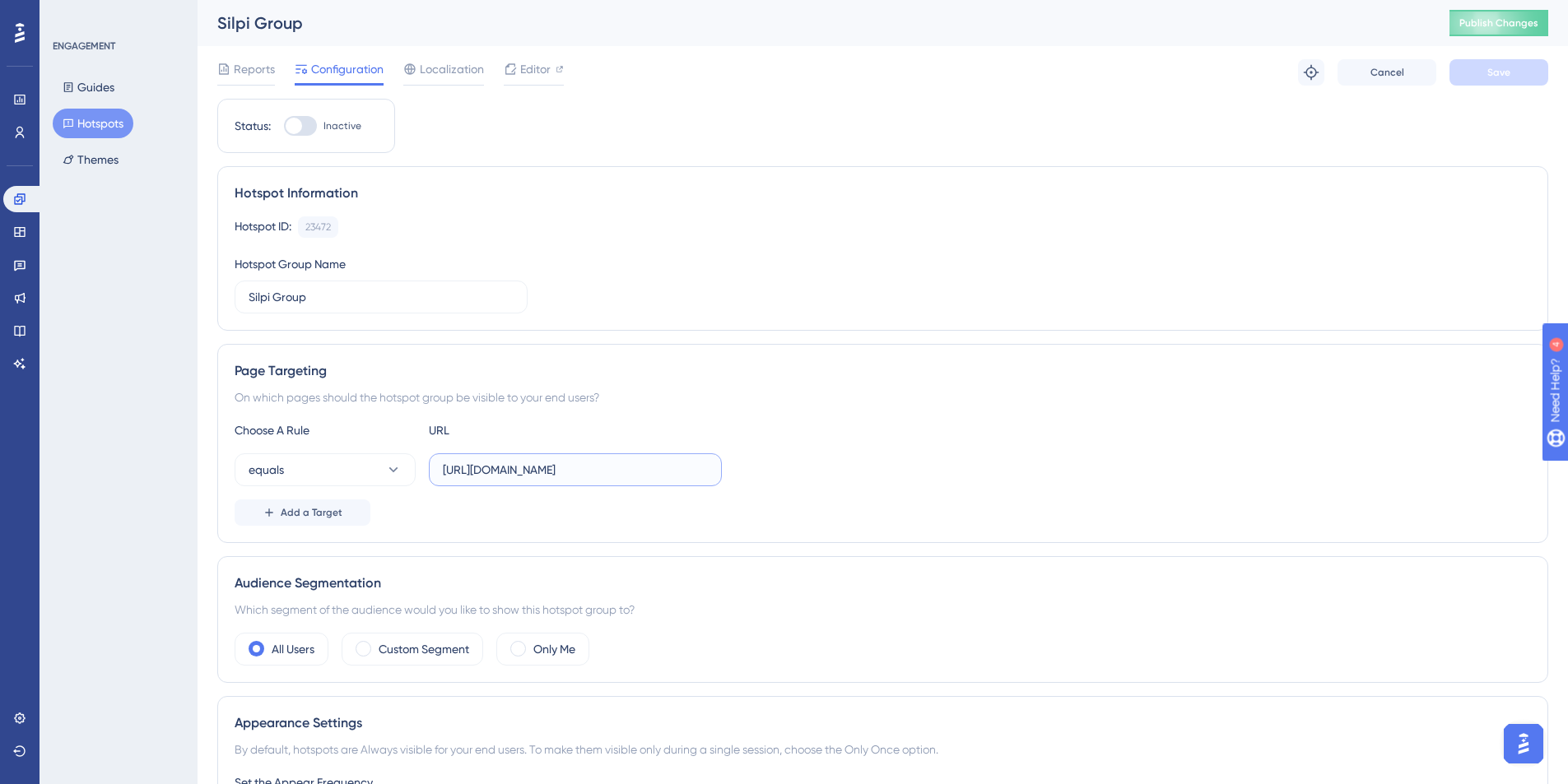
click at [557, 472] on input "https://homologacao.silpi.com.br/Evolucao/Consulta" at bounding box center [576, 469] width 265 height 18
click at [1484, 69] on button "Save" at bounding box center [1498, 72] width 99 height 26
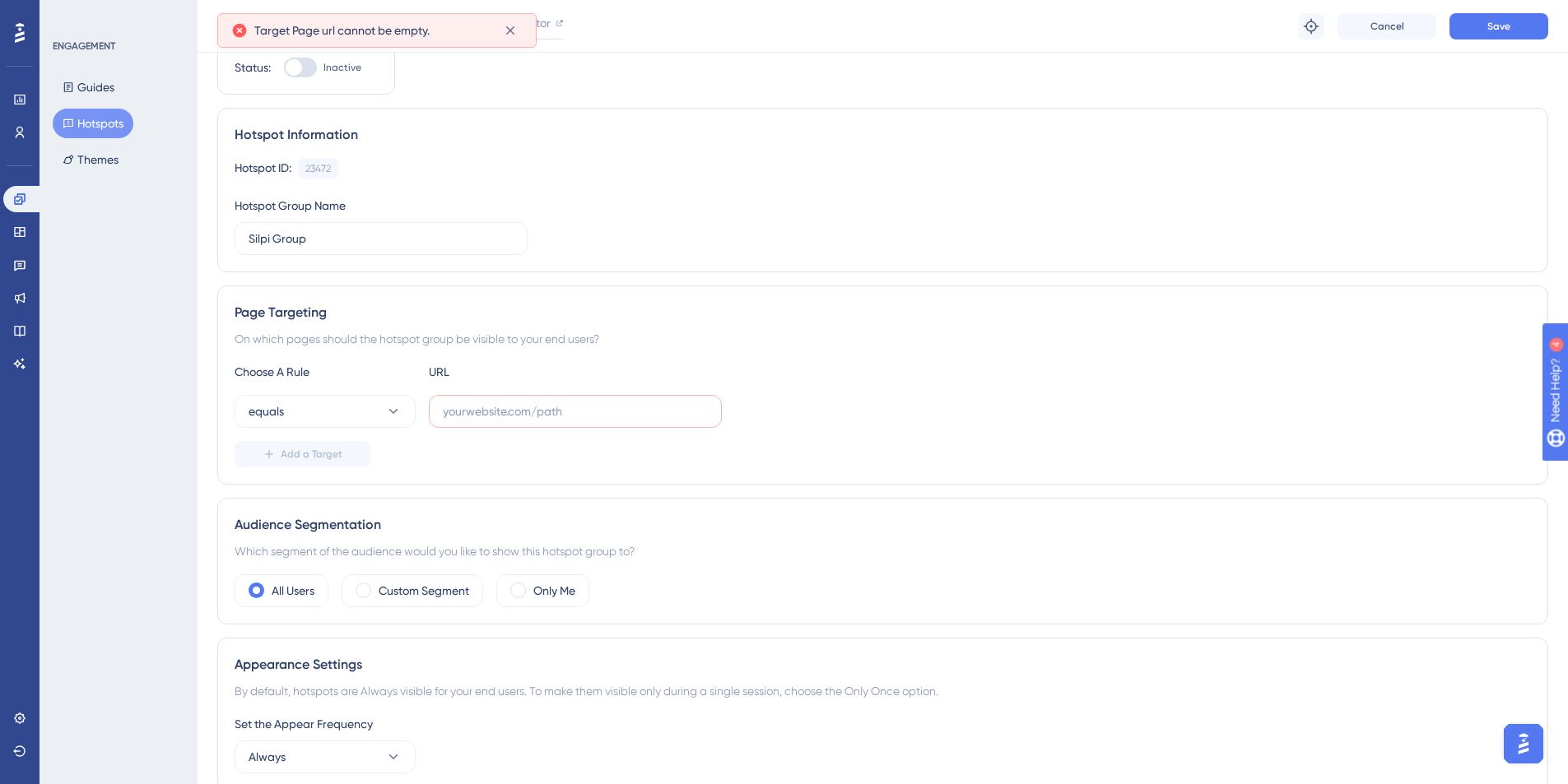
scroll to position [78, 0]
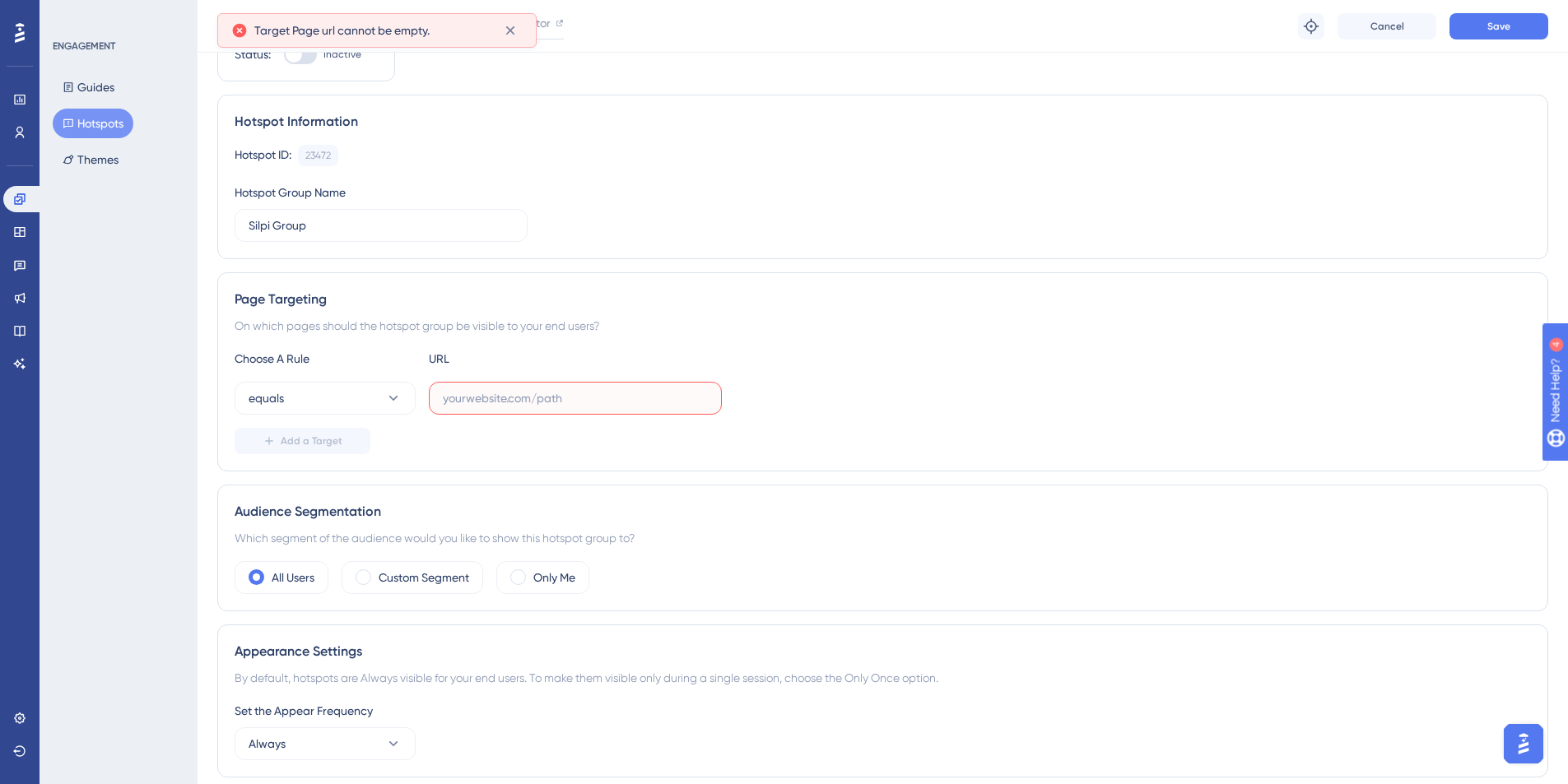
click at [558, 400] on input "text" at bounding box center [576, 398] width 265 height 18
paste input "https://homologacao.silpi.com.br/Evolucao/Consulta"
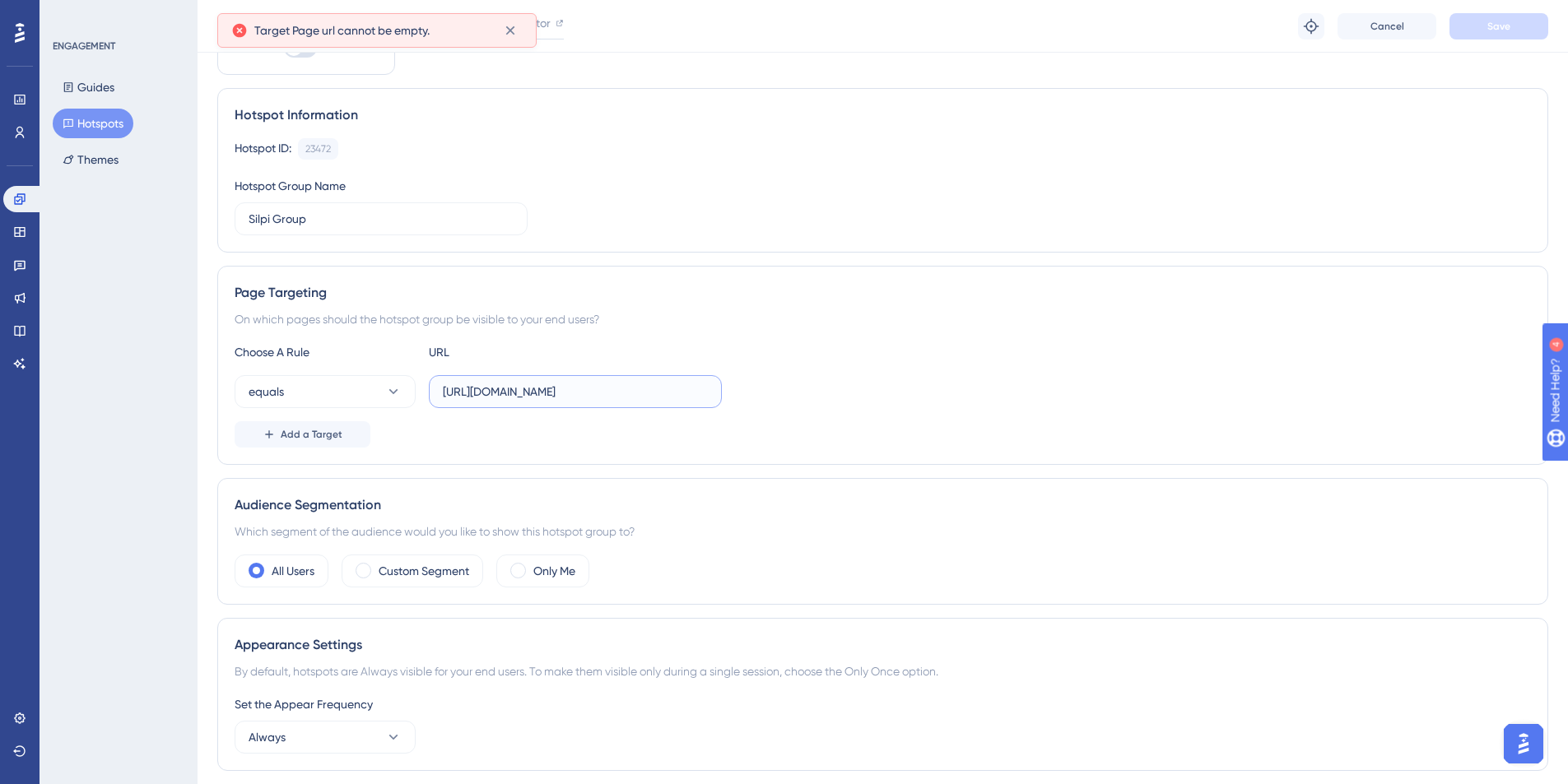
type input "https://homologacao.silpi.com.br/Evolucao/Consulta"
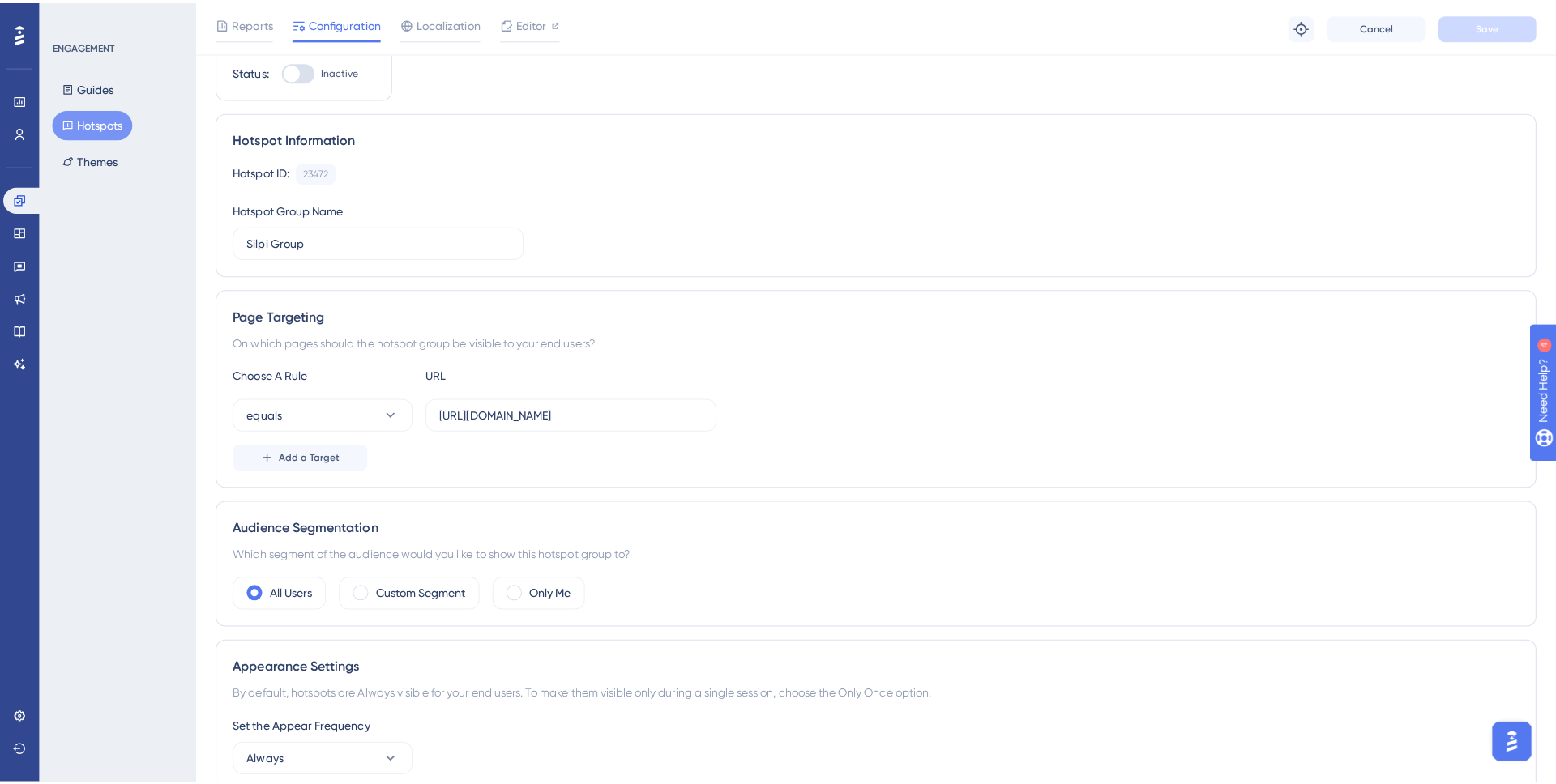
scroll to position [0, 0]
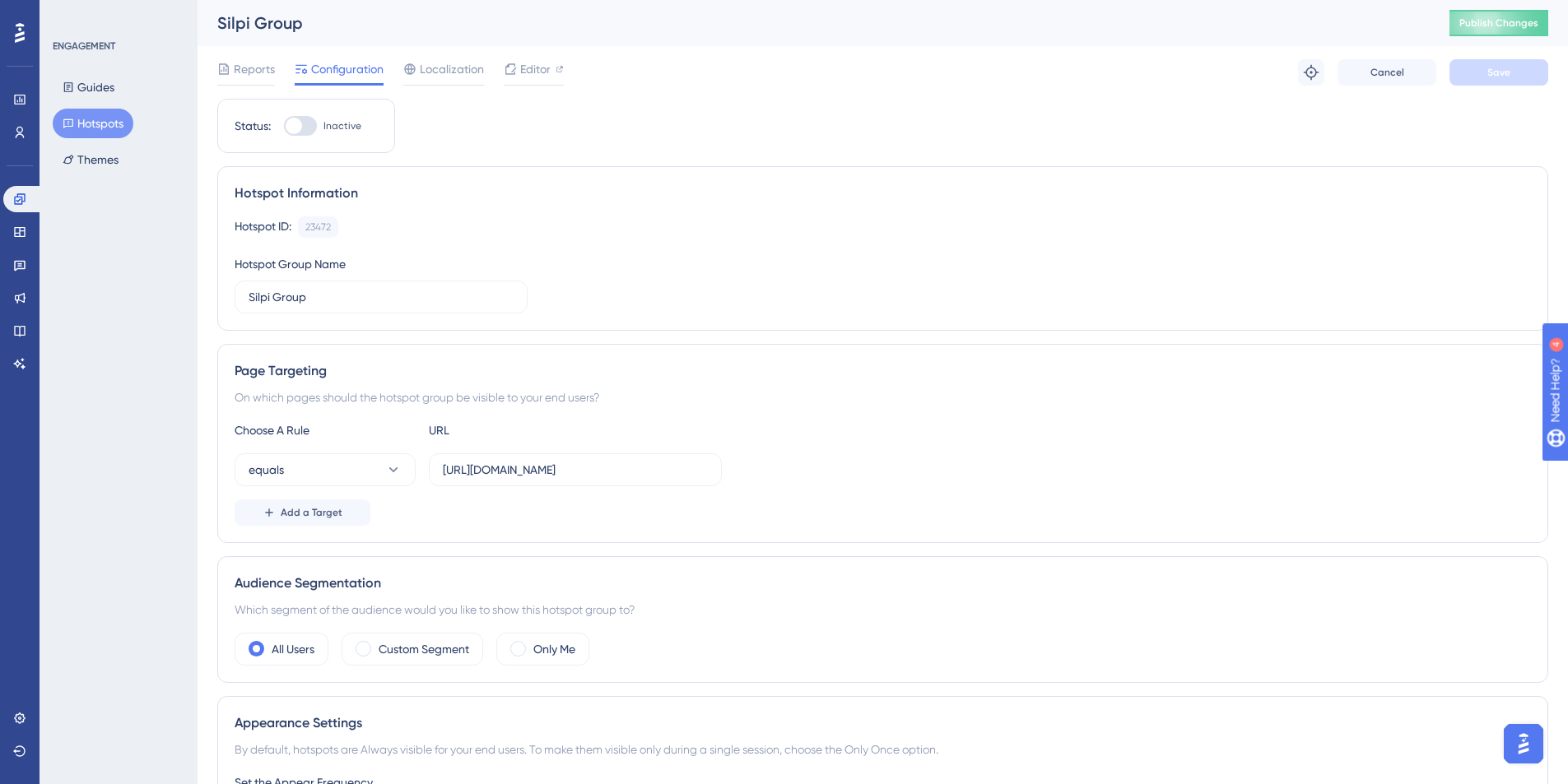
click at [311, 124] on div at bounding box center [300, 125] width 33 height 20
click at [284, 126] on input "Inactive" at bounding box center [283, 126] width 1 height 1
checkbox input "true"
click at [1460, 71] on button "Save" at bounding box center [1498, 72] width 99 height 26
click at [1486, 21] on span "Publish Changes" at bounding box center [1499, 24] width 79 height 13
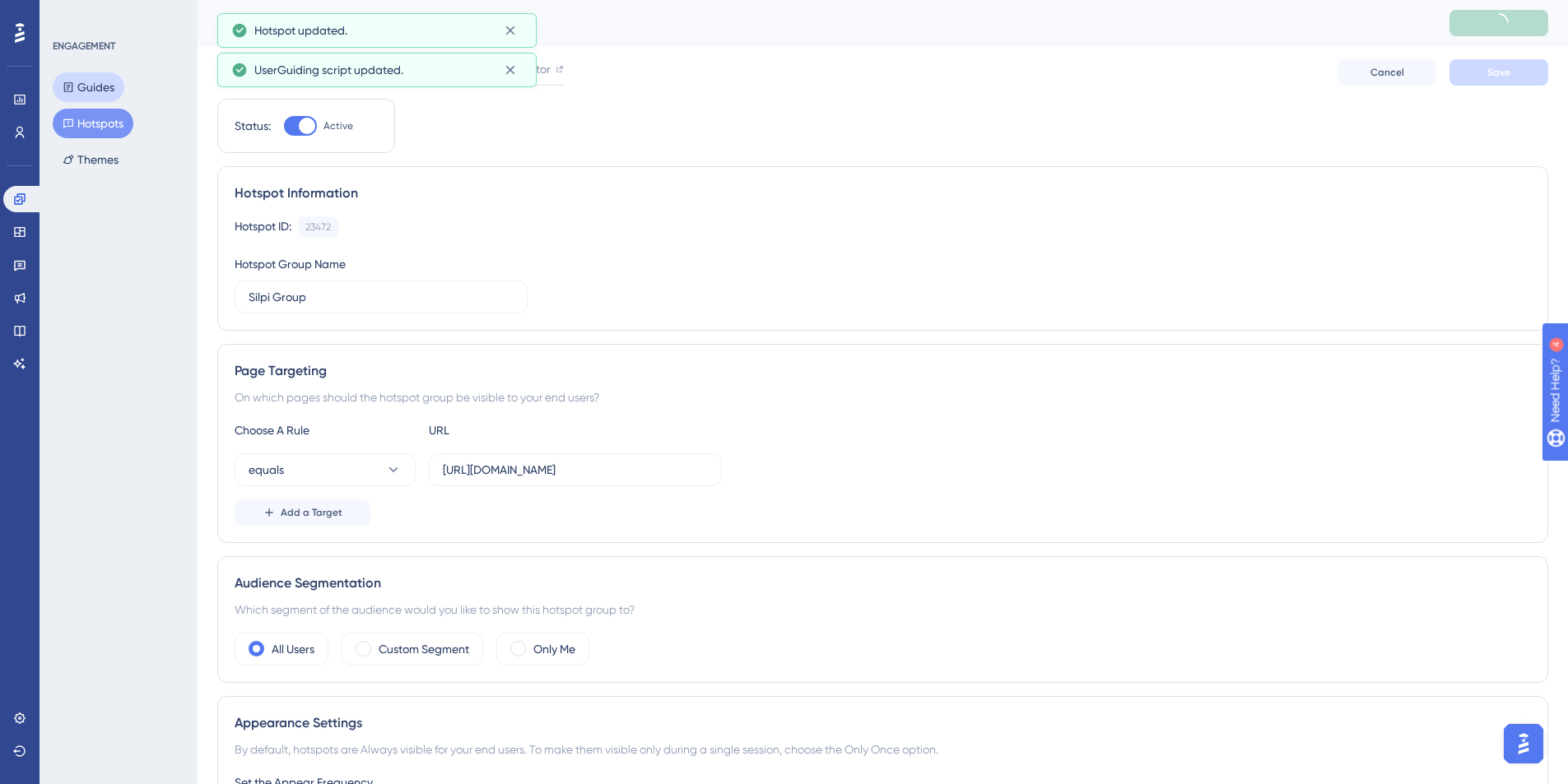
click at [89, 83] on button "Guides" at bounding box center [88, 87] width 71 height 30
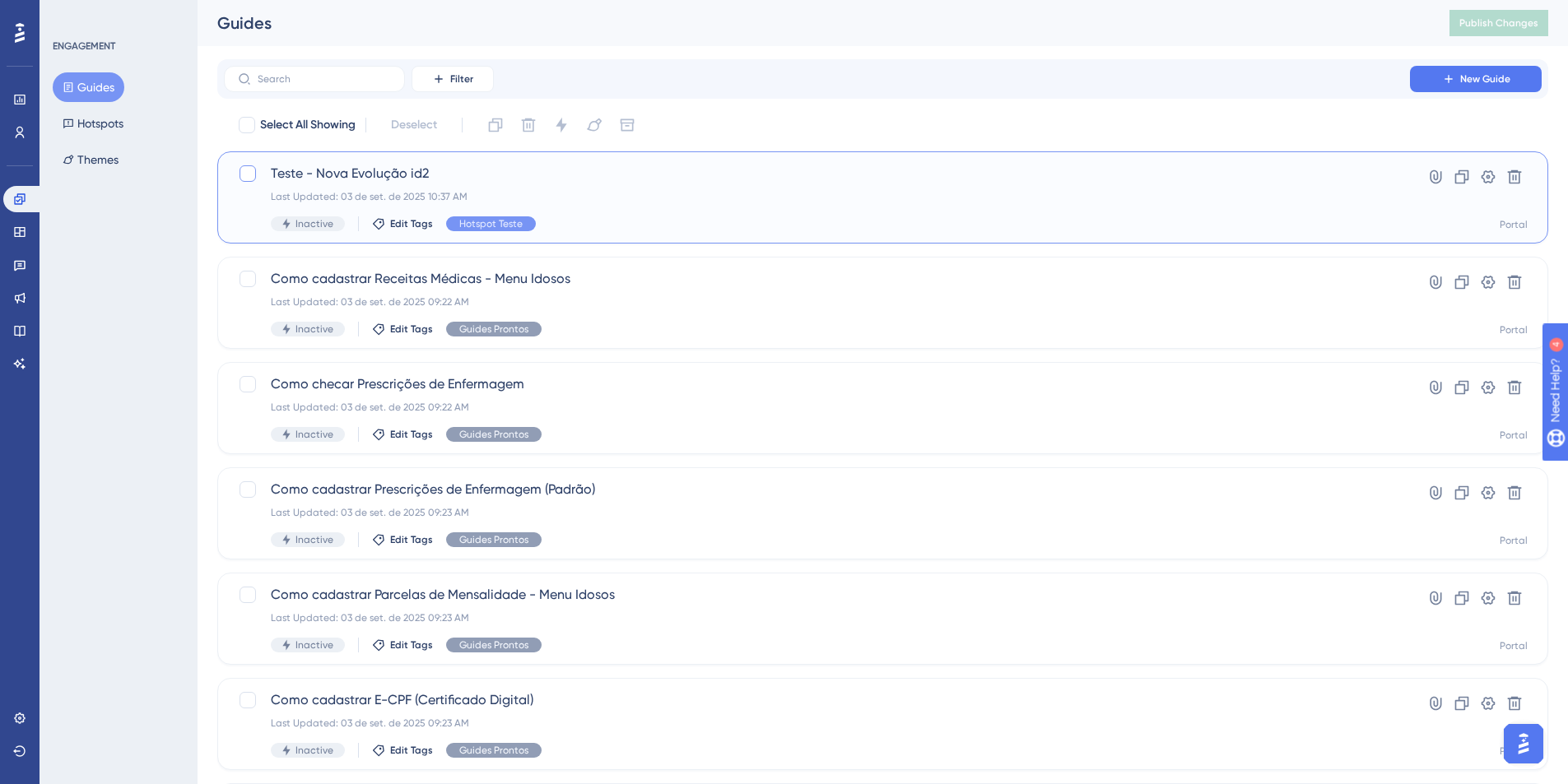
click at [253, 172] on div at bounding box center [248, 174] width 17 height 17
checkbox input "true"
click at [551, 123] on button at bounding box center [562, 125] width 26 height 26
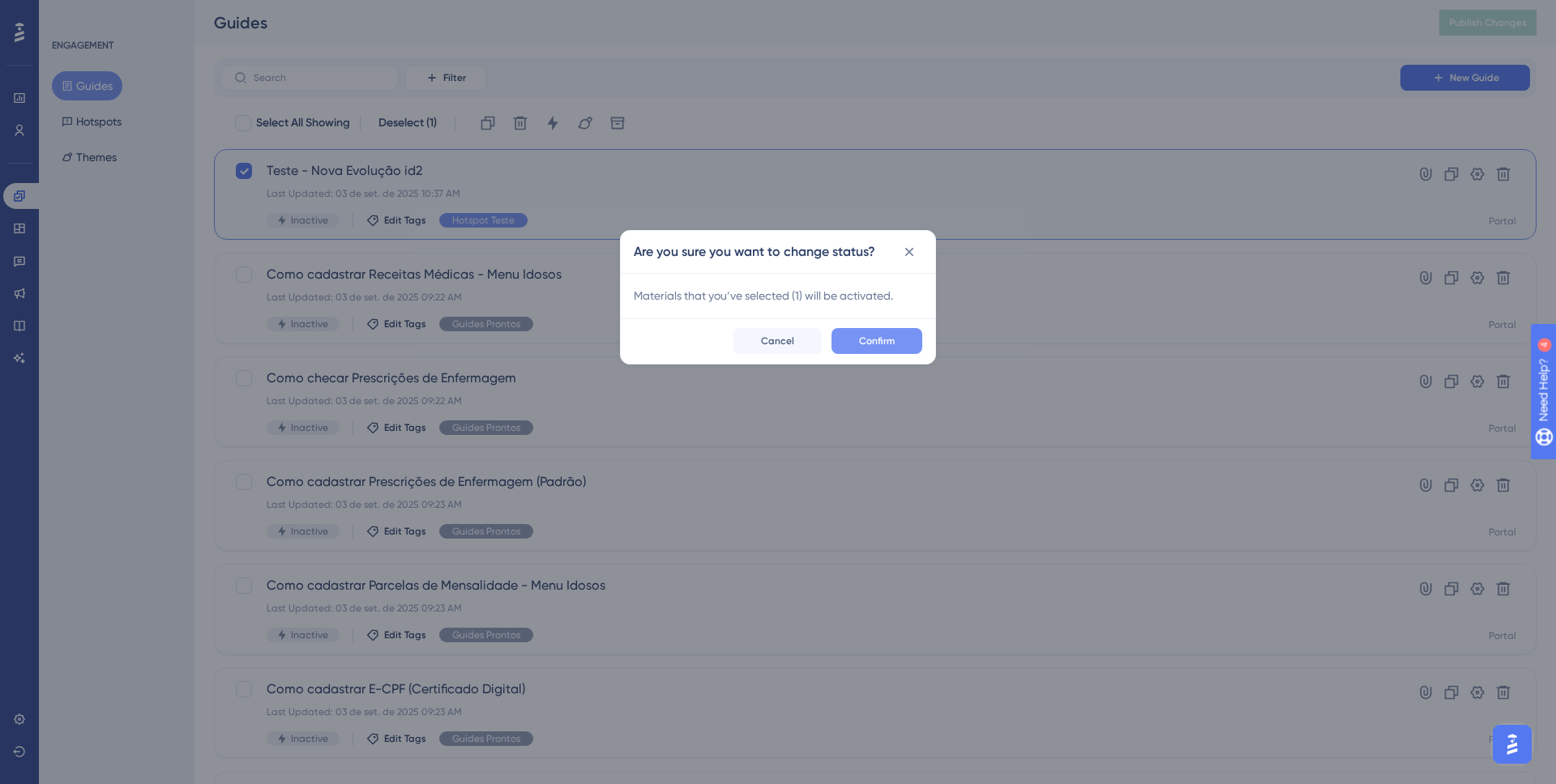
click at [879, 341] on span "Confirm" at bounding box center [877, 342] width 36 height 13
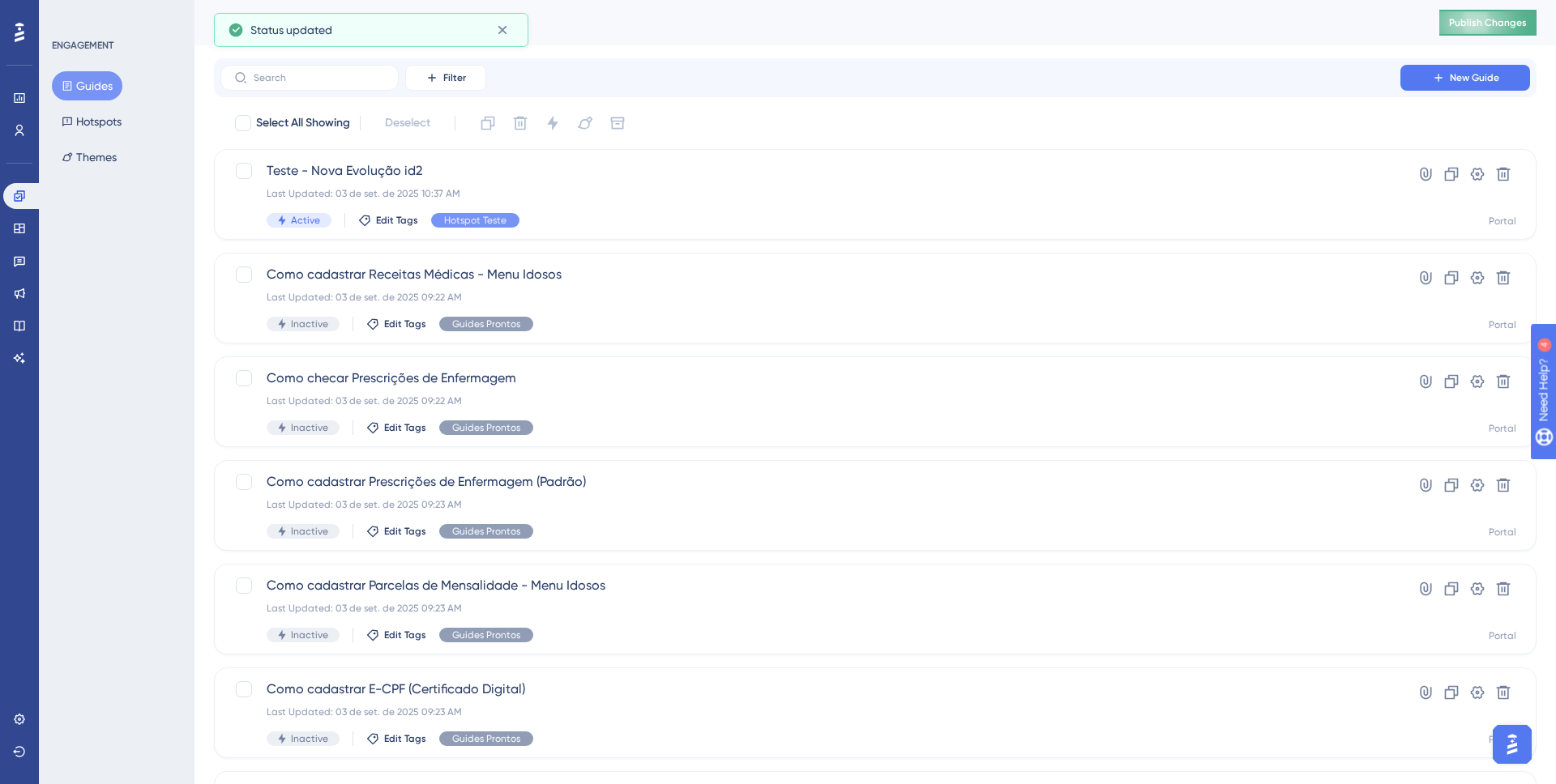
click at [1487, 20] on span "Publish Changes" at bounding box center [1488, 23] width 78 height 13
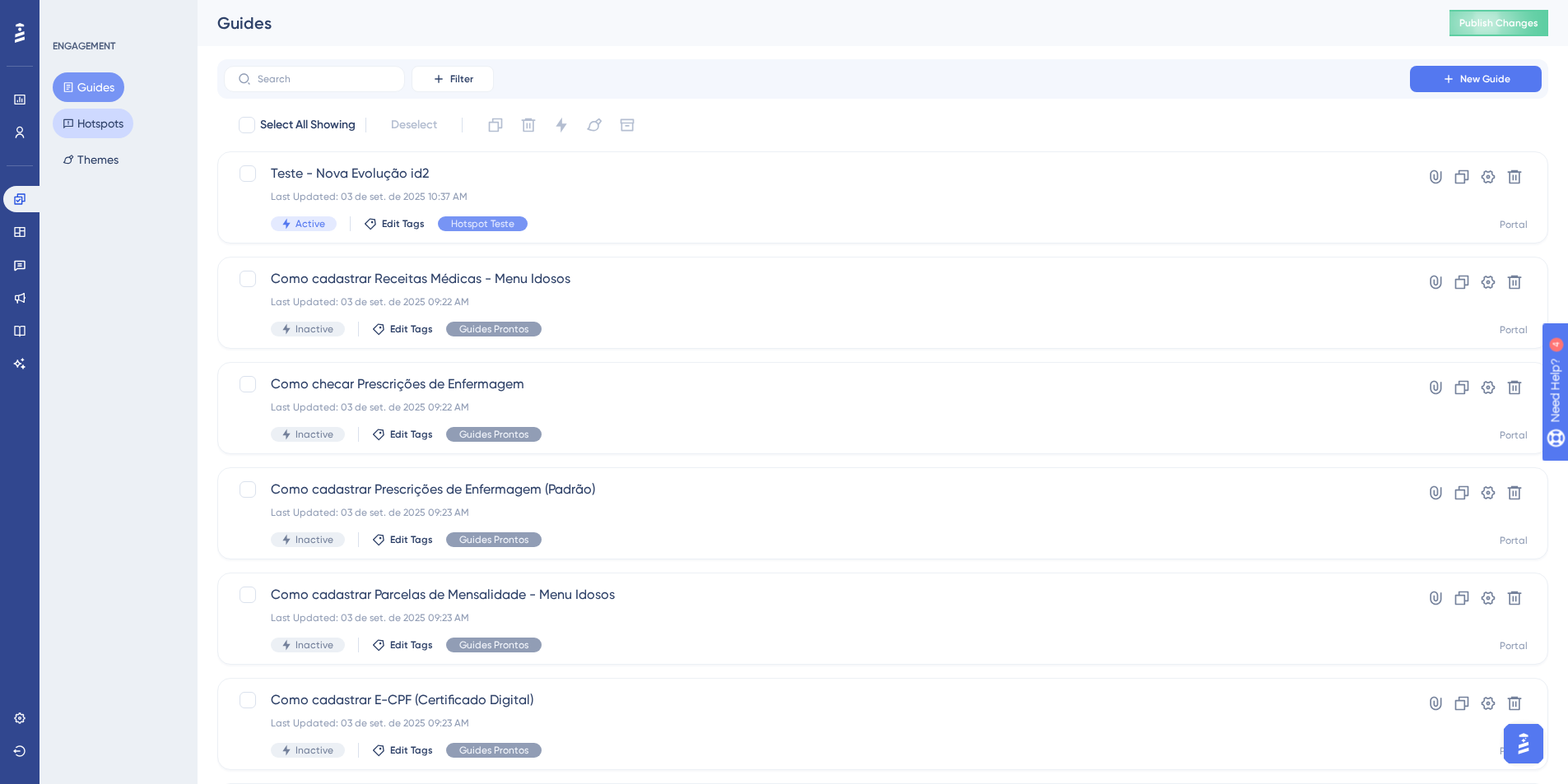
click at [69, 121] on icon at bounding box center [68, 124] width 10 height 9
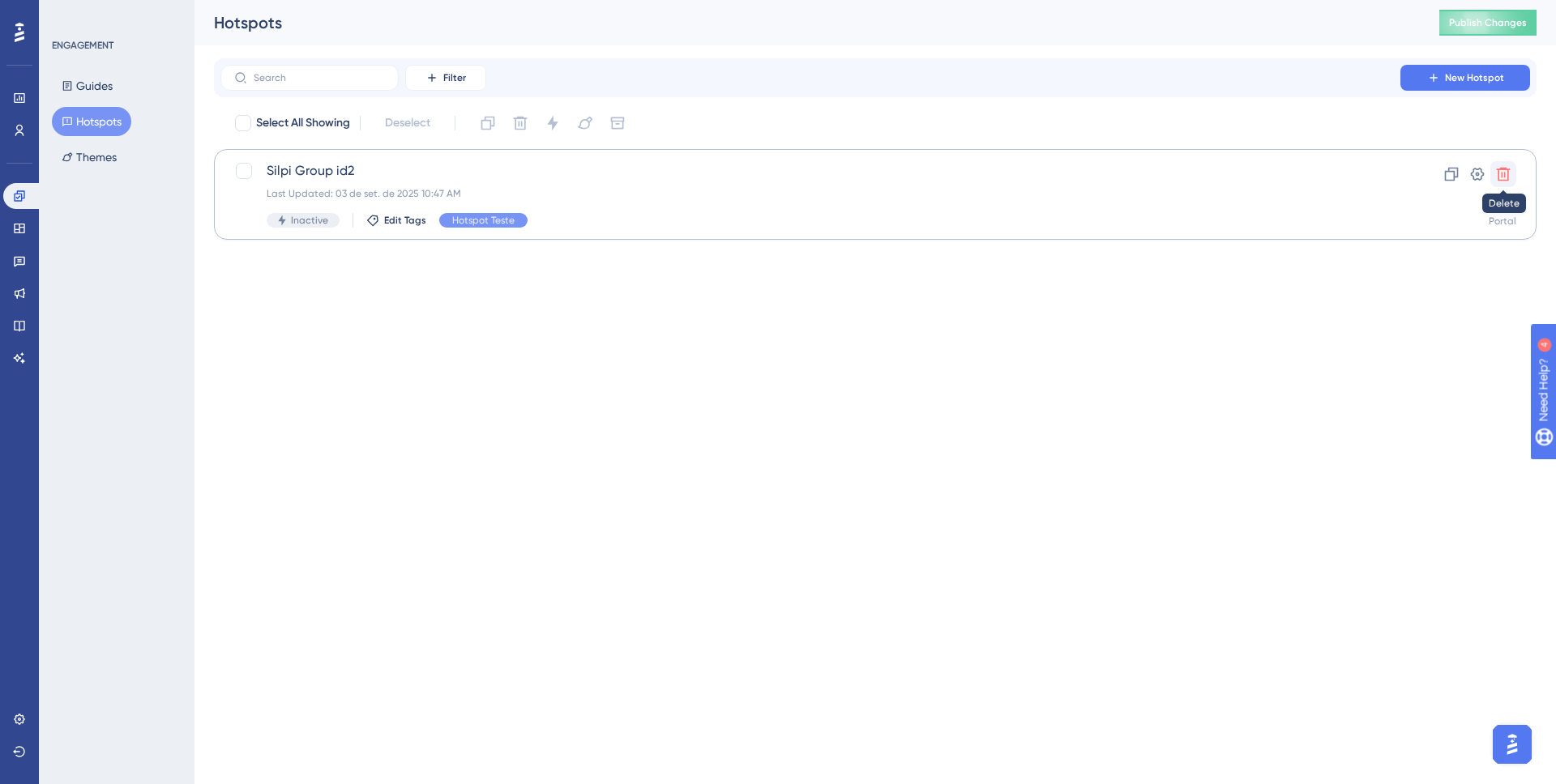
click at [1496, 172] on icon at bounding box center [1503, 174] width 17 height 17
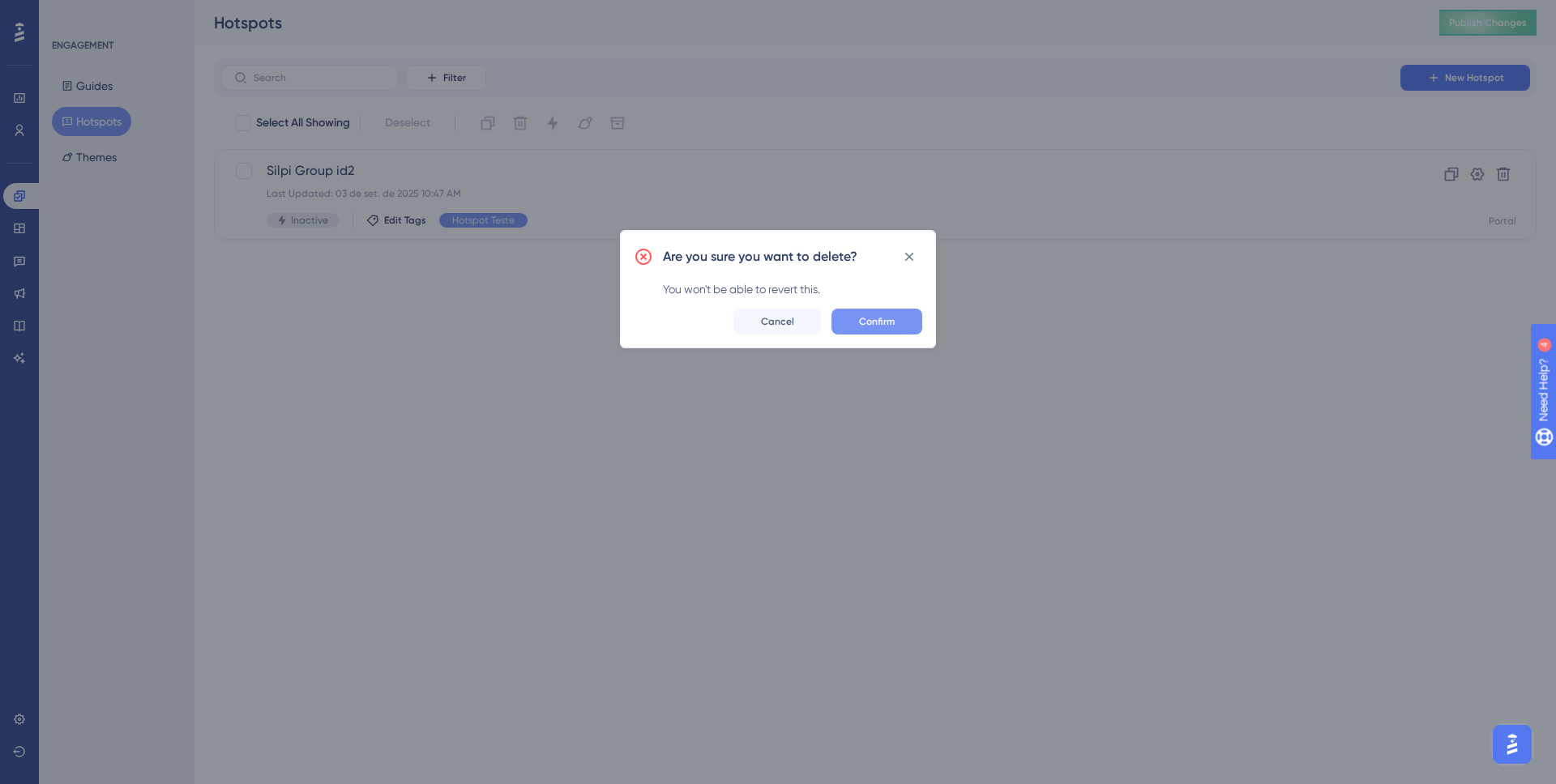
click at [843, 322] on button "Confirm" at bounding box center [877, 321] width 91 height 26
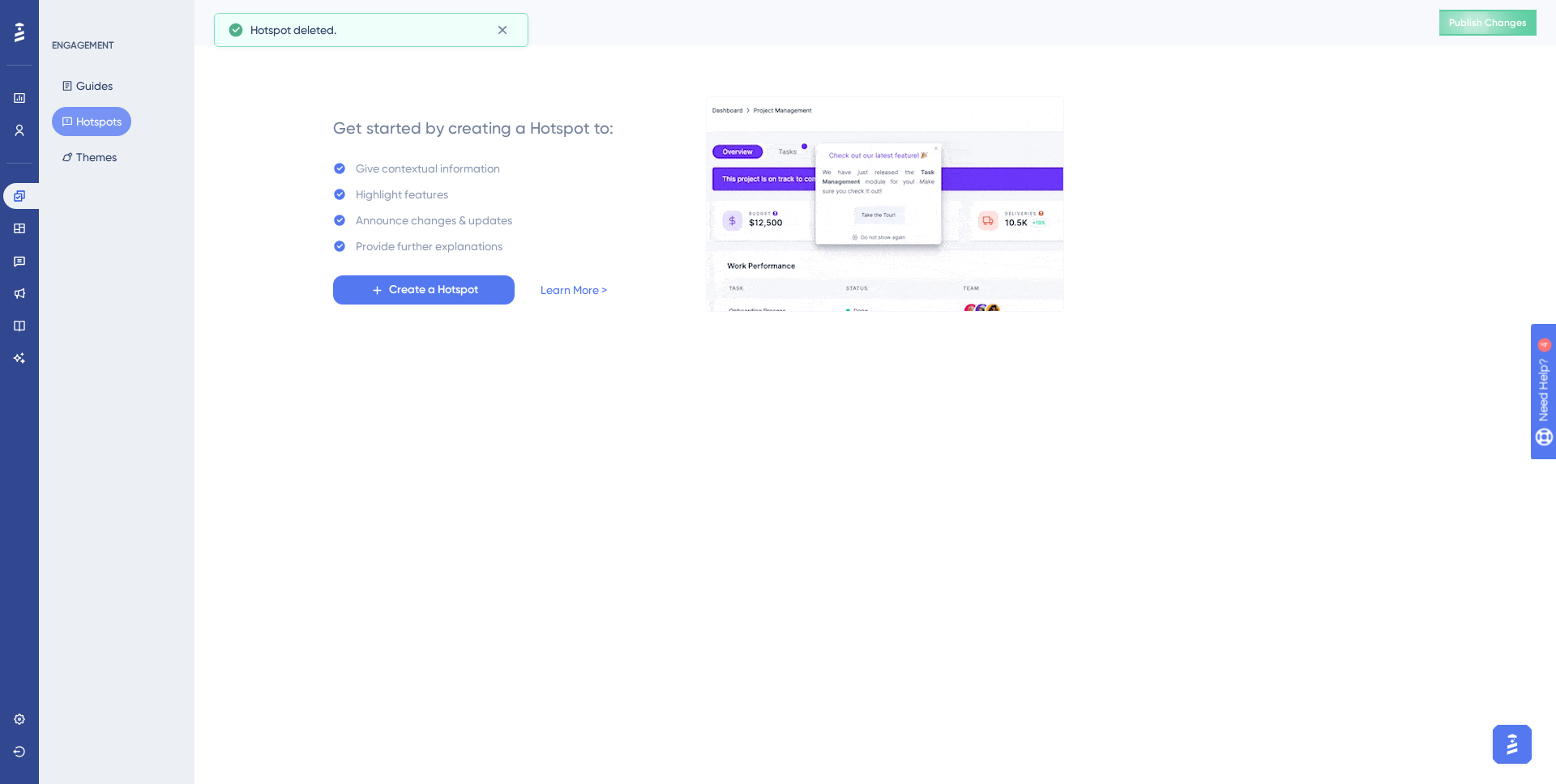
click at [429, 283] on div "✨ Save My Spot!✨" at bounding box center [779, 366] width 1556 height 784
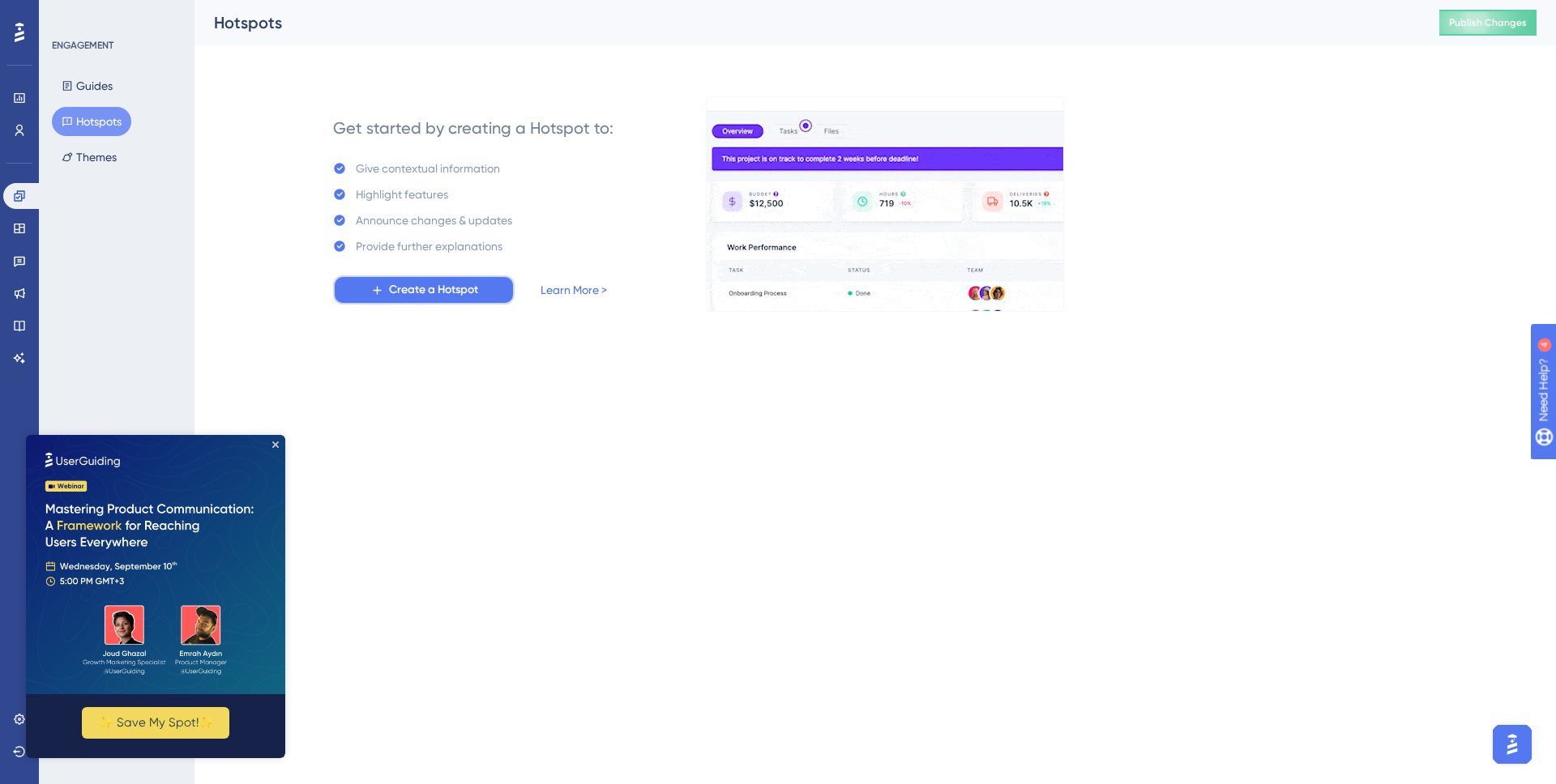
click at [426, 292] on span "Create a Hotspot" at bounding box center [433, 290] width 89 height 19
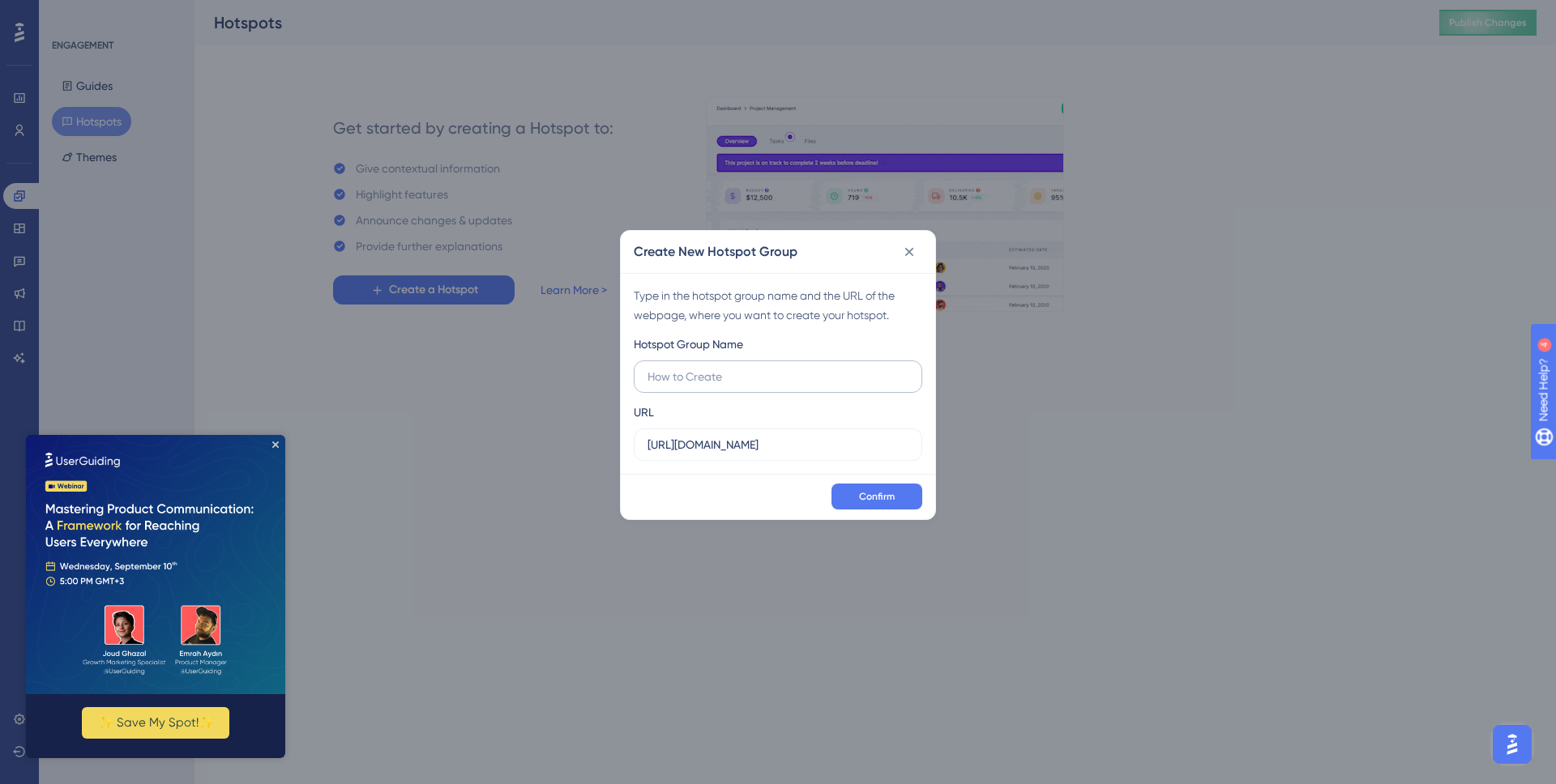
click at [728, 384] on input "text" at bounding box center [778, 376] width 261 height 18
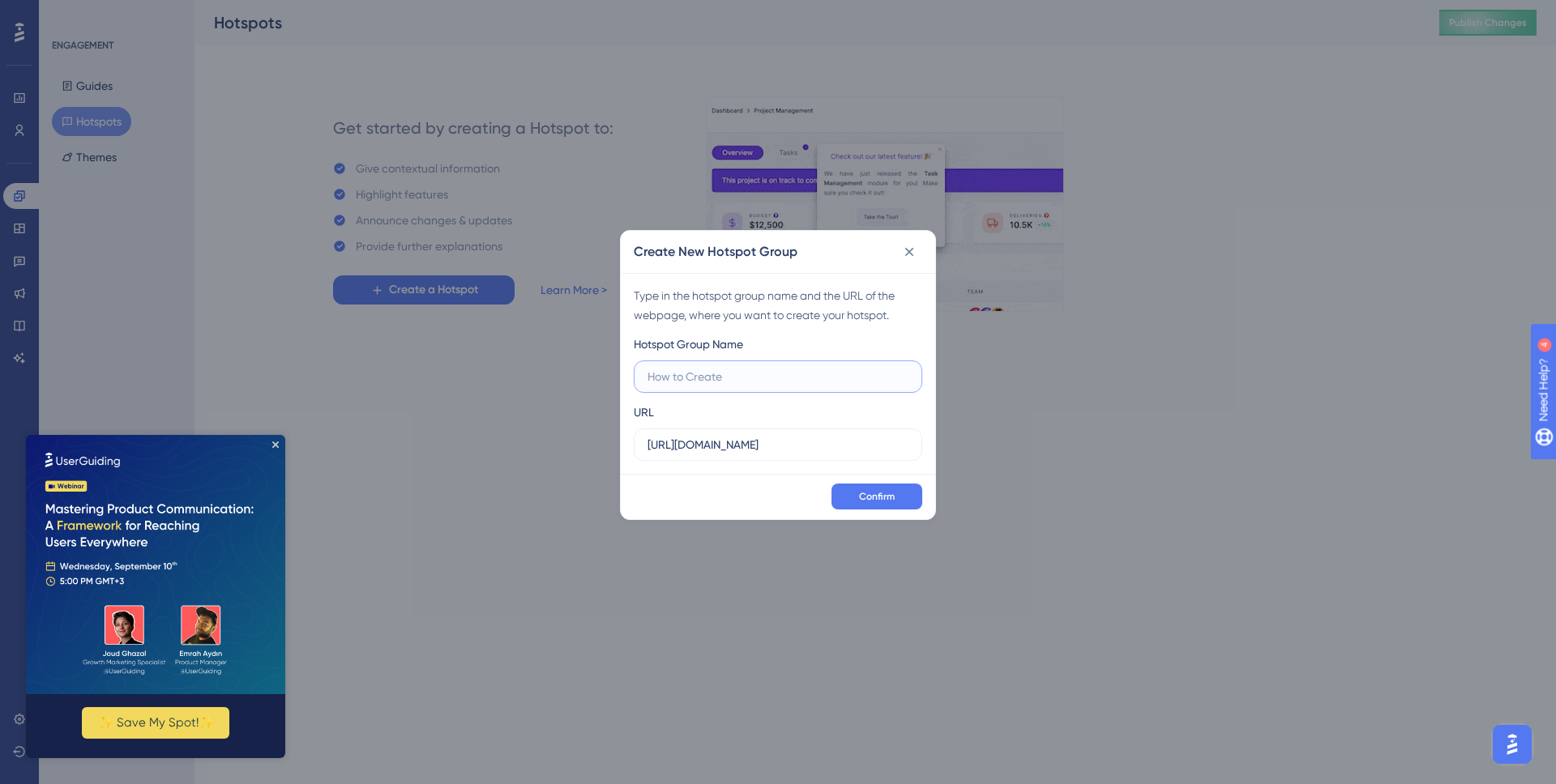
click at [744, 381] on input "text" at bounding box center [778, 376] width 261 height 18
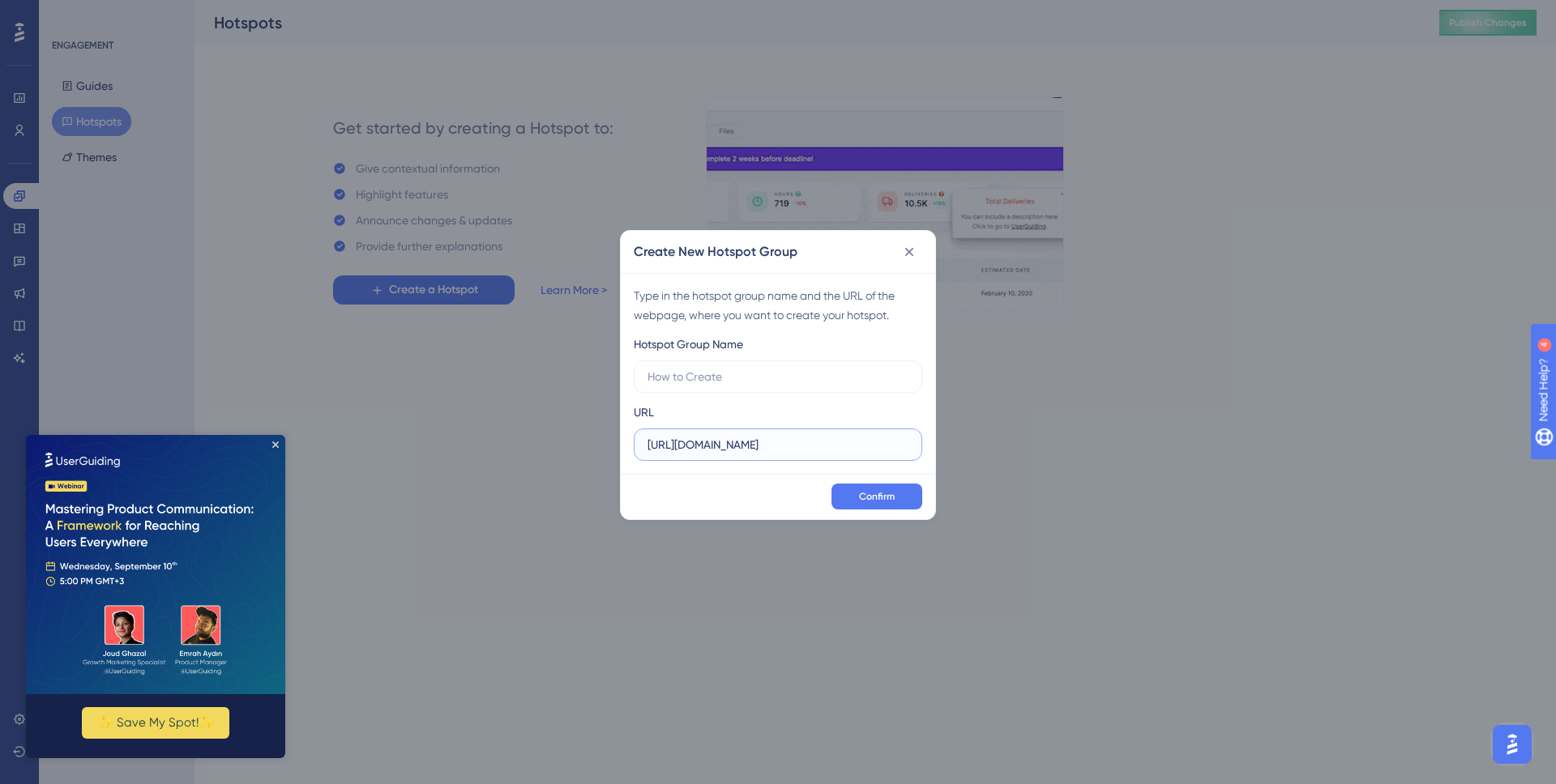
click at [765, 451] on input "https://portal.silpi.com.br" at bounding box center [778, 444] width 261 height 18
click at [764, 451] on input "https://portal.silpi.com.br" at bounding box center [778, 444] width 261 height 18
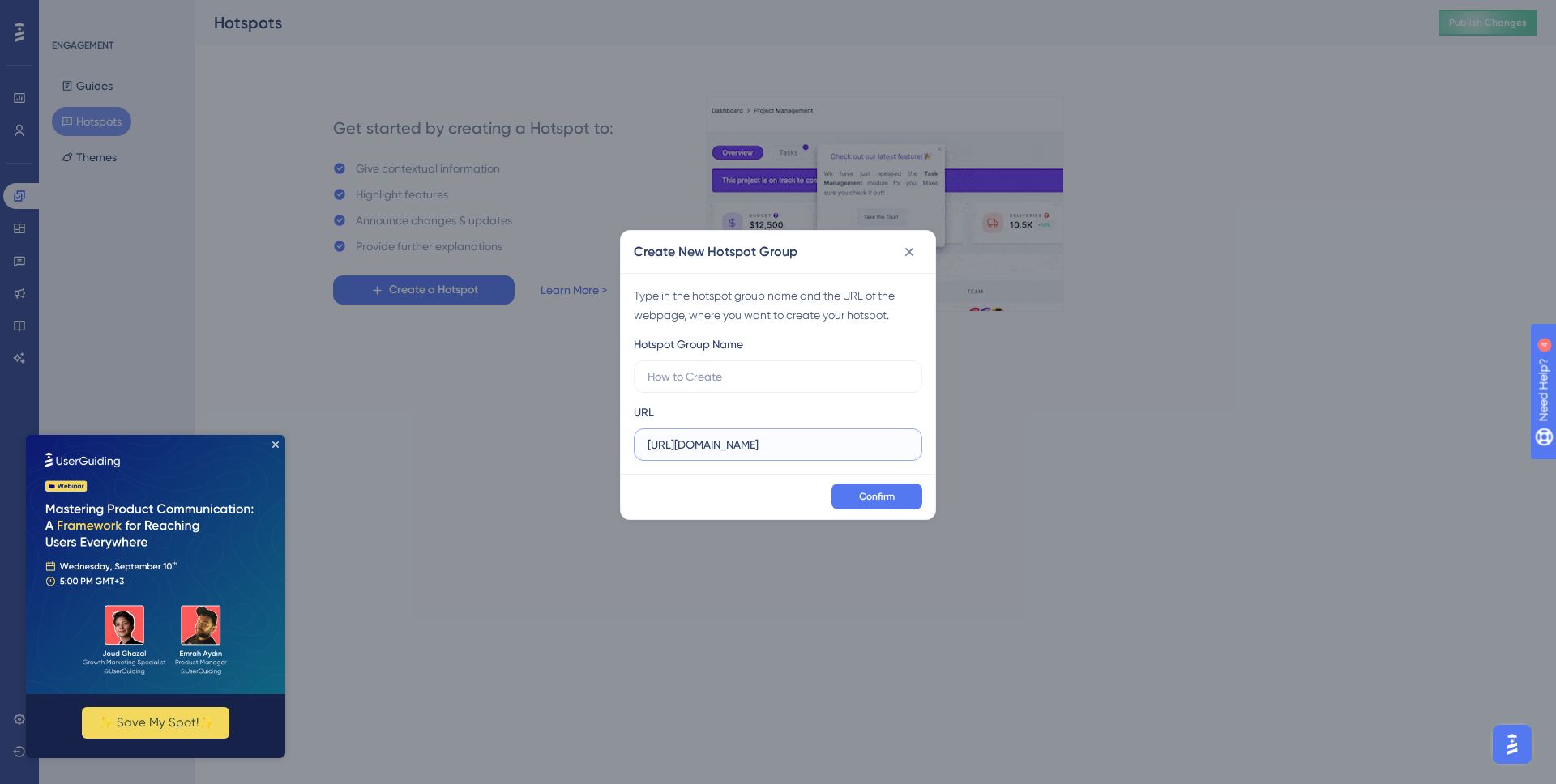
click at [764, 451] on input "https://portal.silpi.com.br" at bounding box center [778, 444] width 261 height 18
paste input "homologacao.silpi.com.br/Evolucao/Consulta"
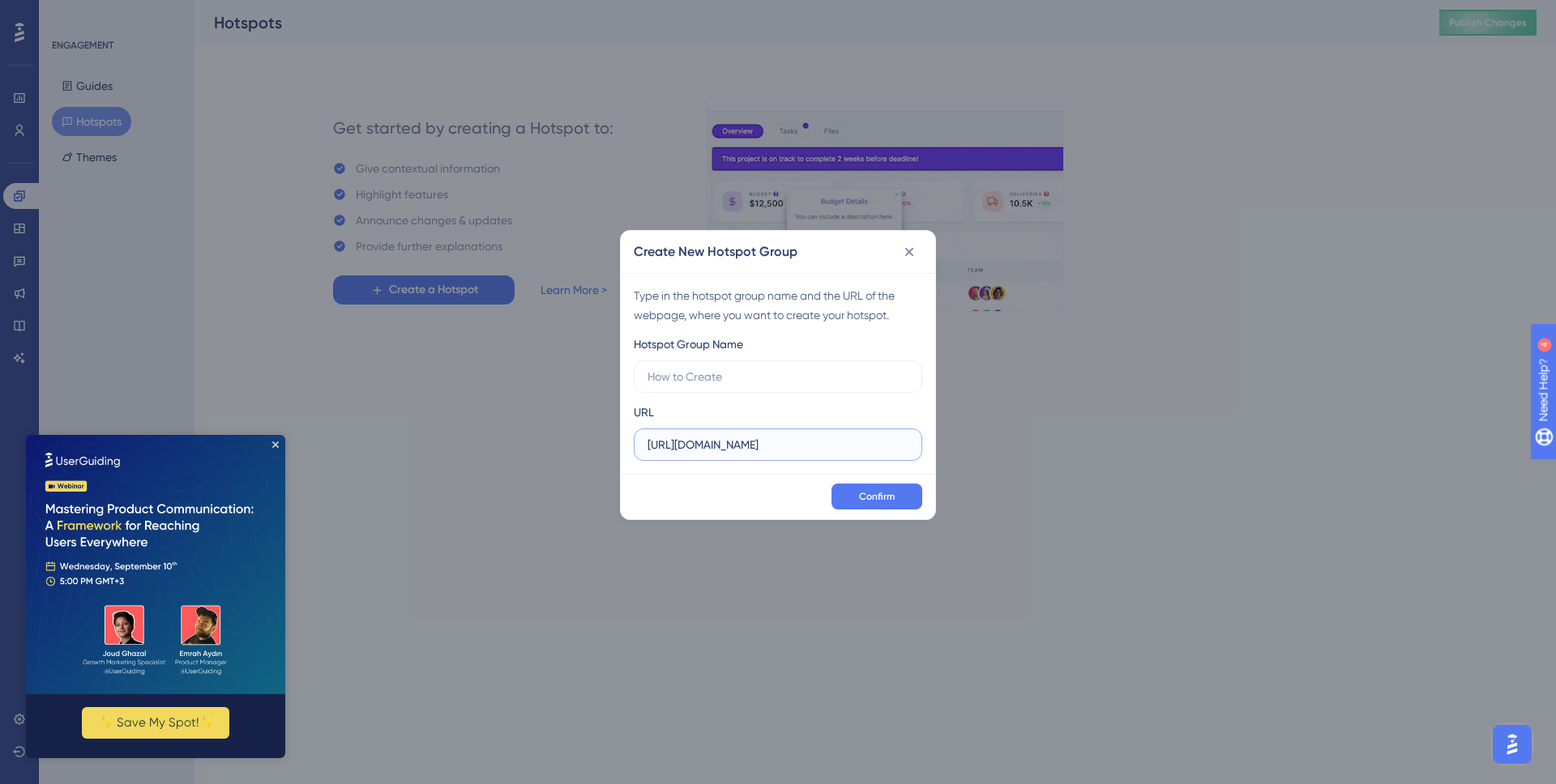
scroll to position [0, 20]
type input "https://homologacao.silpi.com.br/Evolucao/Consulta"
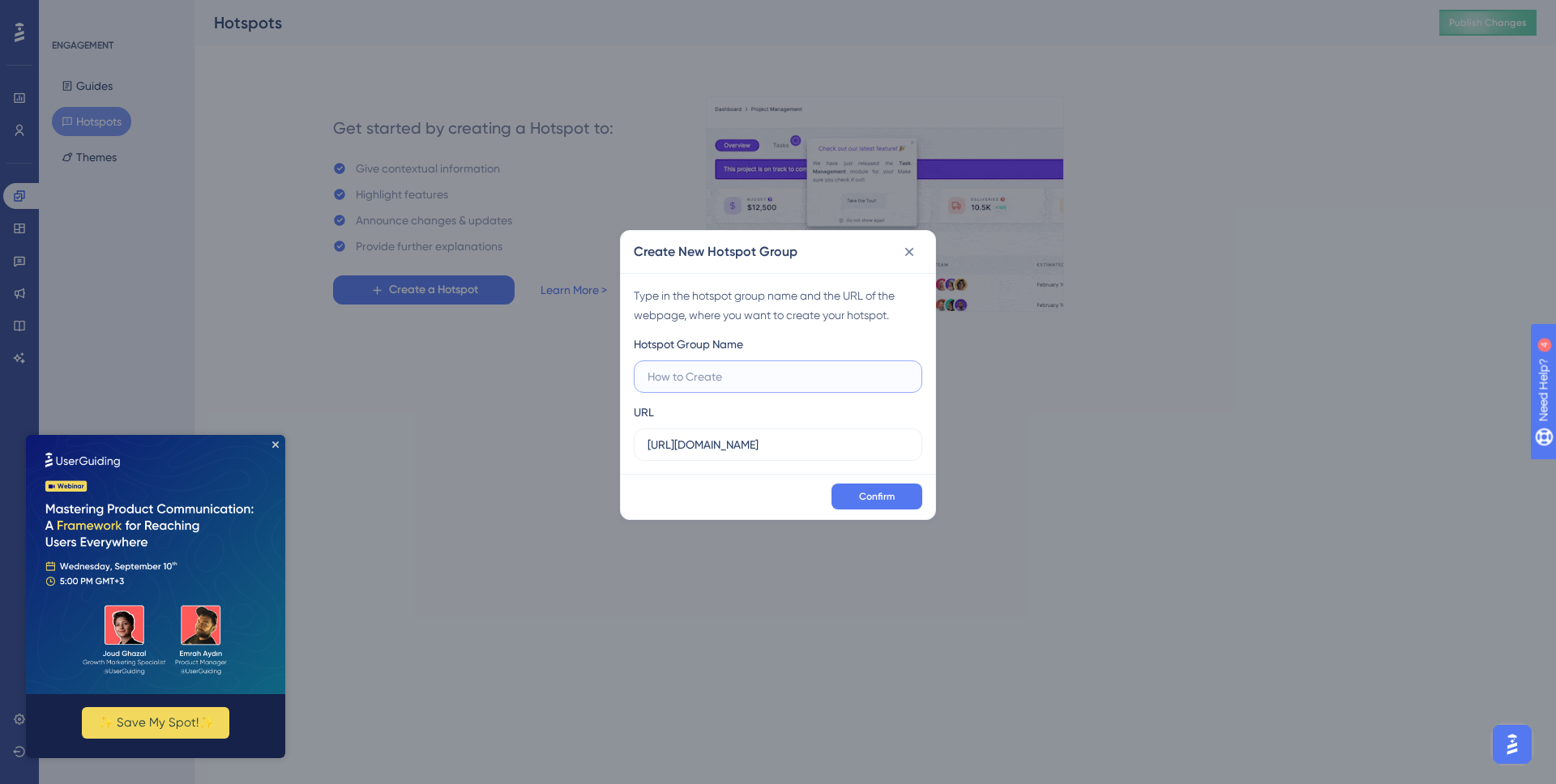
click at [739, 378] on input "text" at bounding box center [778, 376] width 261 height 18
type input "Silpi Group"
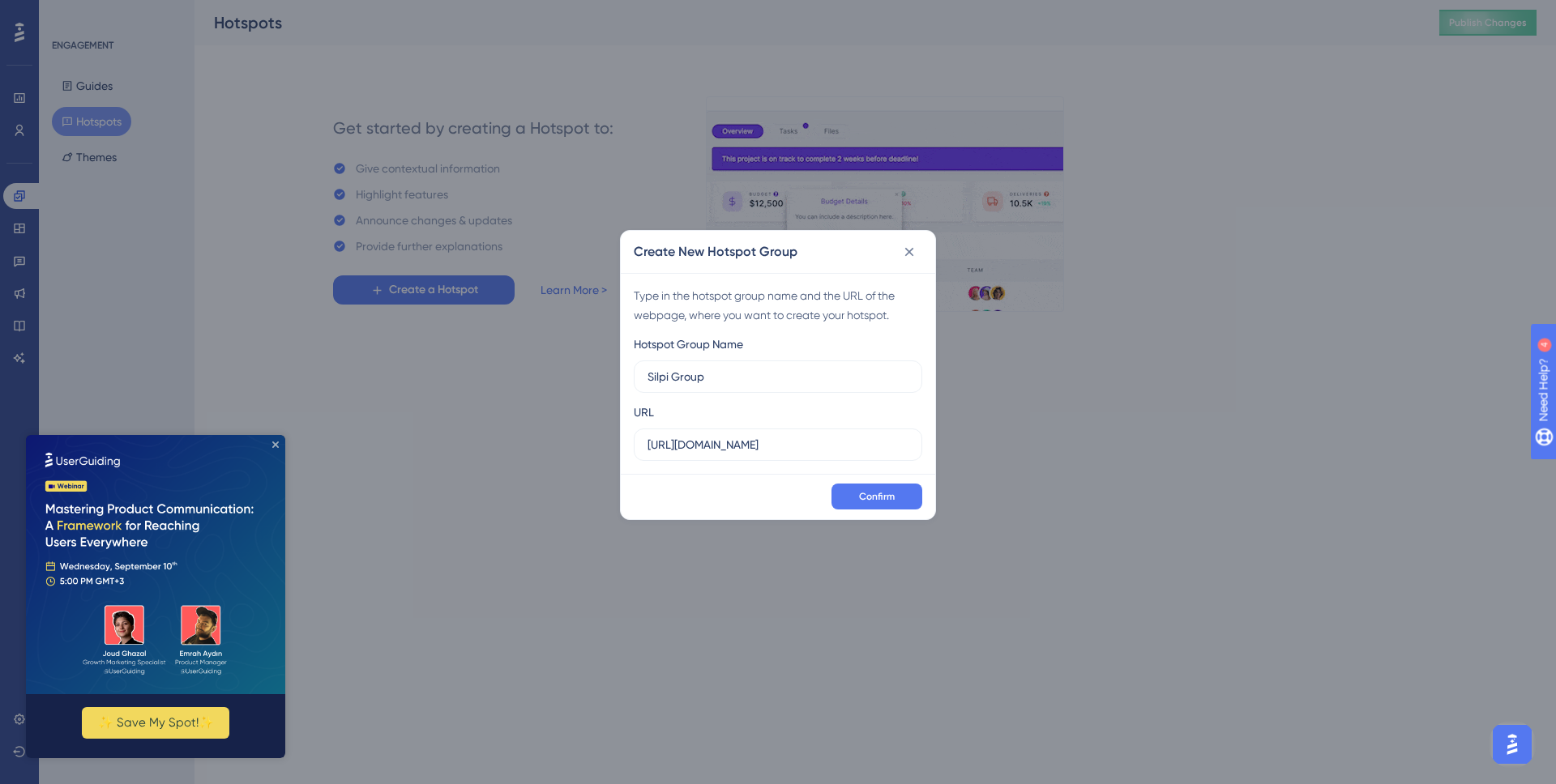
click at [273, 444] on icon "Close Preview" at bounding box center [275, 444] width 6 height 6
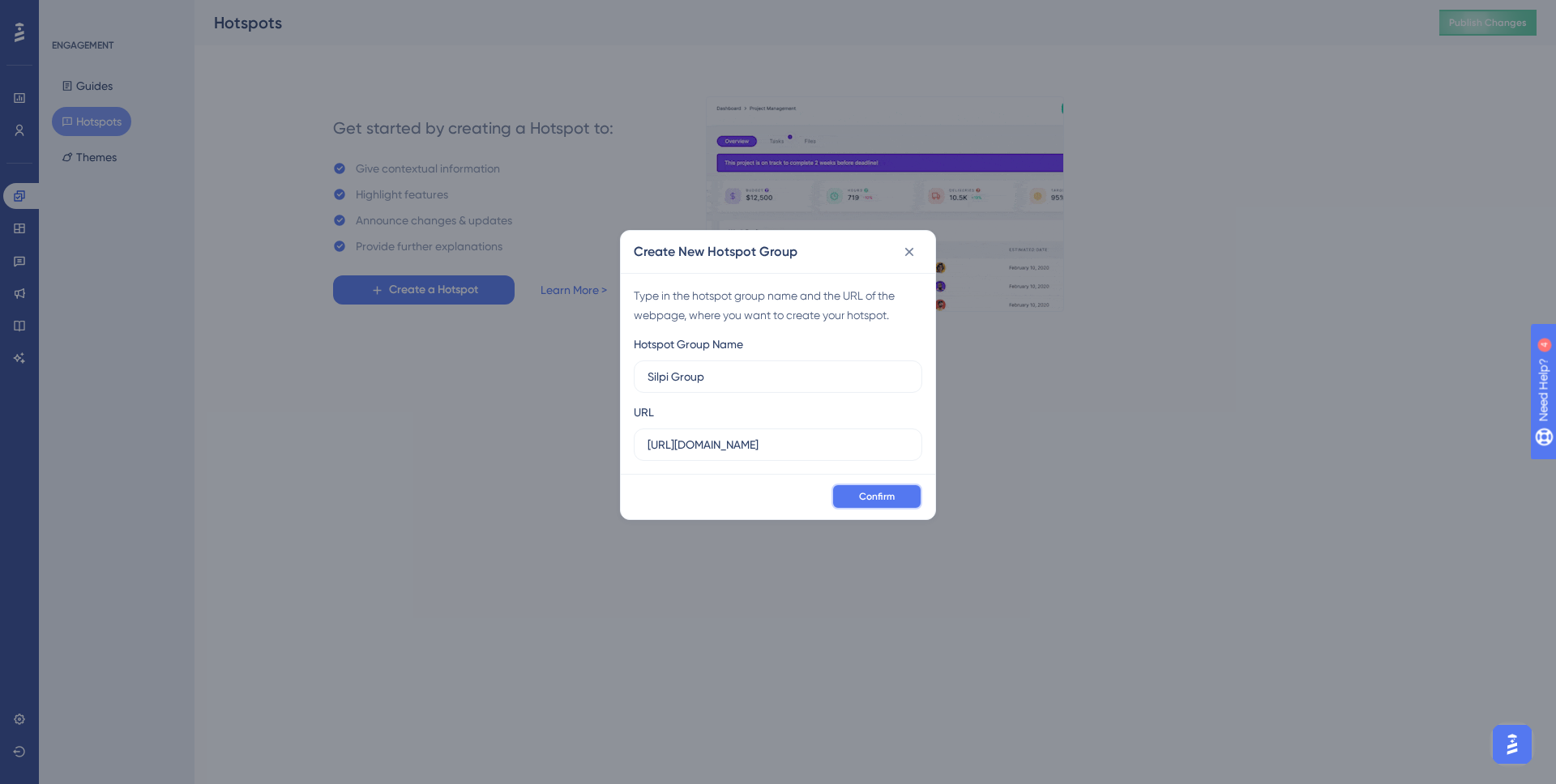
click at [905, 495] on button "Confirm" at bounding box center [877, 497] width 91 height 26
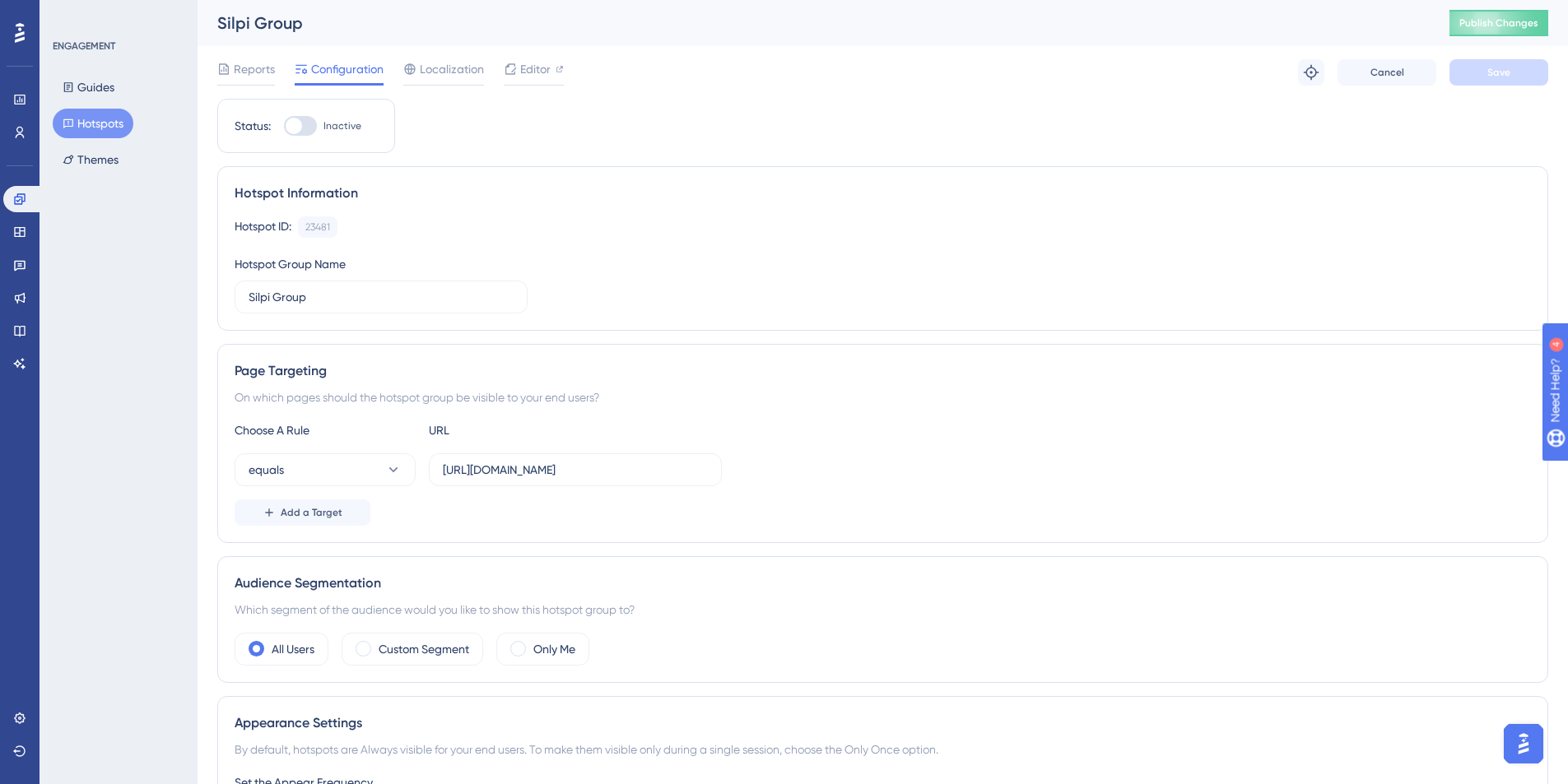
click at [286, 118] on div at bounding box center [300, 125] width 33 height 20
click at [284, 126] on input "Inactive" at bounding box center [283, 126] width 1 height 1
checkbox input "true"
click at [1508, 63] on button "Save" at bounding box center [1498, 72] width 99 height 26
click at [93, 90] on button "Guides" at bounding box center [88, 87] width 71 height 30
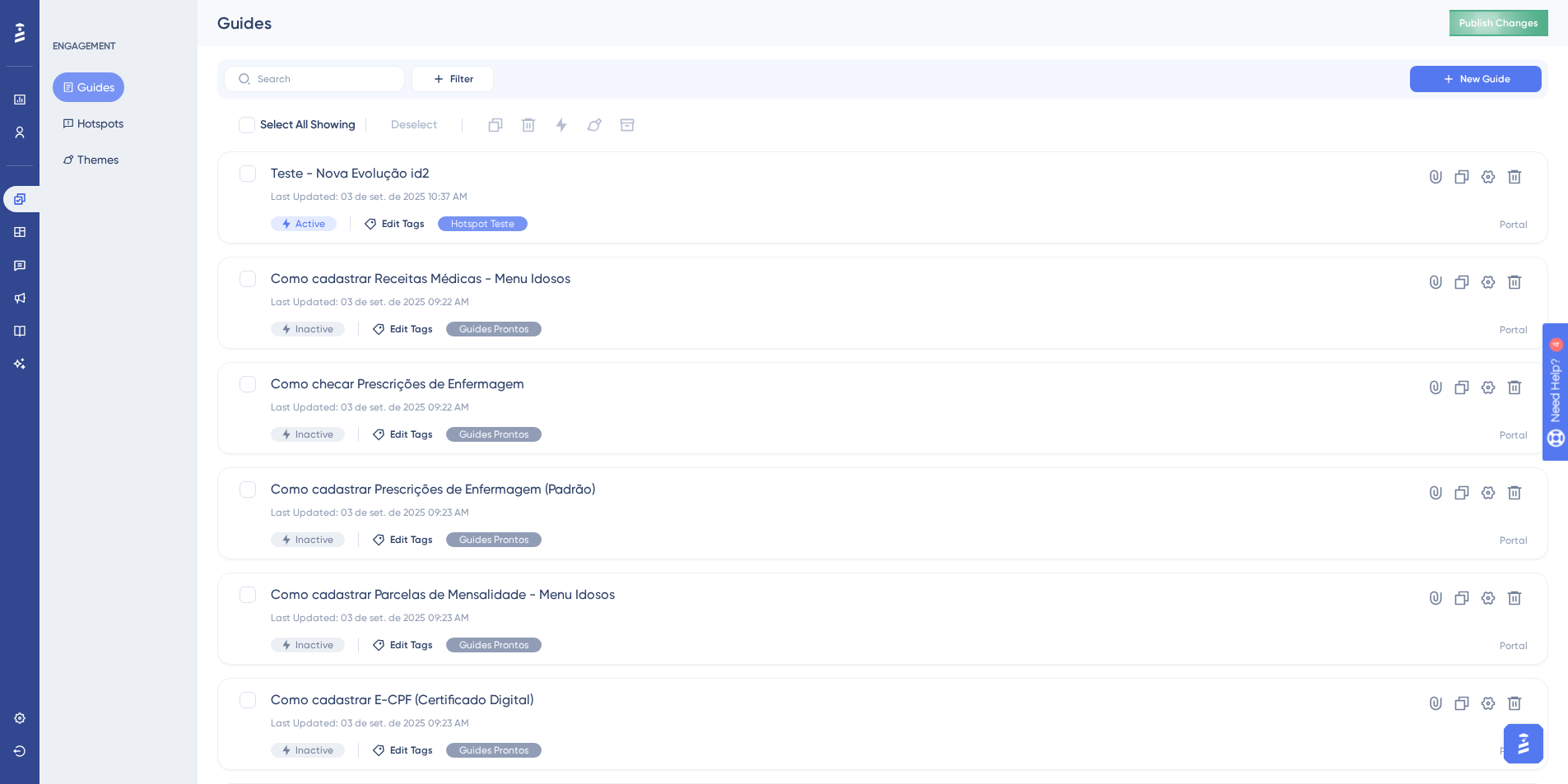
click at [1465, 24] on button "Publish Changes" at bounding box center [1498, 24] width 99 height 26
click at [106, 120] on button "Hotspots" at bounding box center [93, 124] width 81 height 30
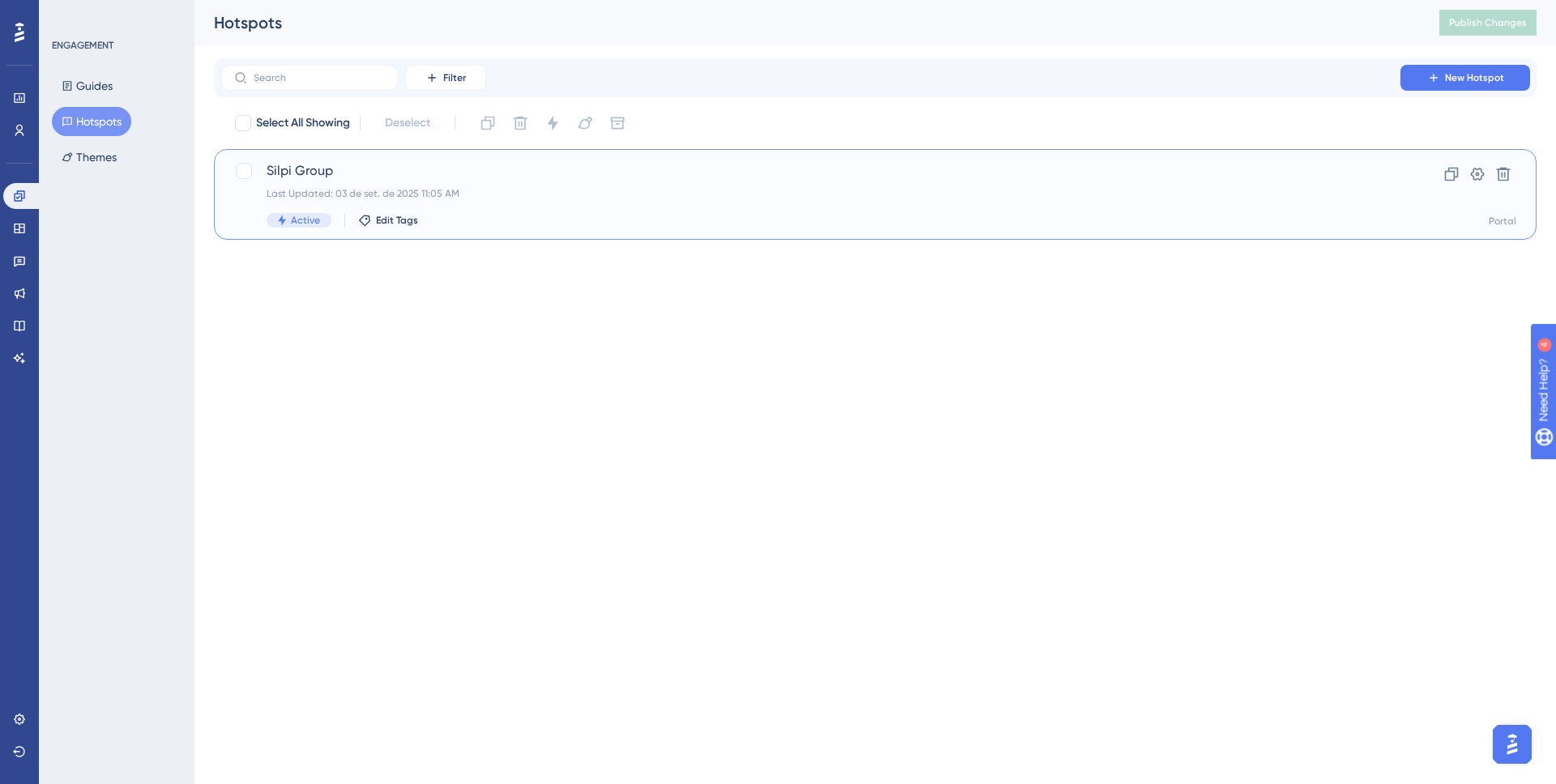
click at [314, 217] on span "Active" at bounding box center [305, 220] width 30 height 13
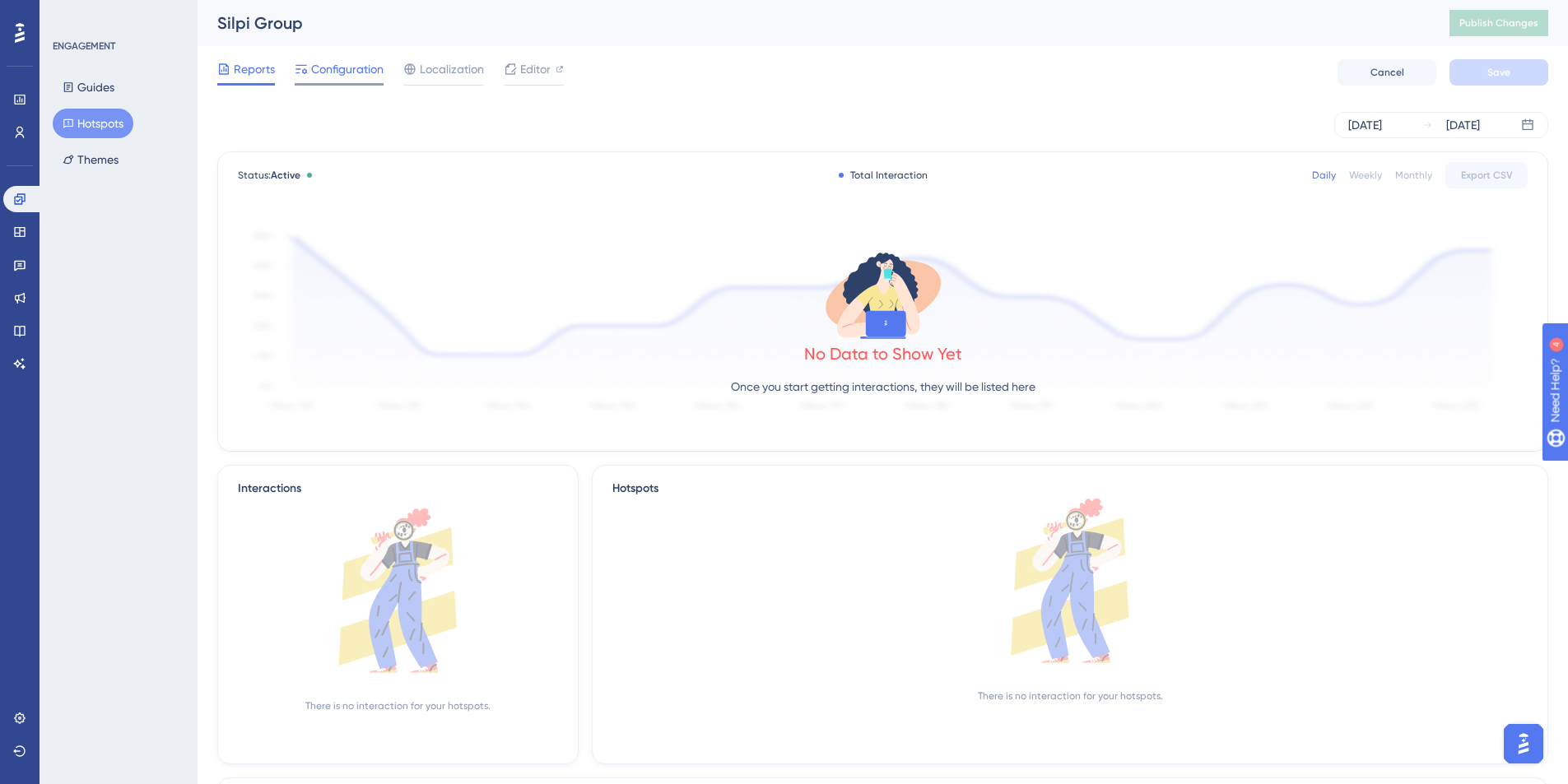
click at [321, 76] on span "Configuration" at bounding box center [347, 69] width 72 height 20
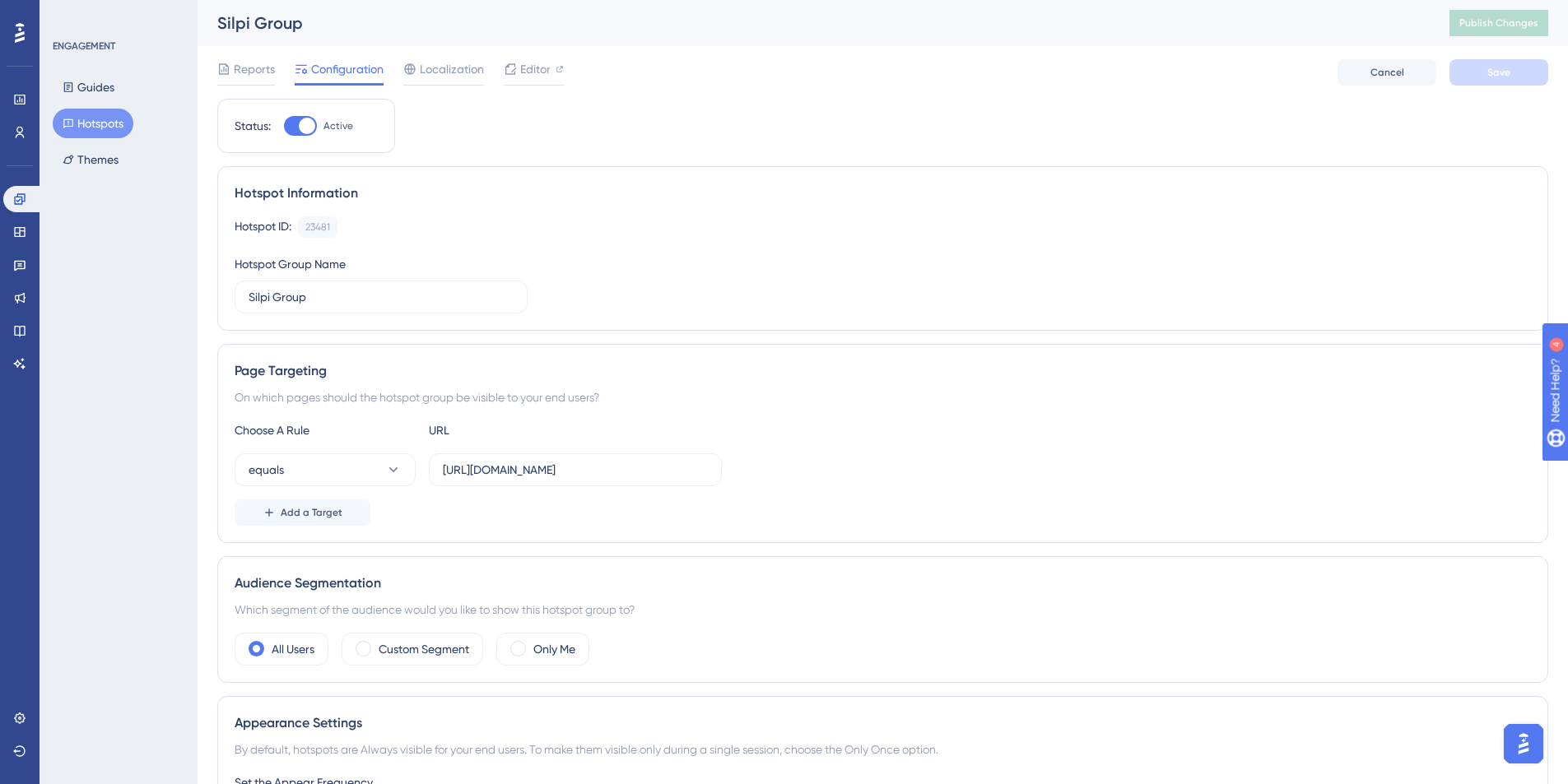
click at [306, 121] on div at bounding box center [308, 126] width 17 height 17
click at [284, 126] on input "Active" at bounding box center [283, 126] width 1 height 1
checkbox input "false"
click at [1471, 74] on button "Save" at bounding box center [1498, 72] width 99 height 26
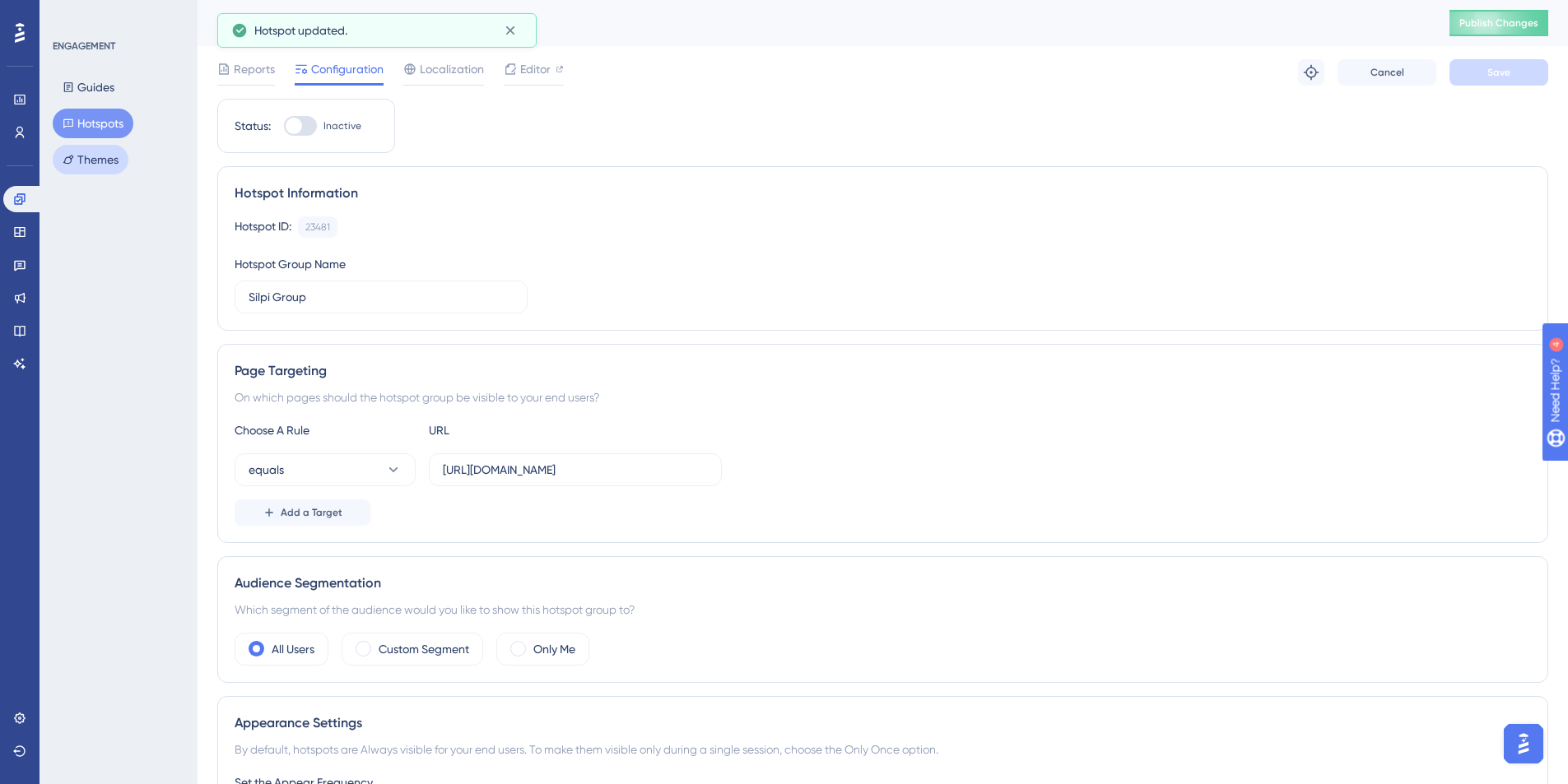
click at [87, 154] on button "Themes" at bounding box center [90, 160] width 76 height 30
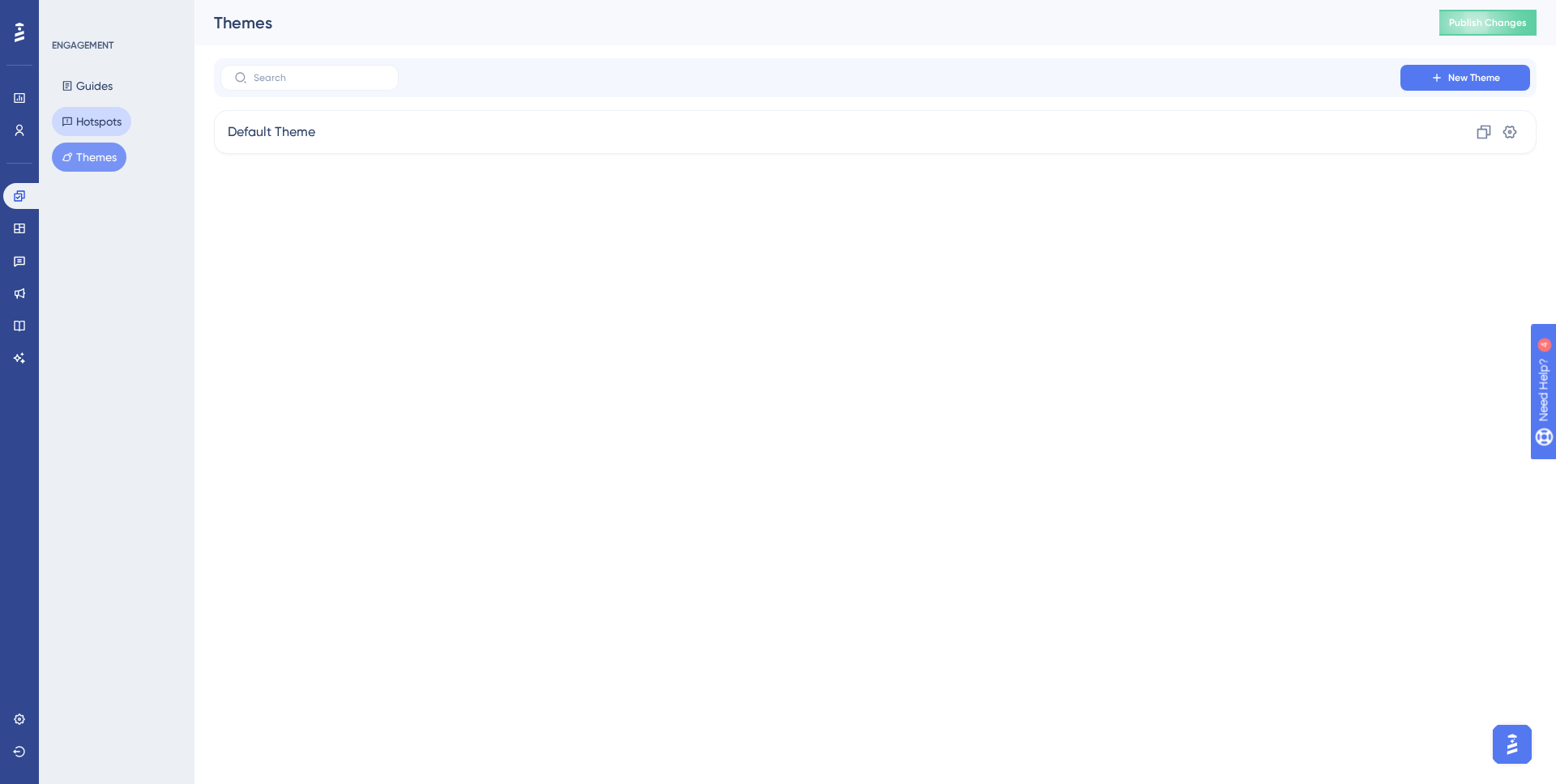
click at [74, 132] on button "Hotspots" at bounding box center [92, 122] width 80 height 30
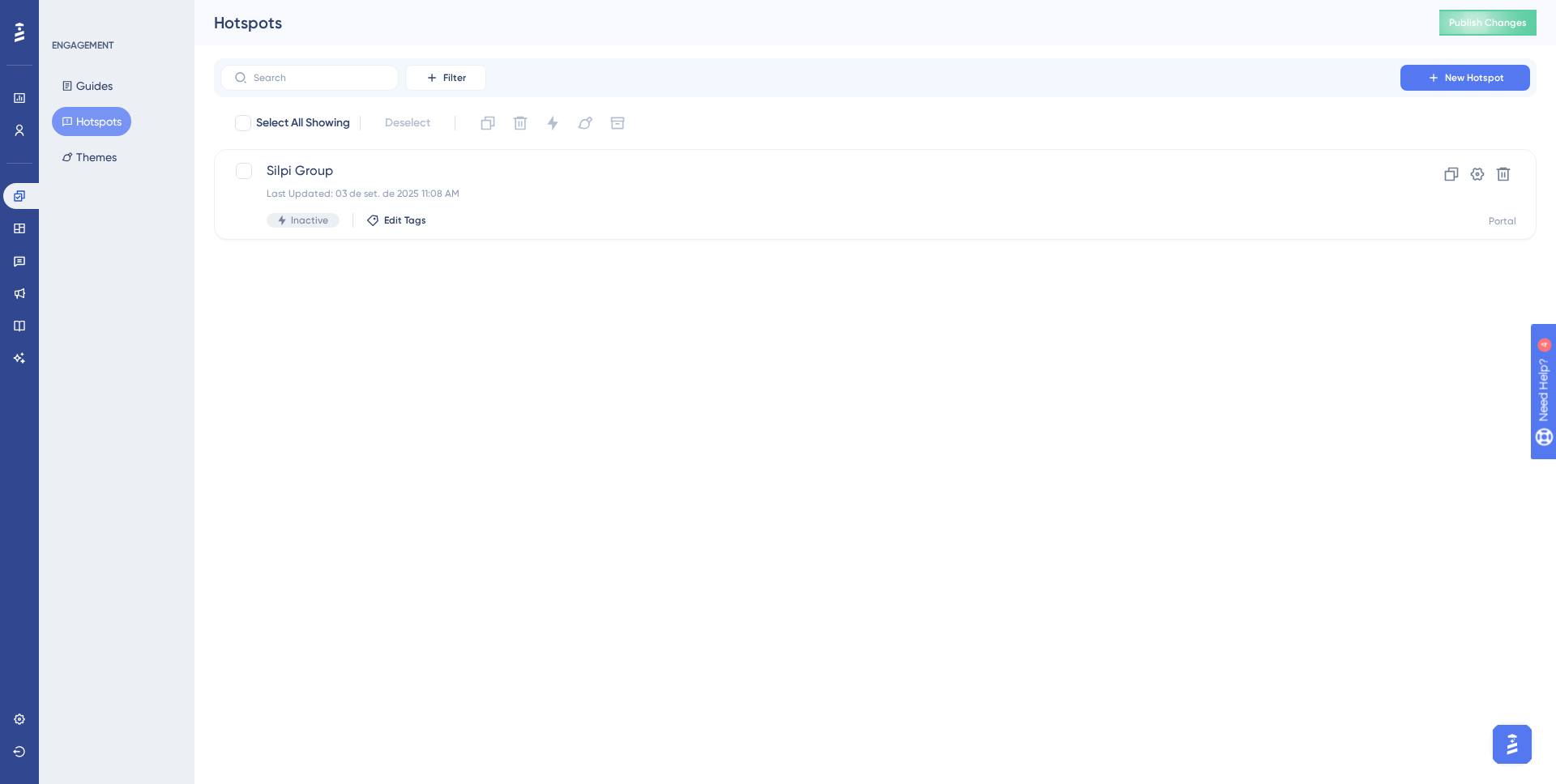
click at [1527, 0] on div at bounding box center [778, 0] width 1556 height 0
click at [755, 128] on html "Performance Users Engagement Widgets Feedback Product Updates Knowledge Base AI…" at bounding box center [778, 64] width 1556 height 128
click at [1480, 29] on span "Publish Changes" at bounding box center [1488, 23] width 78 height 13
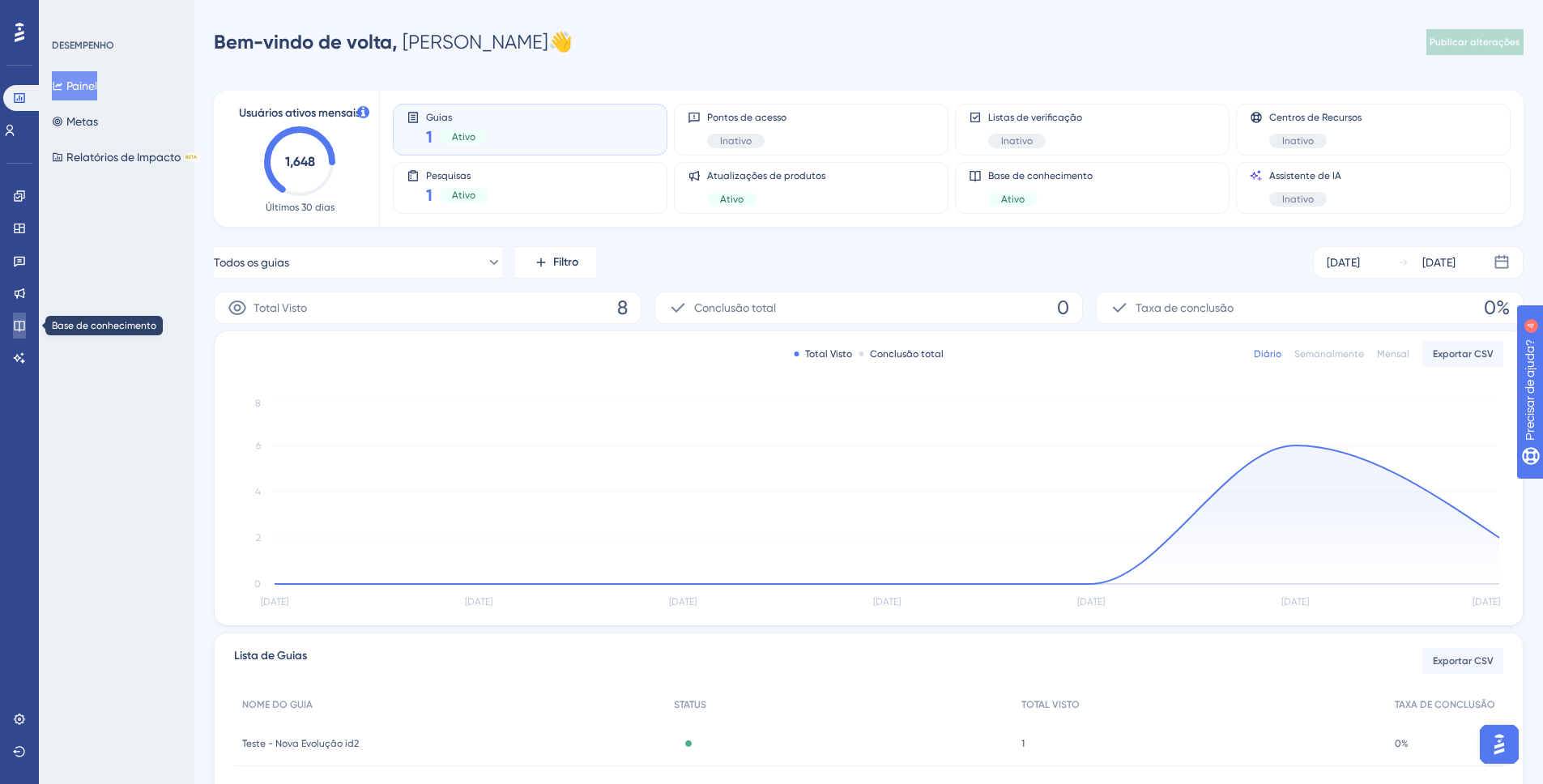
click at [18, 316] on link at bounding box center [19, 326] width 13 height 26
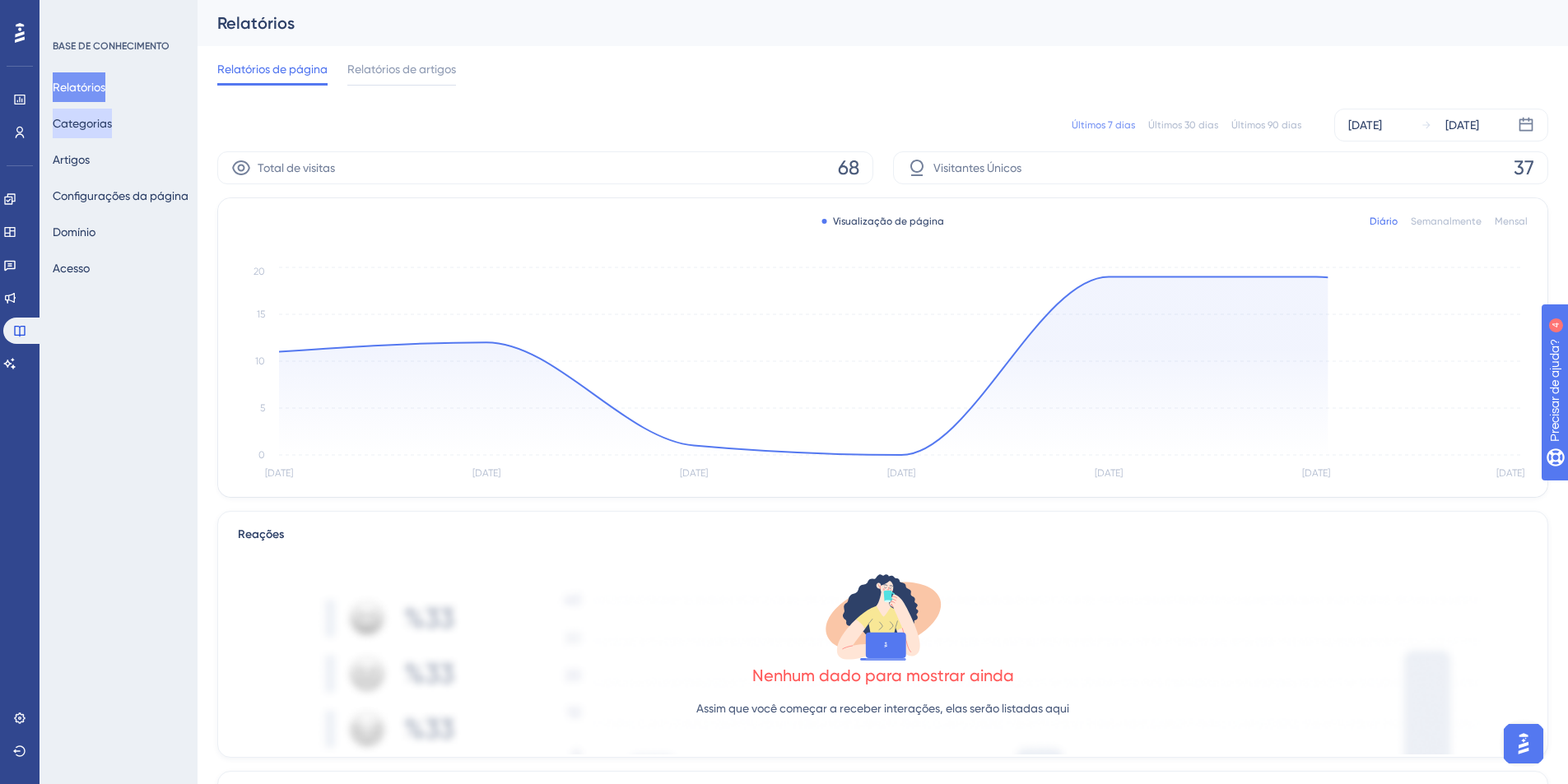
click at [112, 120] on button "Categorias" at bounding box center [82, 124] width 59 height 30
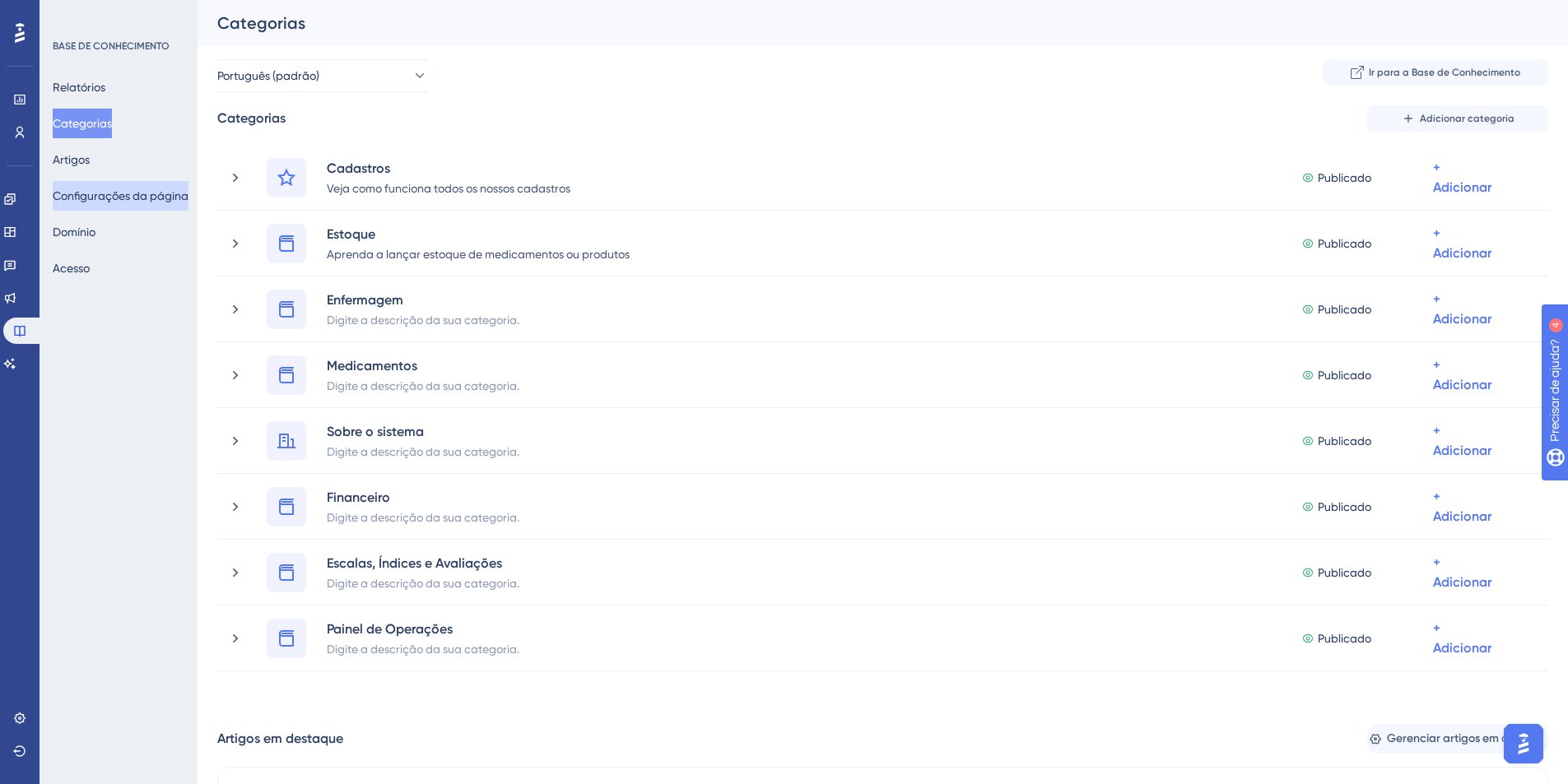
click at [97, 208] on button "Configurações da página" at bounding box center [120, 196] width 135 height 30
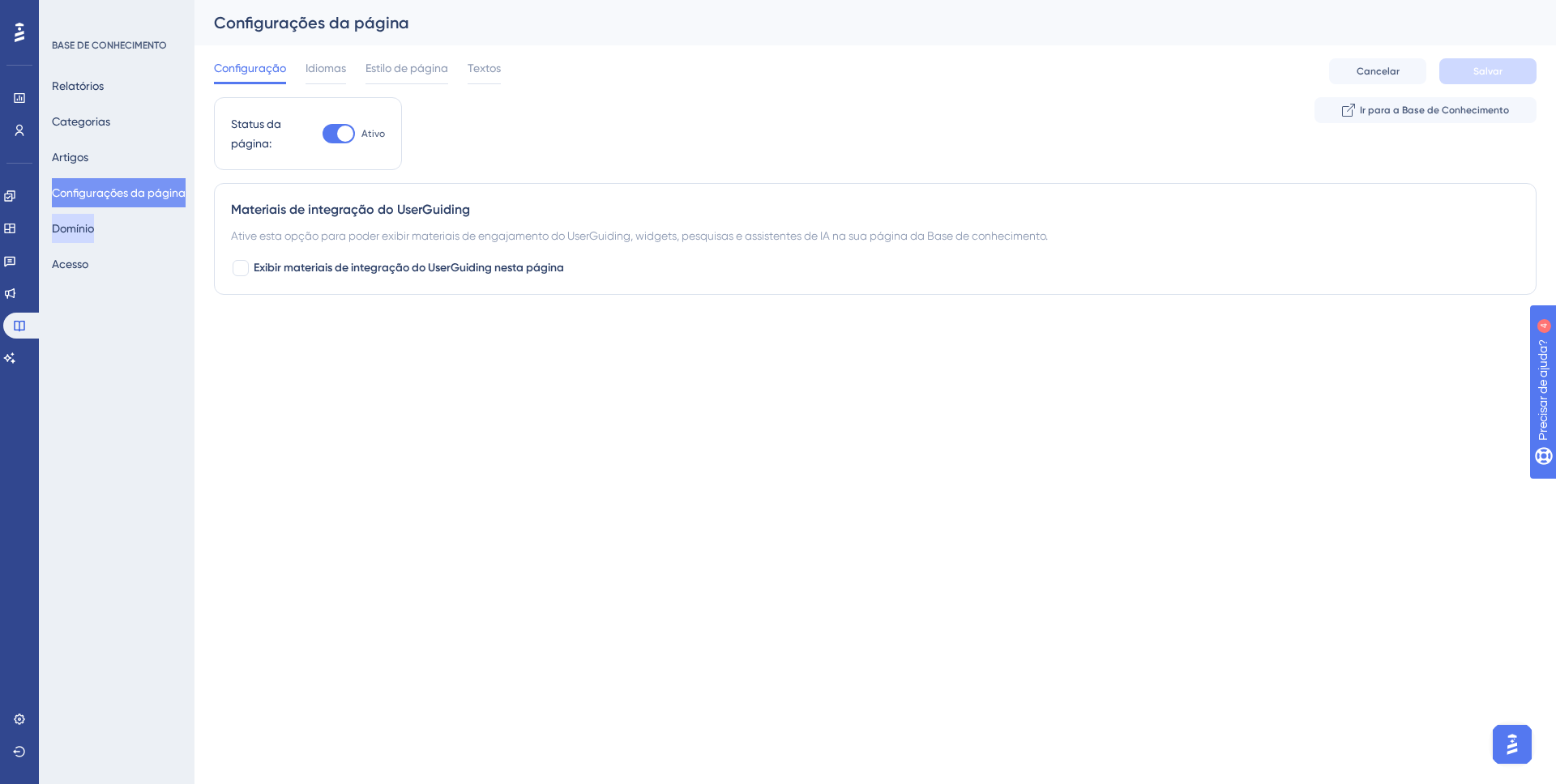
click at [94, 218] on button "Domínio" at bounding box center [73, 229] width 43 height 30
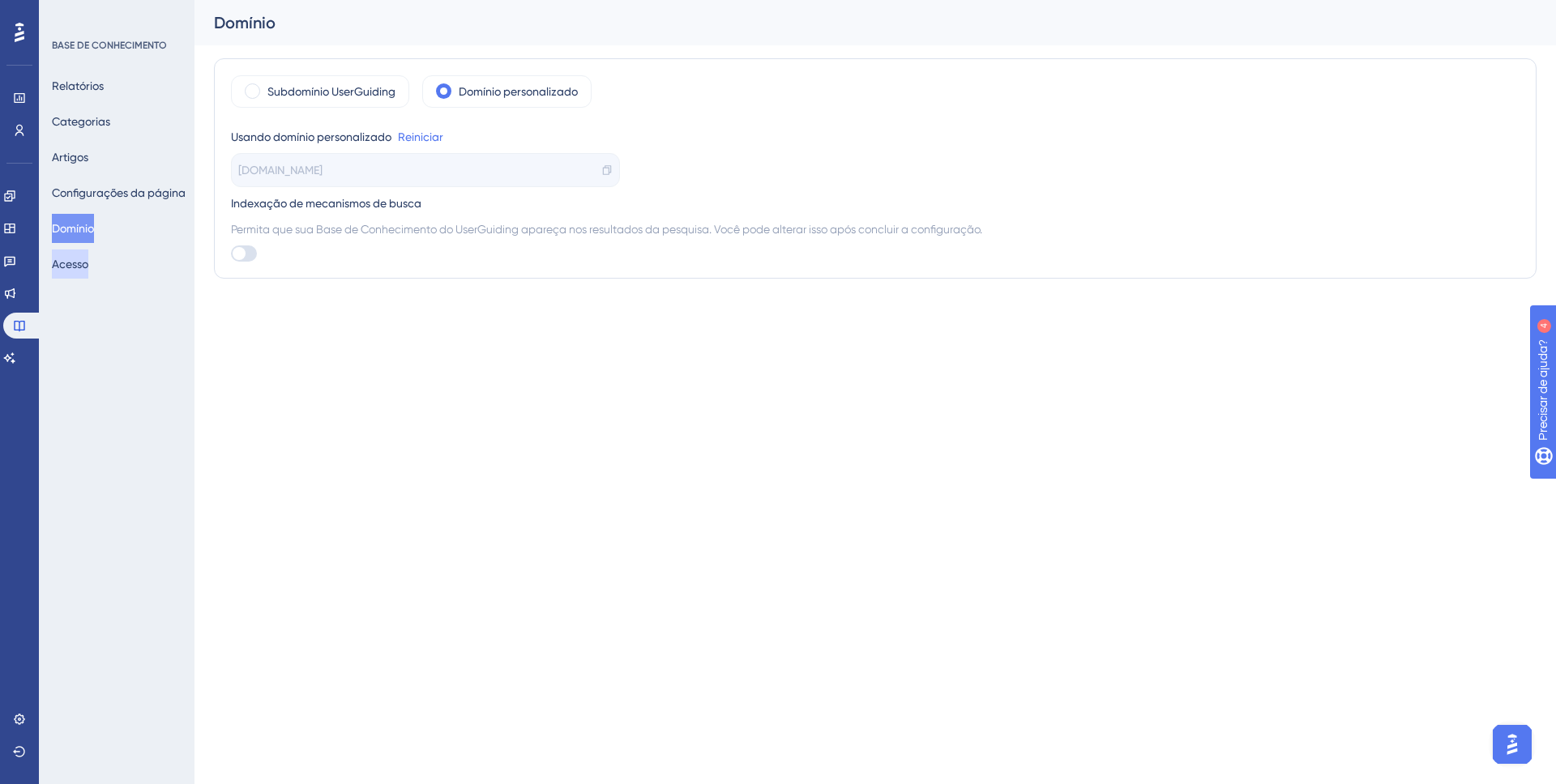
click at [88, 256] on button "Acesso" at bounding box center [69, 265] width 36 height 30
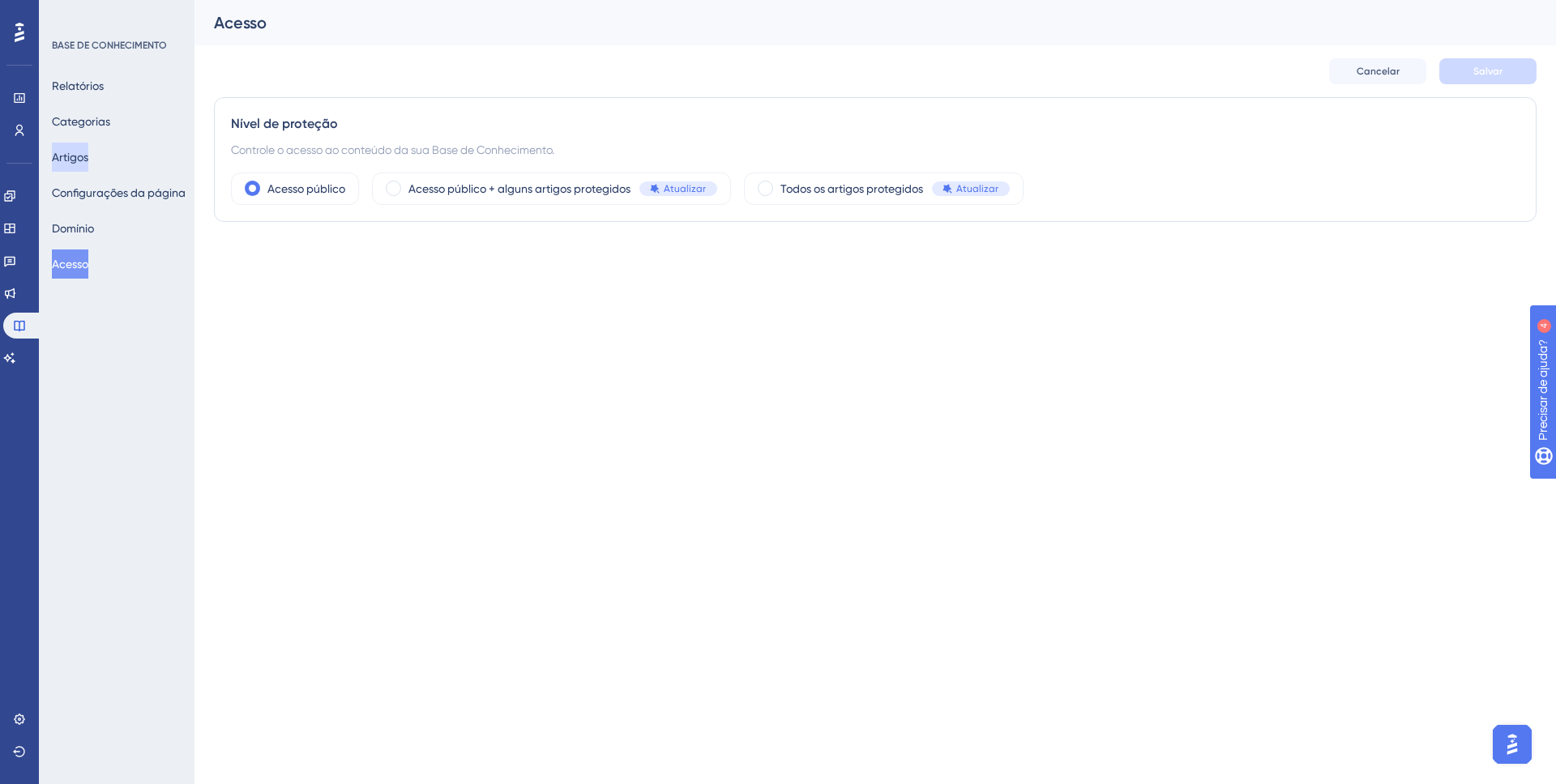
click at [63, 162] on font "Artigos" at bounding box center [69, 157] width 36 height 13
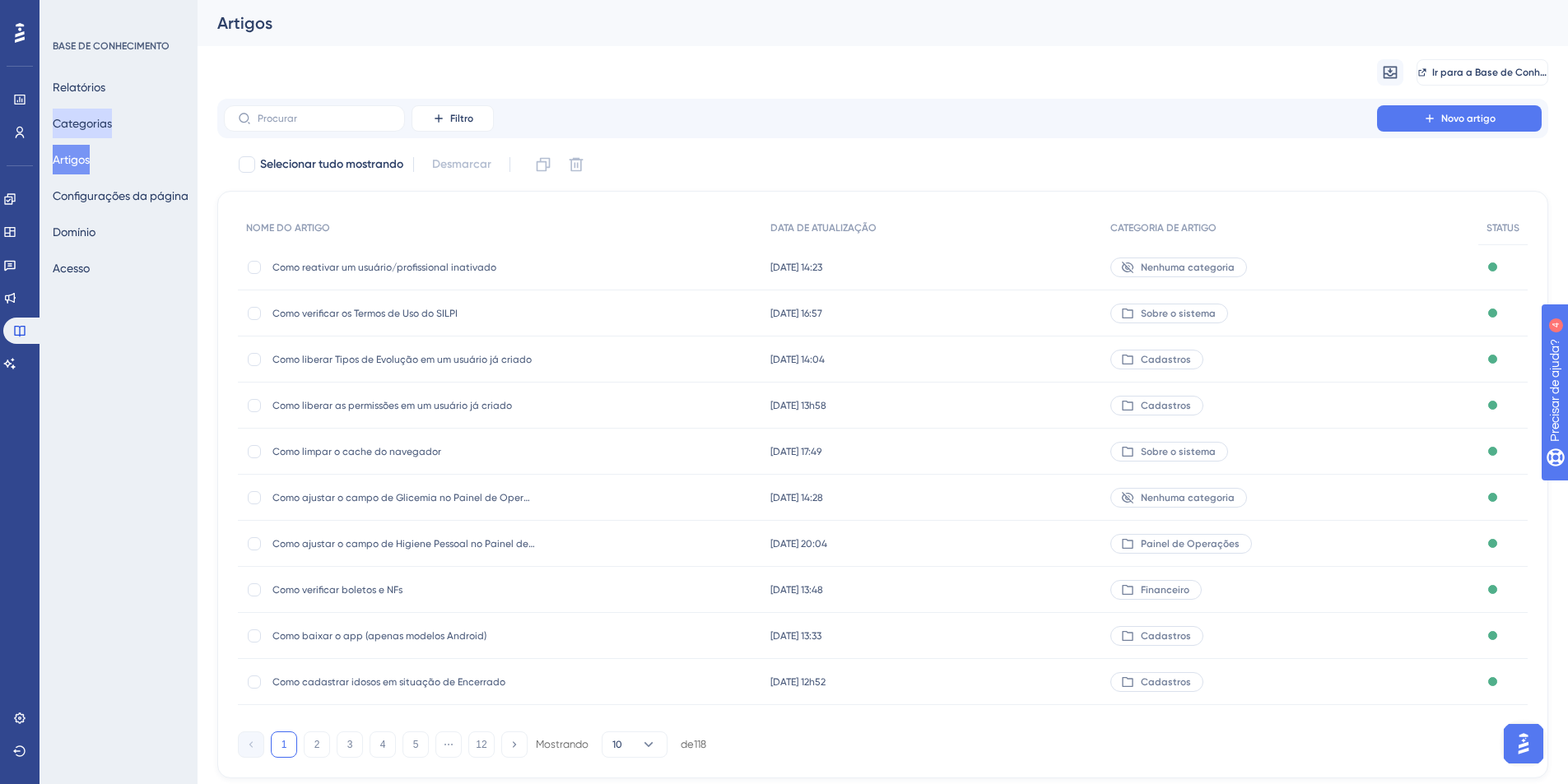
click at [95, 129] on font "Categorias" at bounding box center [82, 123] width 59 height 13
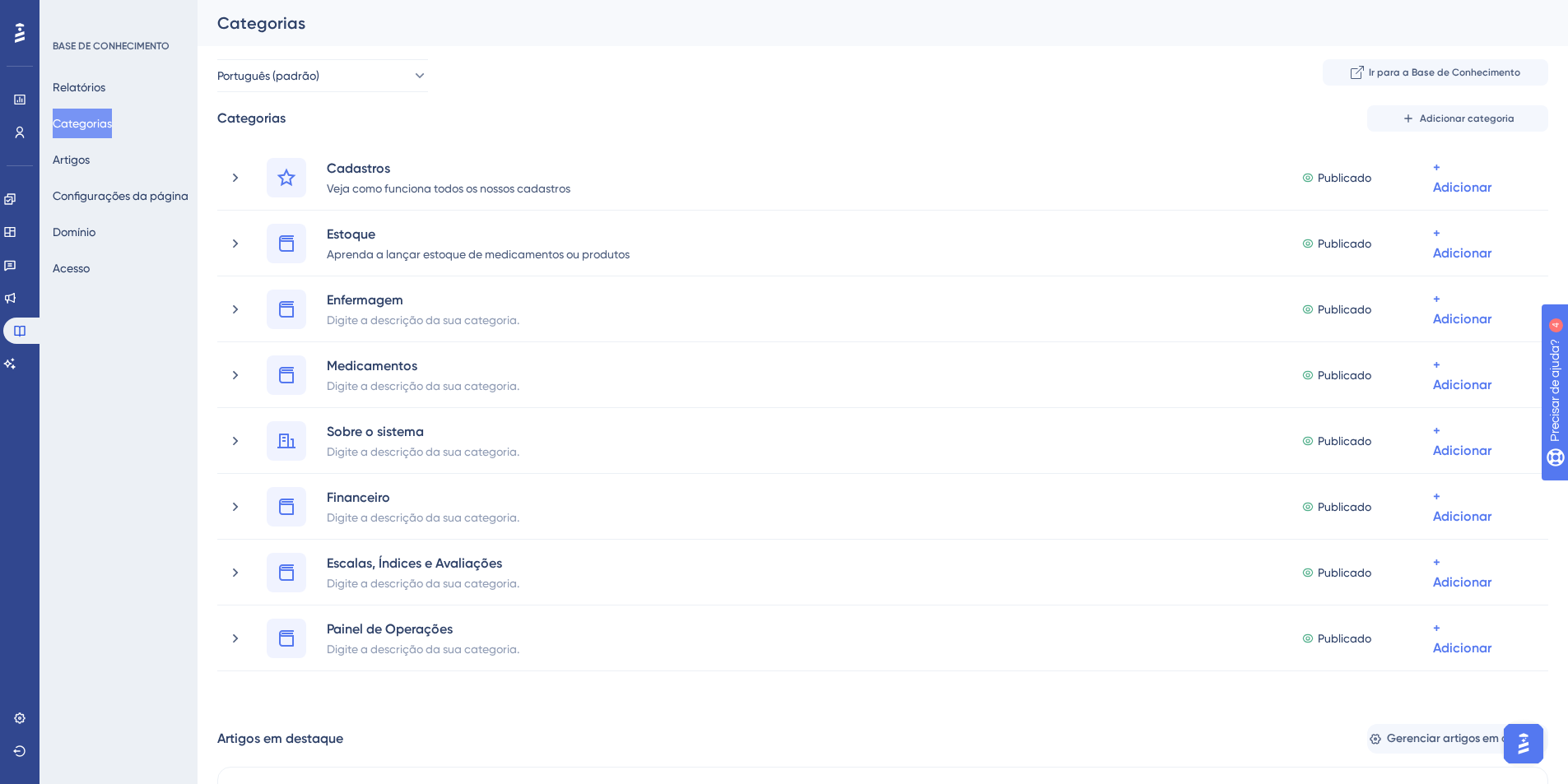
drag, startPoint x: 103, startPoint y: 37, endPoint x: 31, endPoint y: 56, distance: 74.5
click at [99, 39] on div "BASE DE CONHECIMENTO Relatórios Categorias Artigos Configurações da página [PER…" at bounding box center [119, 392] width 158 height 784
click at [15, 38] on icon at bounding box center [20, 33] width 10 height 22
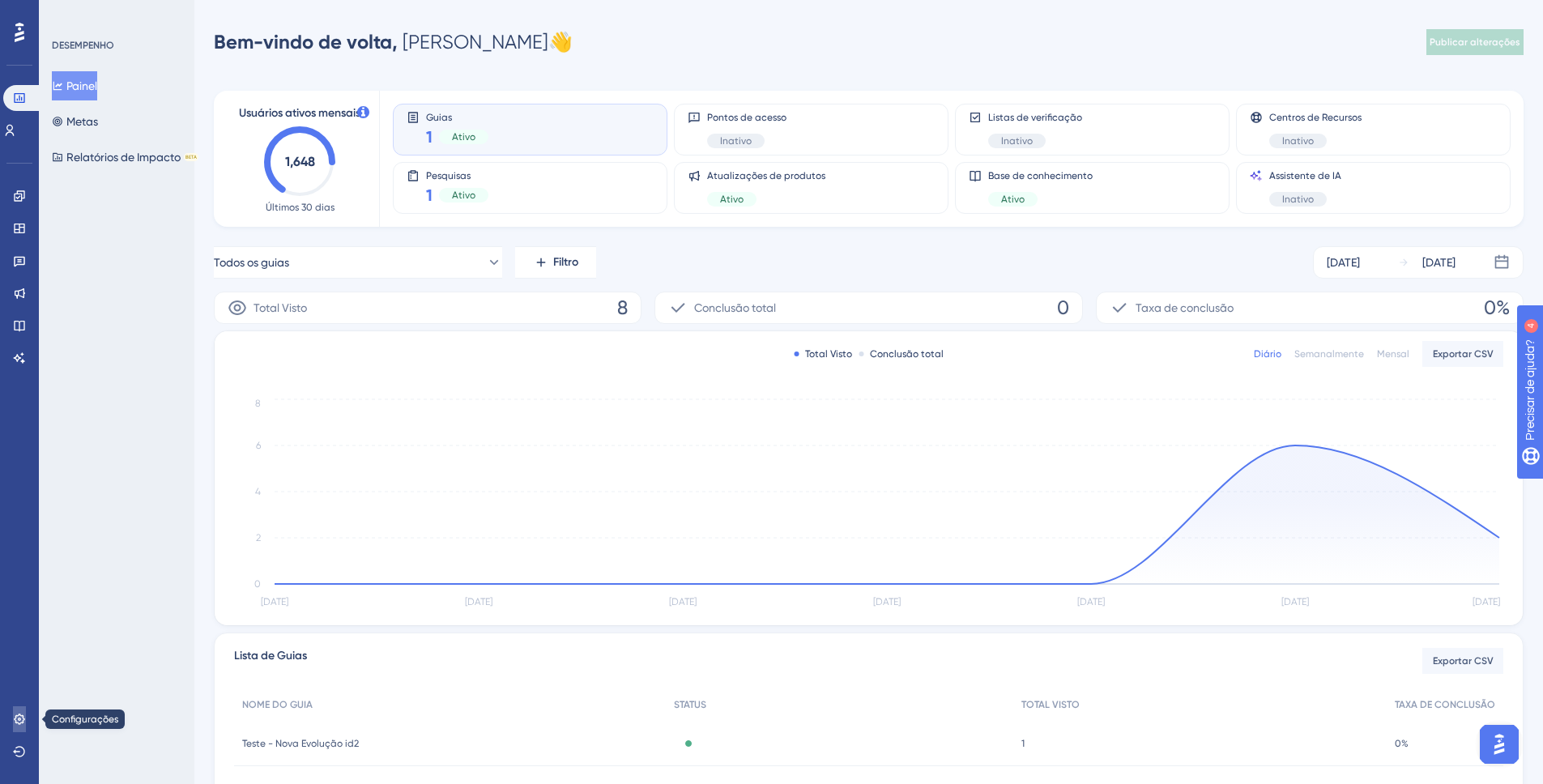
click at [13, 716] on icon at bounding box center [19, 719] width 13 height 13
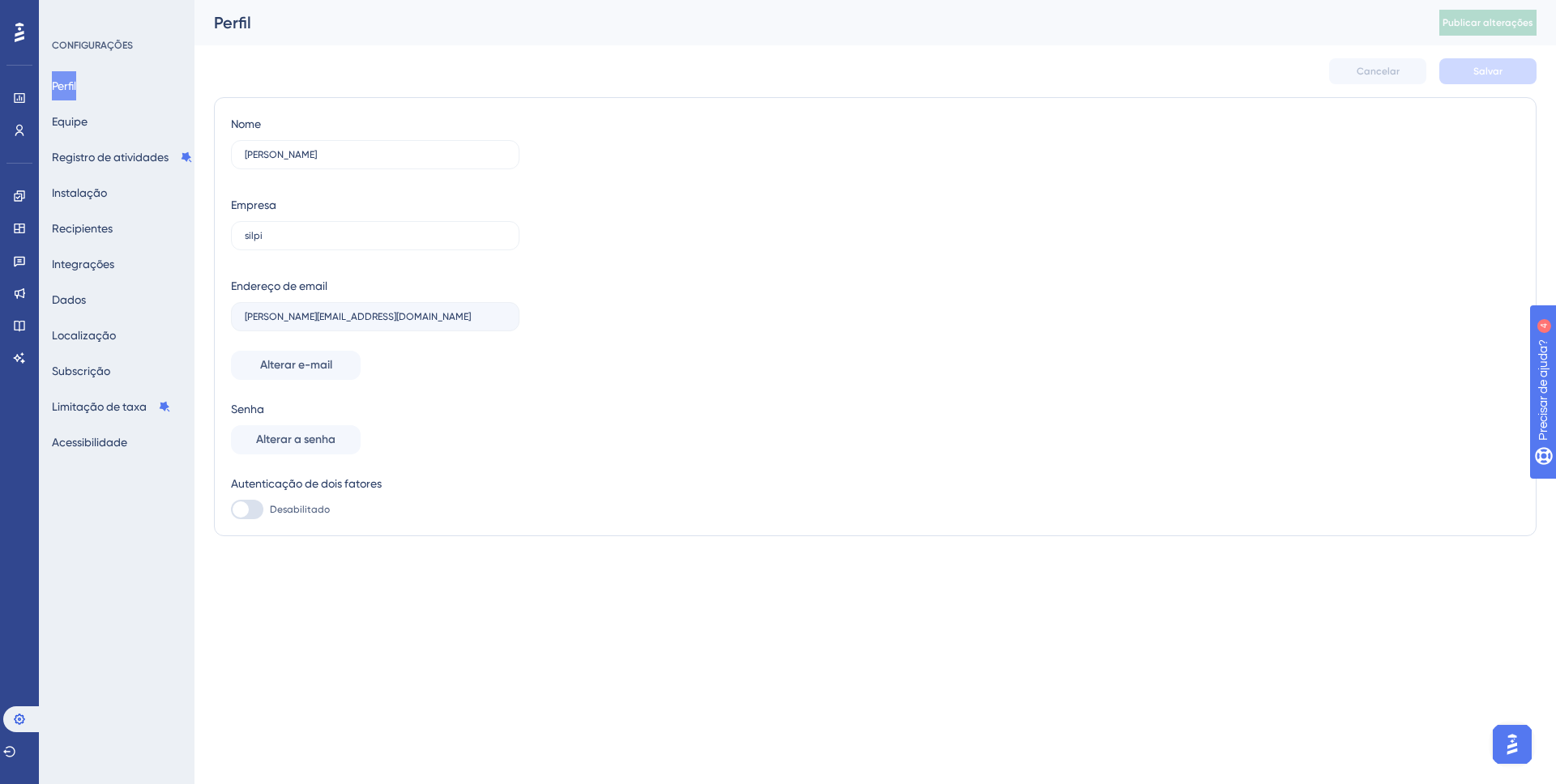
click at [20, 34] on icon at bounding box center [19, 32] width 10 height 19
